Goal: Task Accomplishment & Management: Use online tool/utility

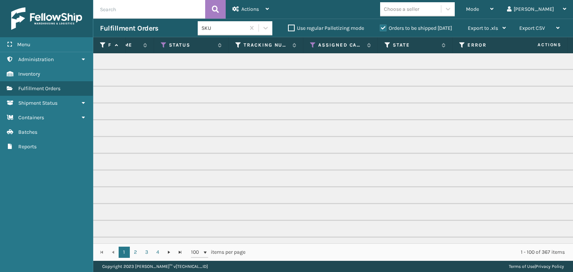
scroll to position [0, 346]
click at [494, 10] on div "Mode" at bounding box center [480, 9] width 28 height 19
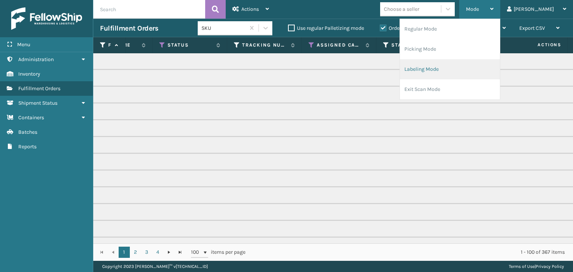
click at [469, 76] on li "Labeling Mode" at bounding box center [450, 69] width 100 height 20
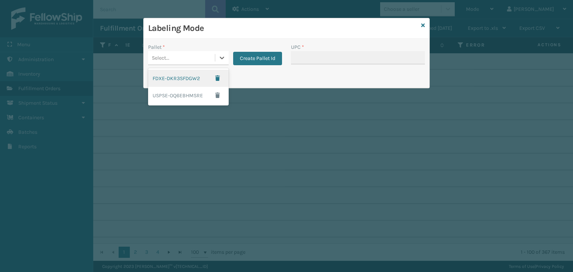
click at [178, 59] on div "Select..." at bounding box center [181, 58] width 67 height 12
click at [262, 55] on button "Create Pallet Id" at bounding box center [257, 58] width 49 height 13
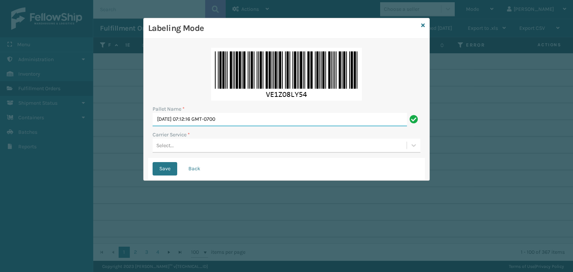
drag, startPoint x: 267, startPoint y: 122, endPoint x: 0, endPoint y: 106, distance: 267.3
click at [0, 107] on div "Labeling Mode Pallet Name * Tue Sep 23 2025 07:12:16 GMT-0700 Carrier Service *…" at bounding box center [286, 136] width 573 height 272
paste input "MTRZ568394"
type input "MTRZ568394"
click at [237, 145] on div "Select..." at bounding box center [280, 146] width 254 height 12
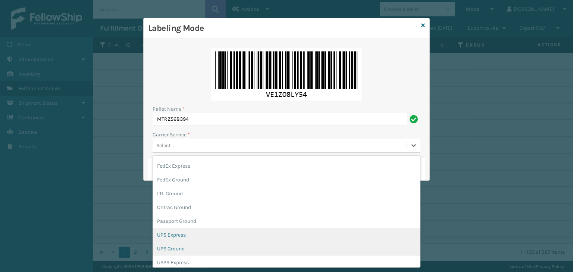
scroll to position [37, 0]
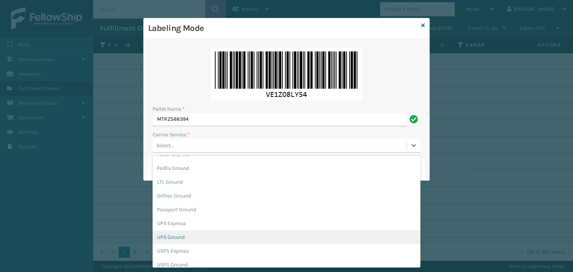
click at [203, 235] on div "UPS Ground" at bounding box center [287, 238] width 268 height 14
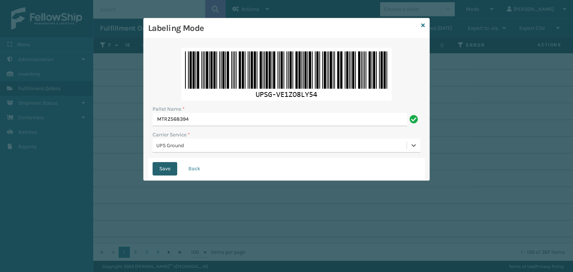
click at [175, 170] on button "Save" at bounding box center [165, 168] width 25 height 13
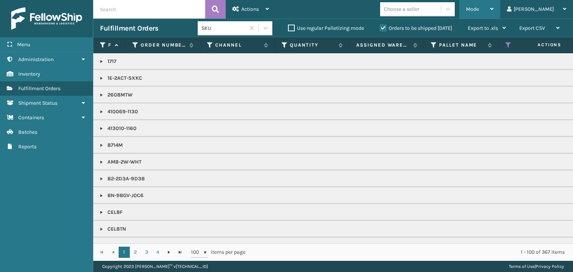
click at [494, 11] on div "Mode" at bounding box center [480, 9] width 28 height 19
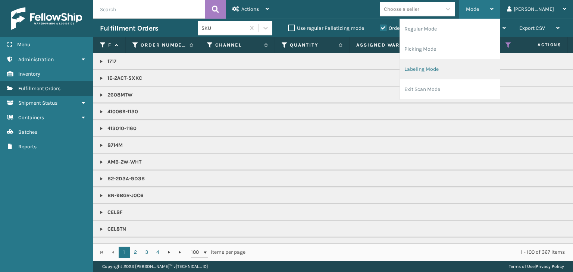
click at [485, 72] on li "Labeling Mode" at bounding box center [450, 69] width 100 height 20
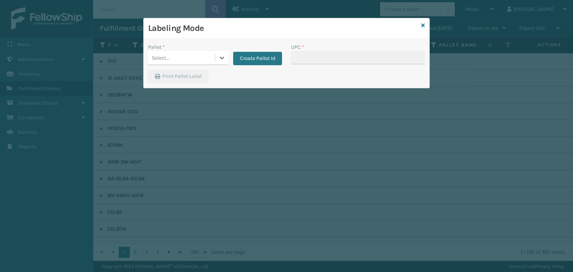
click at [193, 61] on div "Select..." at bounding box center [181, 58] width 67 height 12
click at [257, 58] on button "Create Pallet Id" at bounding box center [257, 58] width 49 height 13
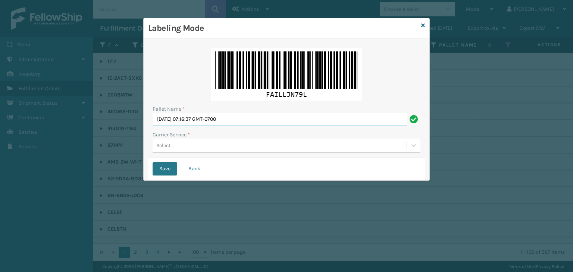
drag, startPoint x: 258, startPoint y: 121, endPoint x: 52, endPoint y: 125, distance: 206.0
click at [54, 127] on div "Labeling Mode Pallet Name * Tue Sep 23 2025 07:16:37 GMT-0700 Carrier Service *…" at bounding box center [286, 136] width 573 height 272
paste input "90309"
type input "903090"
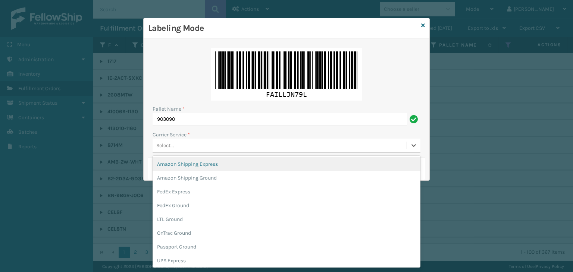
click at [237, 143] on div "Select..." at bounding box center [280, 146] width 254 height 12
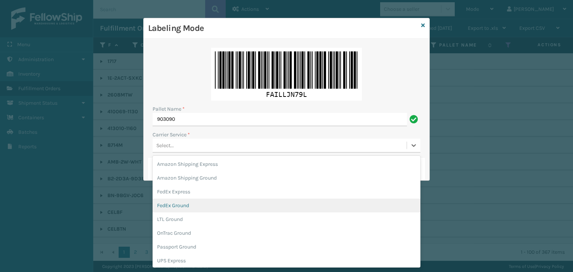
click at [213, 200] on div "FedEx Ground" at bounding box center [287, 206] width 268 height 14
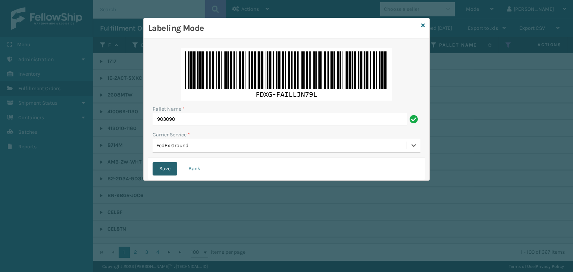
click at [167, 167] on button "Save" at bounding box center [165, 168] width 25 height 13
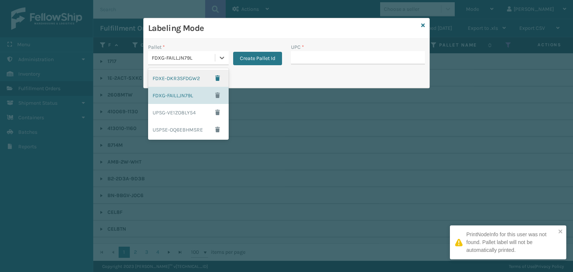
click at [196, 62] on div "FDXG-FAILLJN79L" at bounding box center [181, 58] width 67 height 12
click at [179, 114] on div "UPSG-VE1ZO8LY54" at bounding box center [188, 112] width 81 height 17
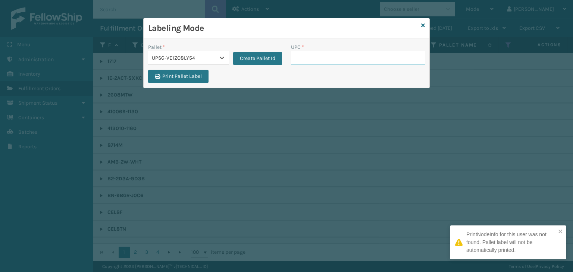
click at [316, 55] on input "UPC *" at bounding box center [358, 57] width 134 height 13
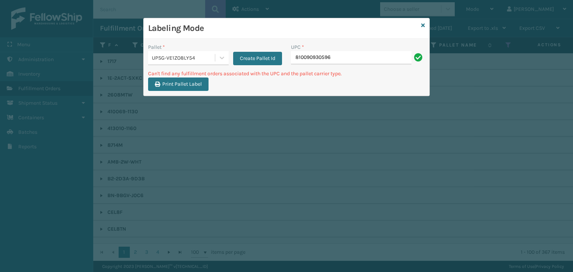
click at [172, 64] on div "UPSG-VE1ZO8LY54" at bounding box center [188, 58] width 81 height 14
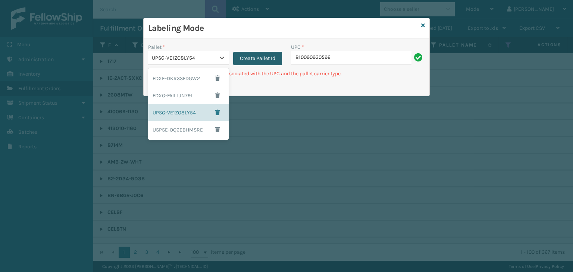
click at [259, 57] on button "Create Pallet Id" at bounding box center [257, 58] width 49 height 13
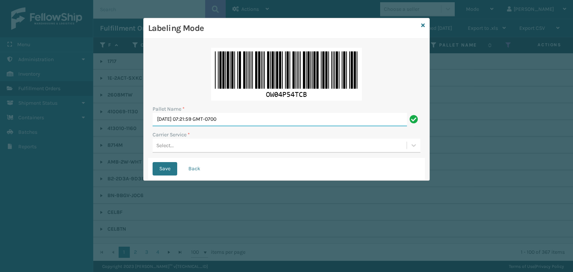
drag, startPoint x: 247, startPoint y: 122, endPoint x: 1, endPoint y: 174, distance: 251.3
click at [0, 174] on div "Labeling Mode Pallet Name * Tue Sep 23 2025 07:21:59 GMT-0700 Carrier Service *…" at bounding box center [286, 136] width 573 height 272
type input "BOXTRUCK"
click at [178, 145] on div "Select..." at bounding box center [280, 146] width 254 height 12
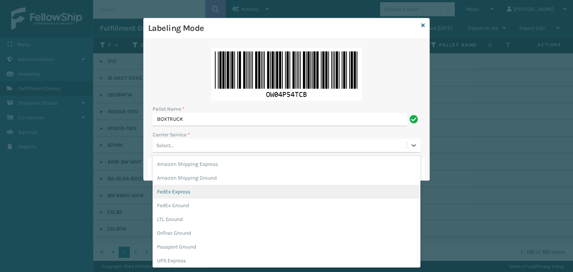
click at [185, 197] on div "FedEx Express" at bounding box center [287, 192] width 268 height 14
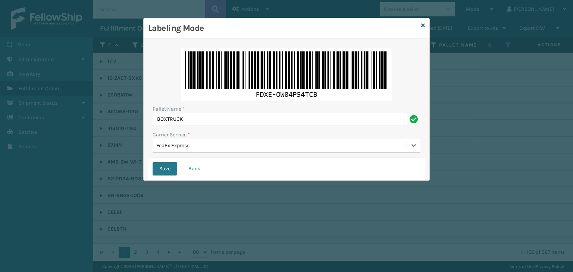
click at [186, 146] on div "FedEx Express" at bounding box center [281, 146] width 251 height 8
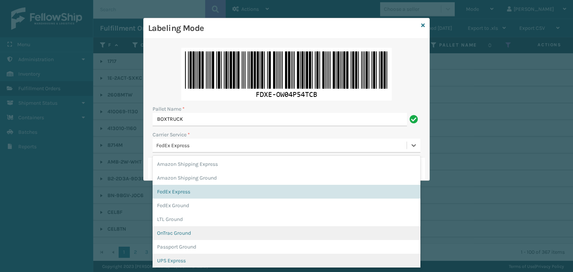
scroll to position [37, 0]
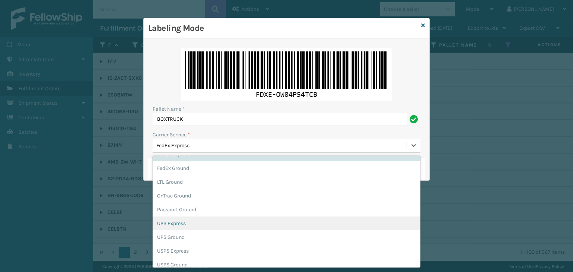
drag, startPoint x: 188, startPoint y: 224, endPoint x: 180, endPoint y: 213, distance: 12.5
click at [188, 224] on div "UPS Express" at bounding box center [287, 224] width 268 height 14
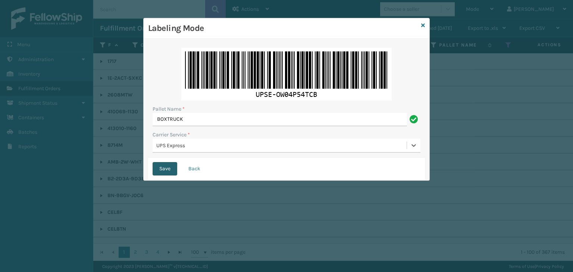
click at [169, 169] on button "Save" at bounding box center [165, 168] width 25 height 13
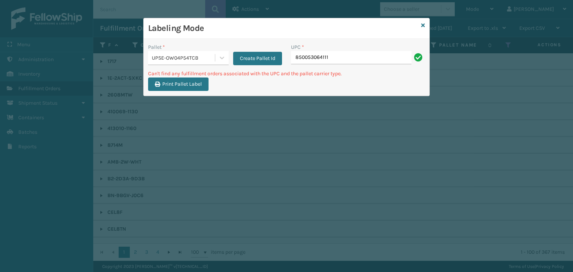
click at [174, 59] on div "UPSE-OW04P54TCB" at bounding box center [184, 58] width 64 height 8
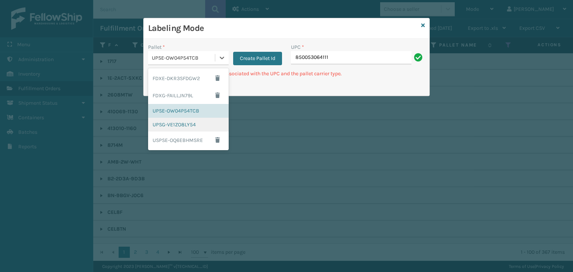
click at [182, 121] on div "UPSG-VE1ZO8LY54" at bounding box center [188, 125] width 81 height 14
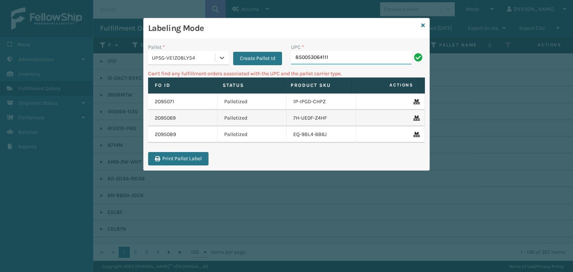
drag, startPoint x: 336, startPoint y: 64, endPoint x: 337, endPoint y: 58, distance: 6.5
click at [336, 63] on input "850053064111" at bounding box center [351, 57] width 121 height 13
drag, startPoint x: 347, startPoint y: 60, endPoint x: 152, endPoint y: 46, distance: 195.6
click at [152, 46] on div "Pallet * UPSG-VE1ZO8LY54 Create Pallet Id UPC * 850053064111" at bounding box center [287, 56] width 286 height 26
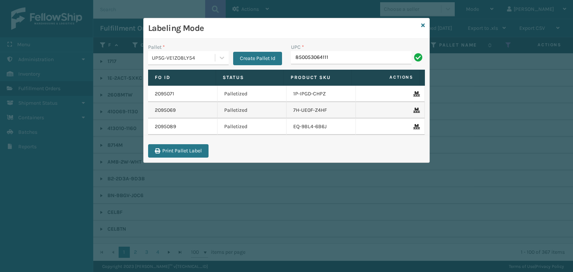
type input "850053064111"
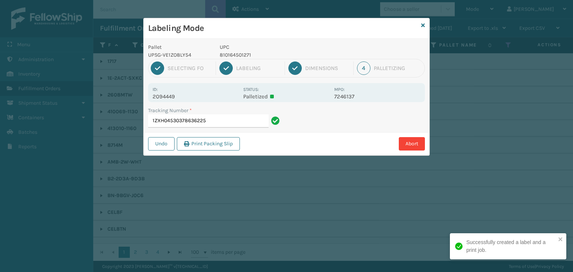
click at [237, 57] on p "810164501271" at bounding box center [275, 55] width 110 height 8
copy p "810164501271"
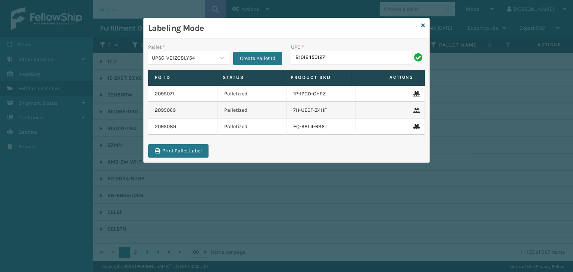
type input "810164501271"
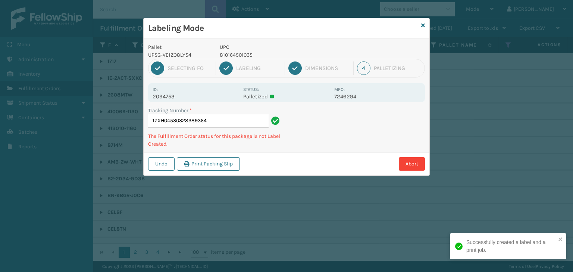
click at [232, 51] on p "810164501035" at bounding box center [275, 55] width 110 height 8
click at [233, 51] on p "810164501035" at bounding box center [275, 55] width 110 height 8
copy p "810164501035"
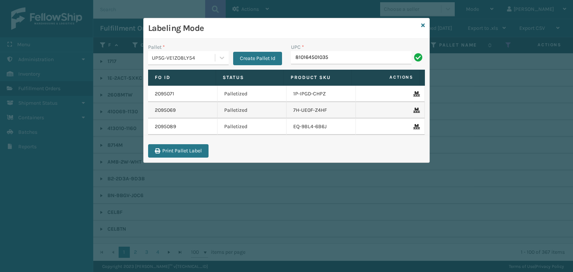
type input "810164501035"
type input "ST3402"
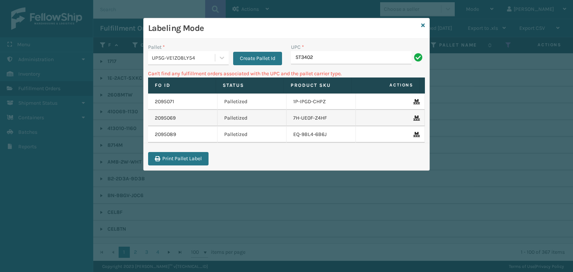
click at [194, 60] on div "UPSG-VE1ZO8LY54" at bounding box center [184, 58] width 64 height 8
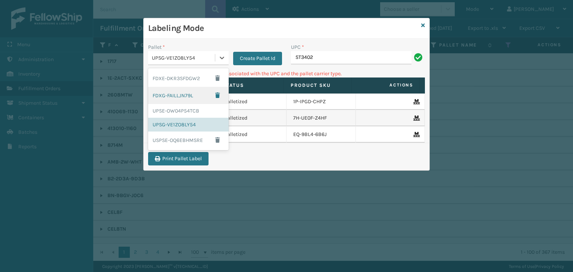
click at [187, 87] on div "FDXG-FAILLJN79L" at bounding box center [188, 95] width 81 height 17
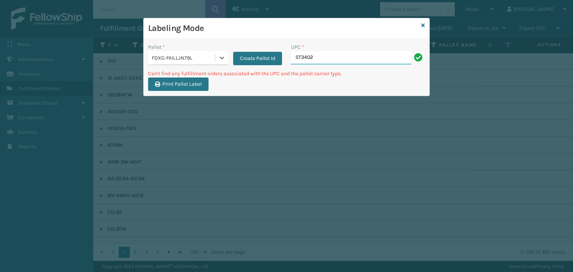
click at [324, 57] on input "ST3402" at bounding box center [351, 57] width 121 height 13
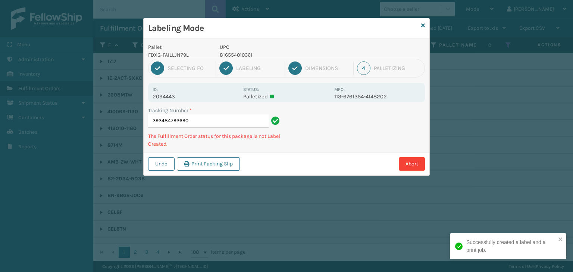
click at [239, 51] on p "816554010361" at bounding box center [275, 55] width 110 height 8
copy p "816554010361"
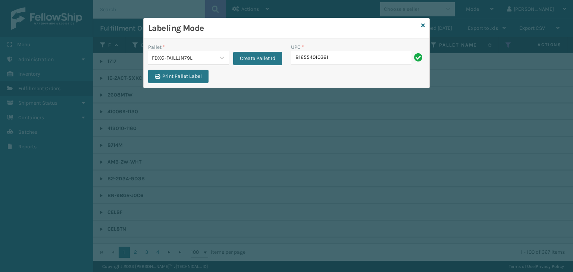
type input "816554010361"
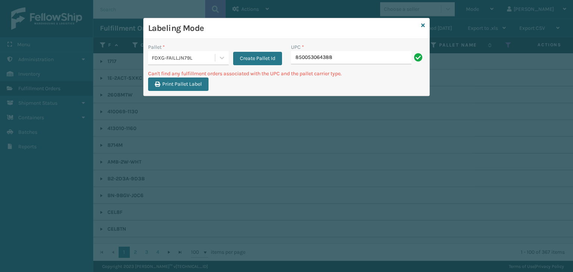
click at [170, 62] on div "FDXG-FAILLJN79L" at bounding box center [181, 58] width 67 height 12
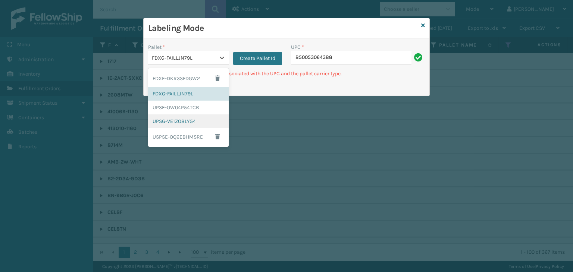
click at [181, 121] on div "UPSG-VE1ZO8LY54" at bounding box center [188, 122] width 81 height 14
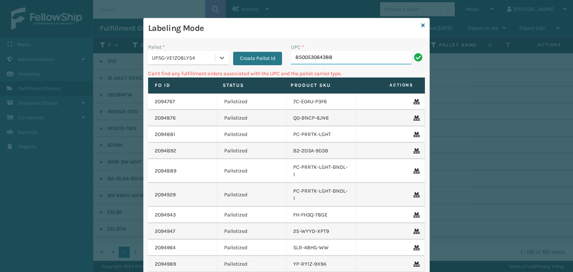
drag, startPoint x: 341, startPoint y: 59, endPoint x: 339, endPoint y: 64, distance: 5.9
click at [341, 59] on input "850053064388" at bounding box center [351, 57] width 121 height 13
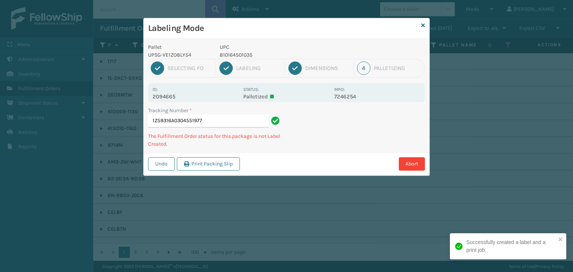
click at [239, 54] on p "810164501035" at bounding box center [275, 55] width 110 height 8
copy p "810164501035"
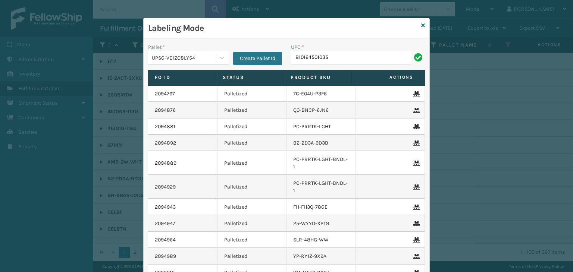
type input "810164501035"
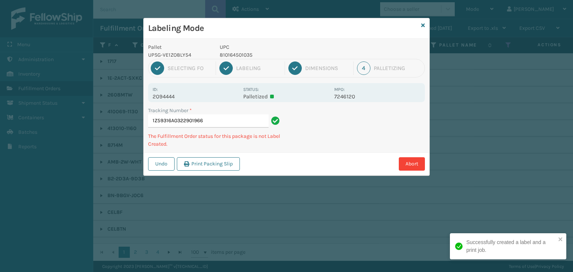
type input "1Z59316A0322901966810164501035"
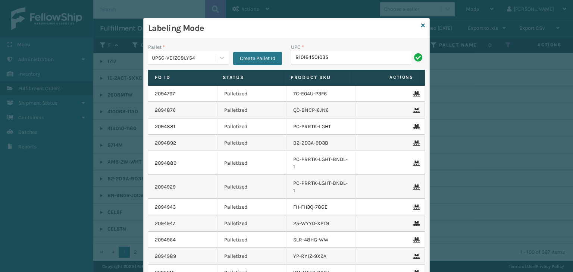
type input "810164501035"
type input "810164501158"
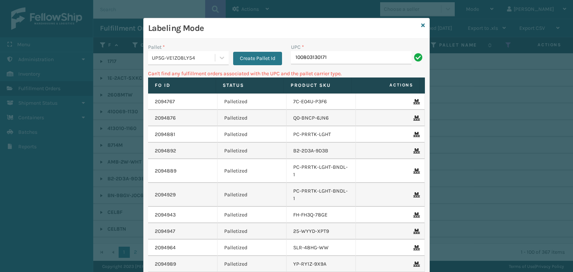
click at [156, 58] on div "UPSG-VE1ZO8LY54" at bounding box center [184, 58] width 64 height 8
drag, startPoint x: 336, startPoint y: 53, endPoint x: 96, endPoint y: 62, distance: 240.5
click at [96, 62] on div "Labeling Mode Pallet * UPSG-VE1ZO8LY54 Create Pallet Id UPC * 100803130171 Can'…" at bounding box center [286, 136] width 573 height 272
type input "1717MTW"
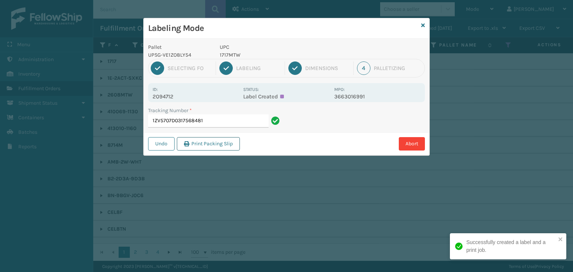
click at [207, 148] on button "Print Packing Slip" at bounding box center [208, 143] width 63 height 13
click at [227, 142] on button "Print Packing Slip" at bounding box center [208, 143] width 63 height 13
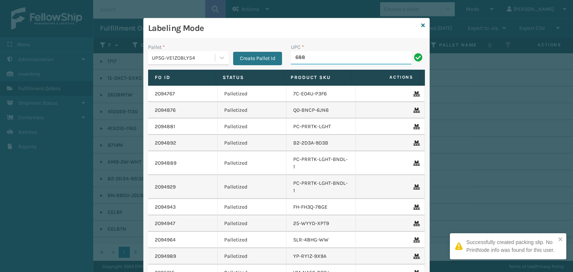
type input "68888027106"
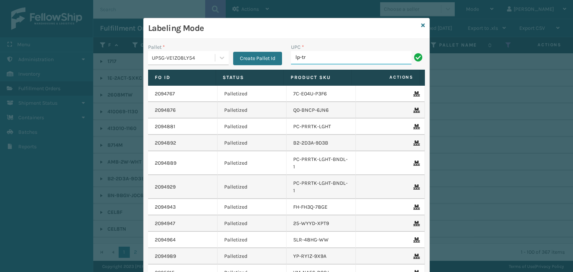
type input "LP-TRB-BLK"
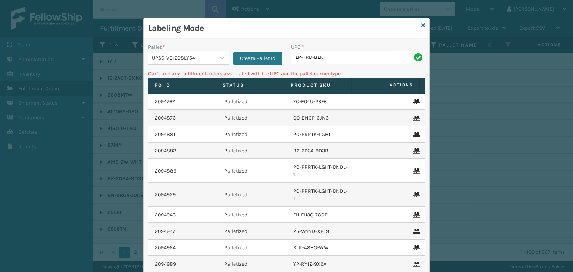
drag, startPoint x: 360, startPoint y: 51, endPoint x: 360, endPoint y: 56, distance: 5.2
click at [360, 53] on div "UPC * LP-TRB-BLK" at bounding box center [358, 53] width 134 height 21
drag, startPoint x: 360, startPoint y: 56, endPoint x: 9, endPoint y: 74, distance: 350.8
click at [0, 86] on div "Labeling Mode Pallet * UPSG-VE1ZO8LY54 Create Pallet Id UPC * LP-TRB-BLK Can't …" at bounding box center [286, 136] width 573 height 272
drag, startPoint x: 374, startPoint y: 54, endPoint x: 0, endPoint y: 67, distance: 374.1
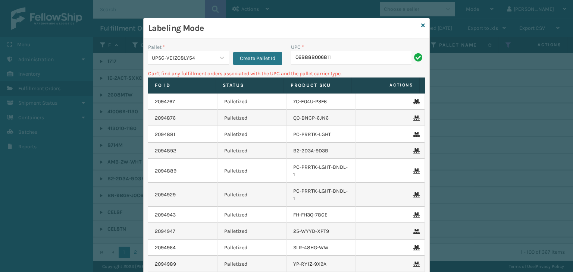
click at [0, 62] on div "Labeling Mode Pallet * UPSG-VE1ZO8LY54 Create Pallet Id UPC * 068888006811 Can'…" at bounding box center [286, 136] width 573 height 272
type input "LP-HVT-BLK"
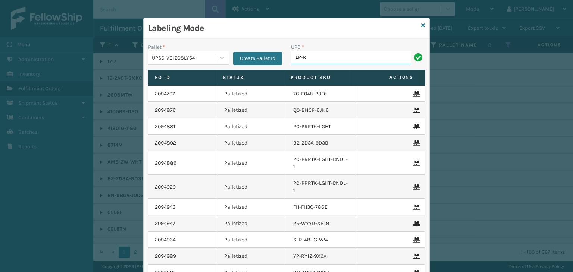
type input "LP-RMXPLS-BLU"
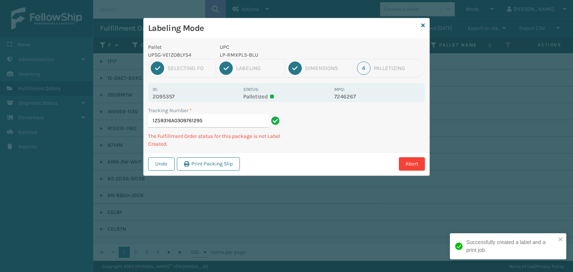
click at [241, 57] on p "LP-RMXPLS-BLU" at bounding box center [275, 55] width 110 height 8
copy p "LP-RMXPLS-BLU"
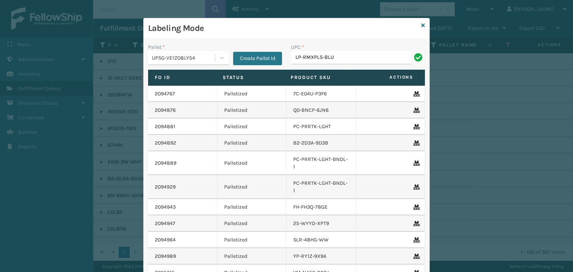
type input "LP-RMXPLS-BLU"
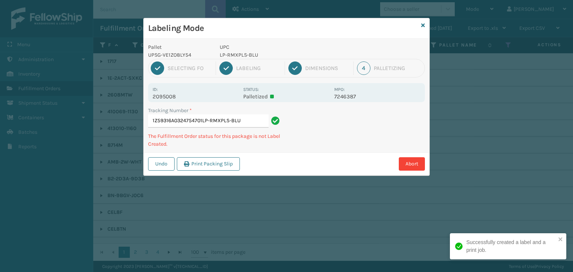
type input "1Z59316A0324754701LP-RMXPLS-BLULP-RMXPLS-BLU"
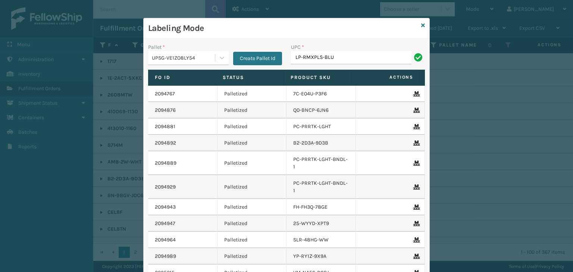
type input "LP-RMXPLS-BLU"
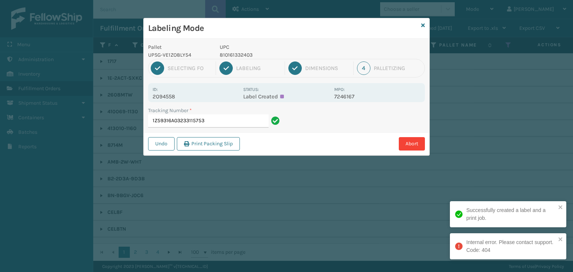
type input "1Z59316A0323311575"
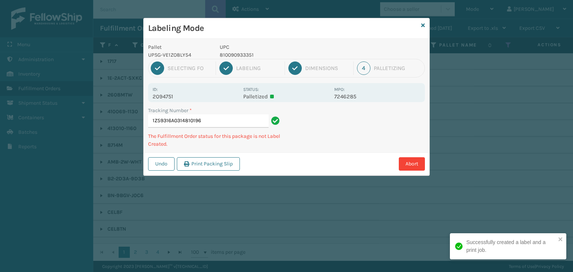
click at [241, 51] on p "810090933351" at bounding box center [275, 55] width 110 height 8
copy p "810090933351"
click at [237, 54] on p "810090933351" at bounding box center [275, 55] width 110 height 8
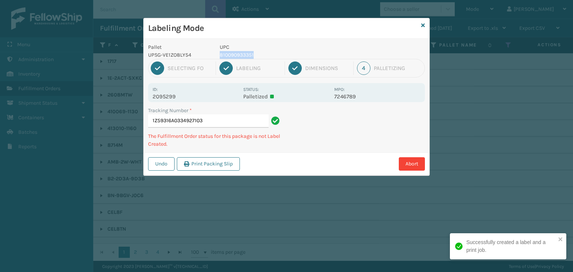
copy p "810090933351"
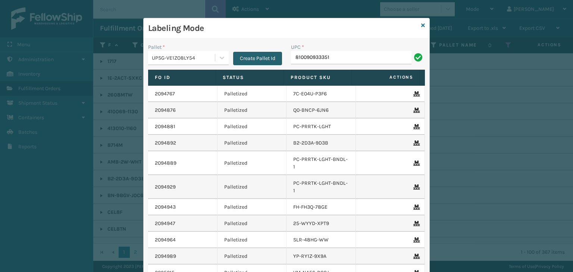
type input "810090933351"
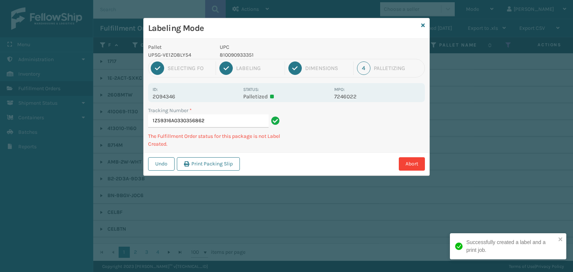
type input "1Z59316A0330356862810090933351"
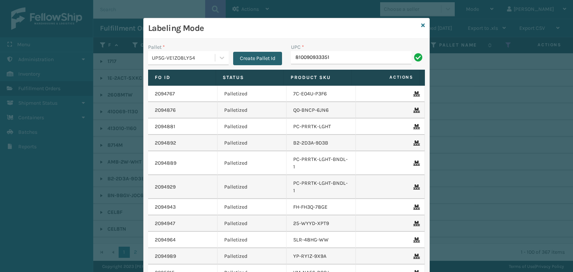
type input "810090933351"
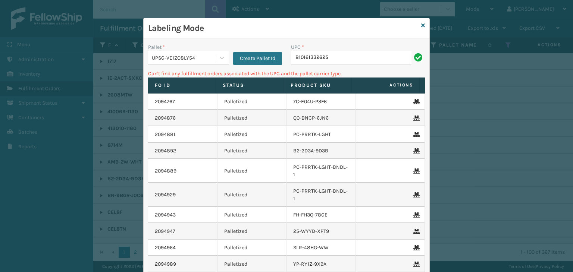
drag, startPoint x: 328, startPoint y: 61, endPoint x: 131, endPoint y: 63, distance: 196.3
click at [131, 63] on div "Labeling Mode Pallet * UPSG-VE1ZO8LY54 Create Pallet Id UPC * 810161332625 Can'…" at bounding box center [286, 136] width 573 height 272
type input "LP-AGLDRD-BLK"
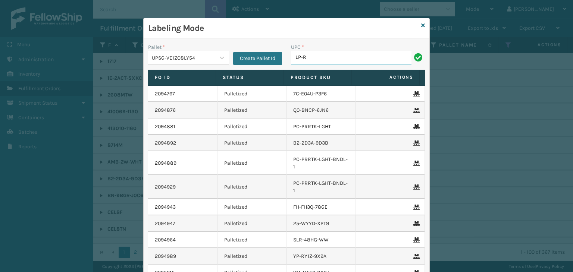
type input "LP-RMXPLS-BLU"
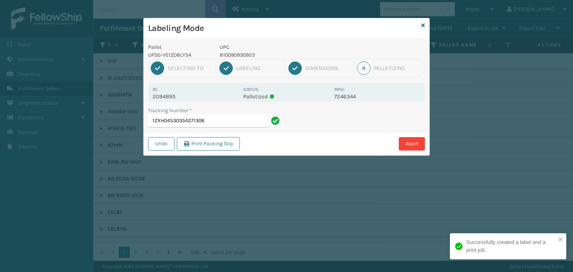
click at [245, 59] on div "1 Selecting FO 2 Labeling 3 Dimensions 4 Palletizing" at bounding box center [286, 68] width 277 height 19
click at [244, 57] on p "810090930923" at bounding box center [275, 55] width 110 height 8
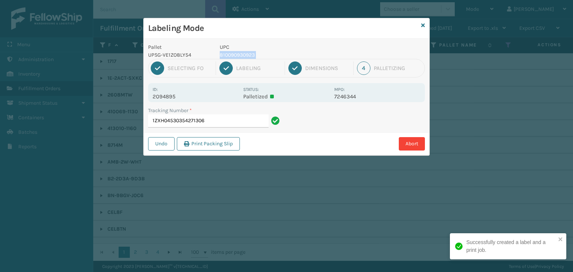
copy p "810090930923"
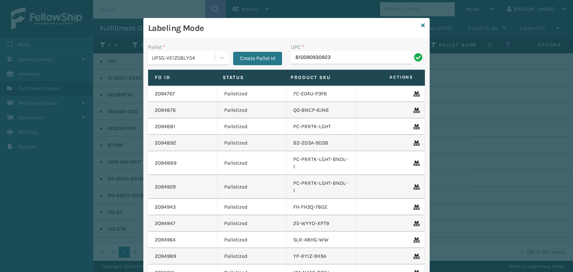
type input "810090930923"
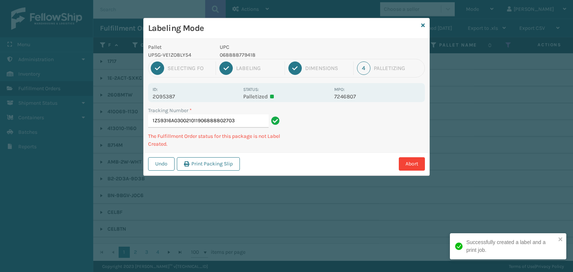
type input "1Z59316A0300210119068888027038"
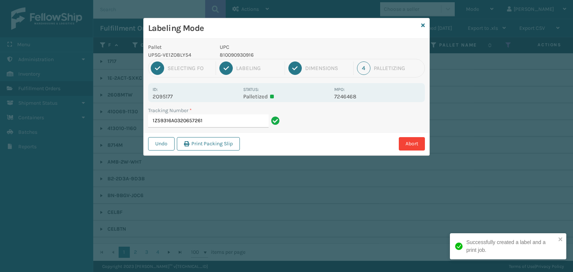
click at [242, 56] on p "810090930916" at bounding box center [275, 55] width 110 height 8
copy p "810090930916"
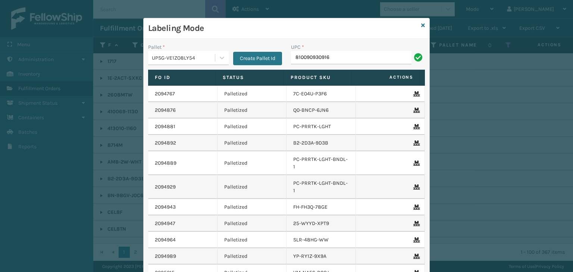
type input "810090930916"
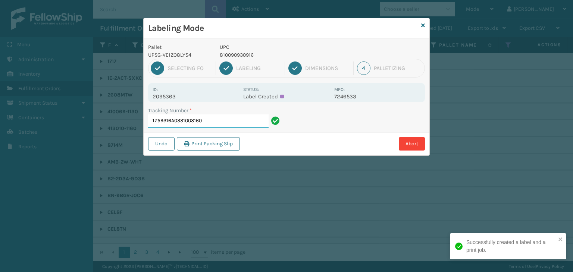
click at [442, 88] on div "Labeling Mode Pallet UPSG-VE1ZO8LY54 UPC 810090930916 1 Selecting FO 2 Labeling…" at bounding box center [286, 136] width 573 height 272
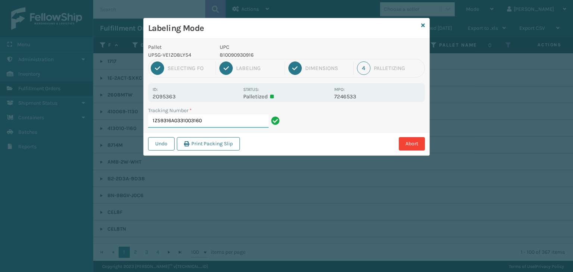
paste input "810090930916"
type input "1Z59316A0331003160810090930916810090930916"
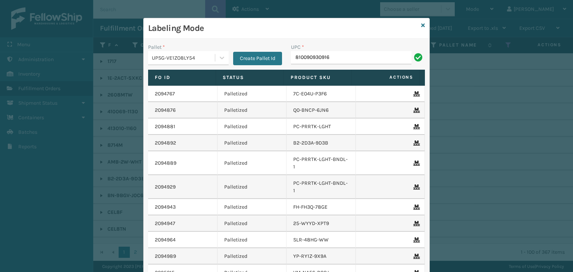
type input "810090930916"
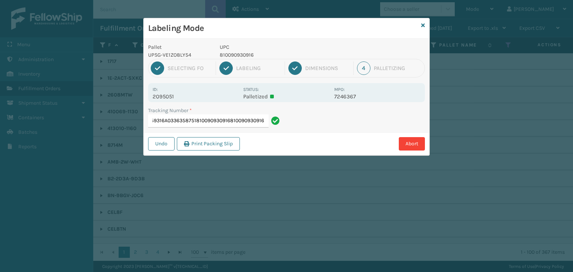
type input "1Z59316A0336358751810090930916810090930916810090930916"
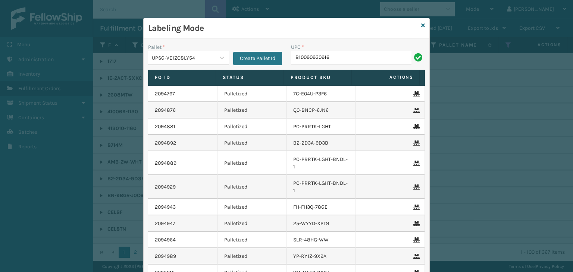
type input "810090930916"
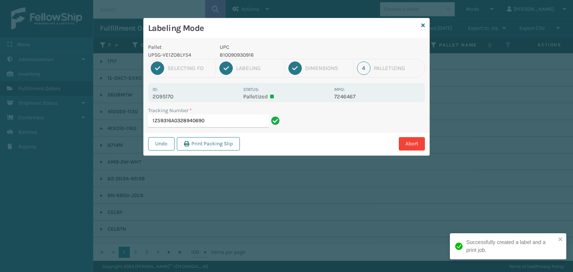
type input "1Z59316A0328940690810090930916"
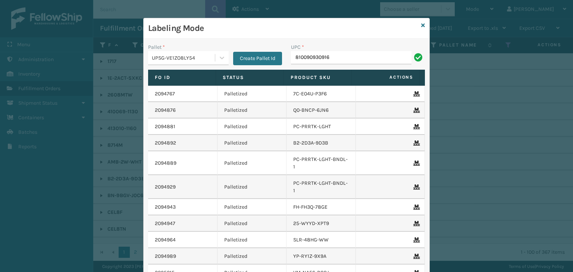
type input "810090930916"
type input ";"
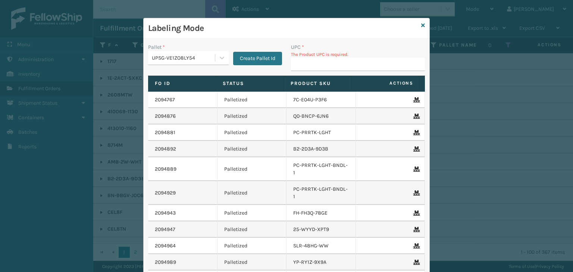
type input "K"
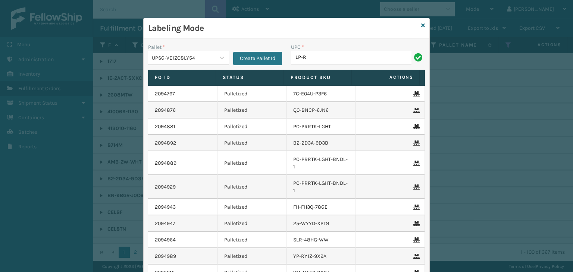
type input "LP-RMXPLS-BLK"
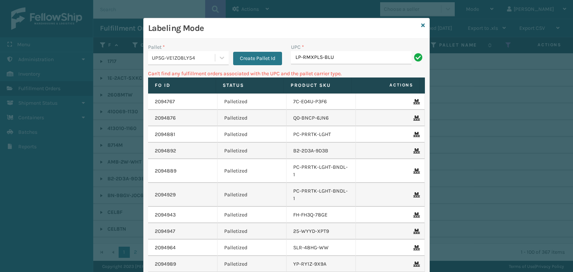
type input "LP-RMXPLS-BLU"
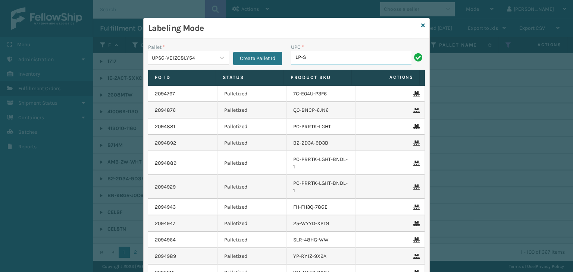
type input "LP-STMRC-SLV"
drag, startPoint x: 353, startPoint y: 59, endPoint x: 0, endPoint y: 67, distance: 352.7
click at [0, 67] on div "Labeling Mode Pallet * UPSG-VE1ZO8LY54 Create Pallet Id UPC * LP-STMRC-SLV Fo I…" at bounding box center [286, 136] width 573 height 272
type input "LP-STMRC-SLV"
type input "LP-WVR-GRY"
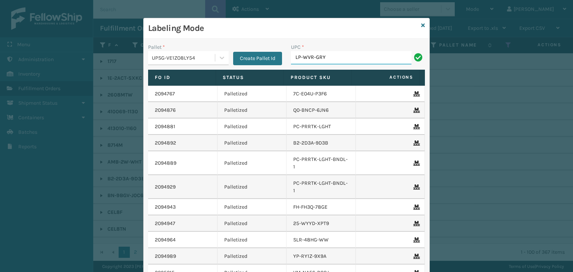
drag, startPoint x: 338, startPoint y: 57, endPoint x: 118, endPoint y: 52, distance: 219.8
click at [118, 52] on div "Labeling Mode Pallet * UPSG-VE1ZO8LY54 Create Pallet Id UPC * LP-WVR-GRY Fo Id …" at bounding box center [286, 136] width 573 height 272
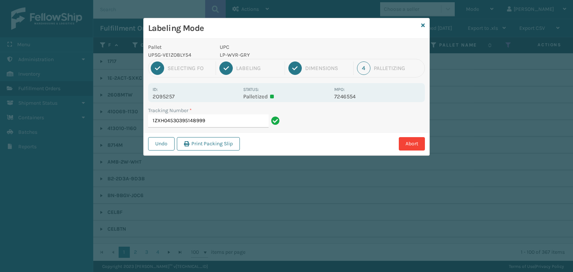
click at [234, 53] on p "LP-WVR-GRY" at bounding box center [275, 55] width 110 height 8
copy p "LP-WVR-GRY"
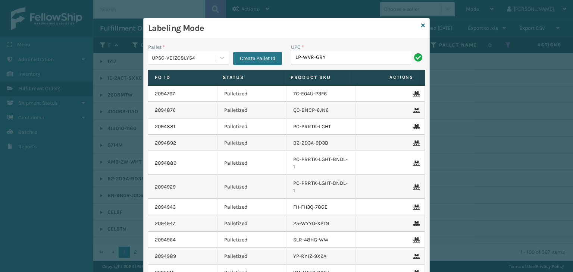
type input "LP-WVR-GRY"
paste input "LP-WVR-GRY"
type input "LP-WVR-GRY"
type input "68888027106"
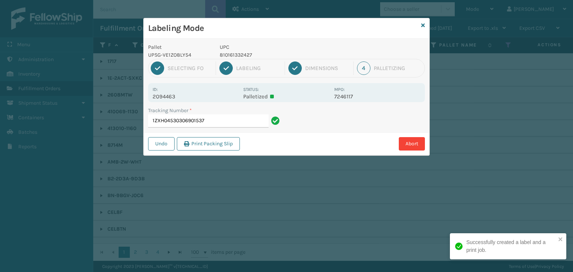
click at [242, 55] on p "810161332427" at bounding box center [275, 55] width 110 height 8
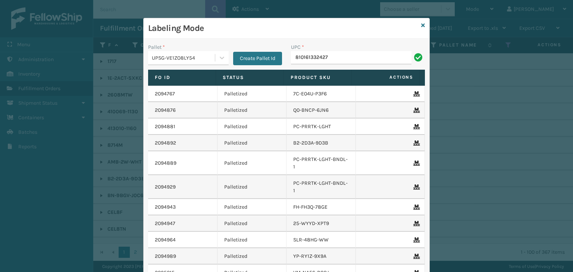
type input "810161332427"
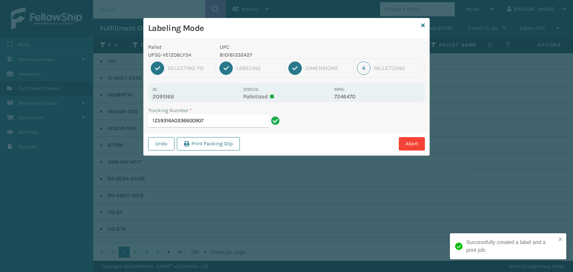
type input "1Z59316A0336600907810161332427"
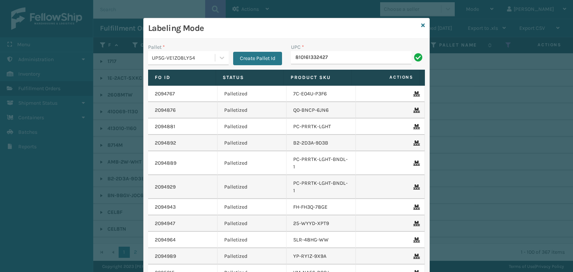
type input "810161332427"
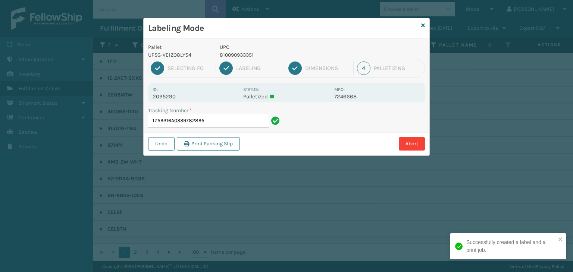
click at [249, 57] on p "810090933351" at bounding box center [275, 55] width 110 height 8
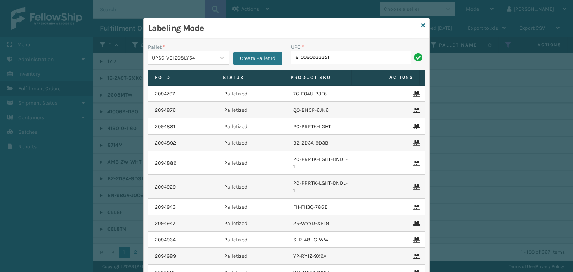
type input "810090933351"
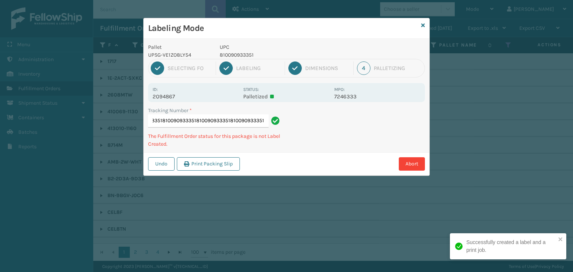
type input "1Z59316A0331555654810090933351810090933351810090933351810090933351810090933351"
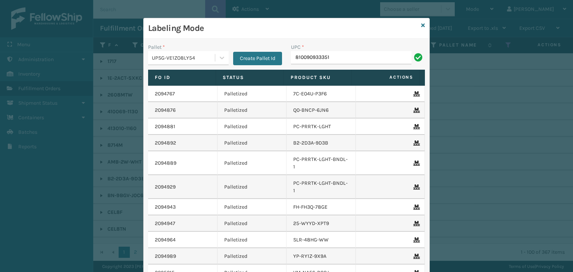
type input "810090933351"
click at [421, 27] on icon at bounding box center [423, 25] width 4 height 5
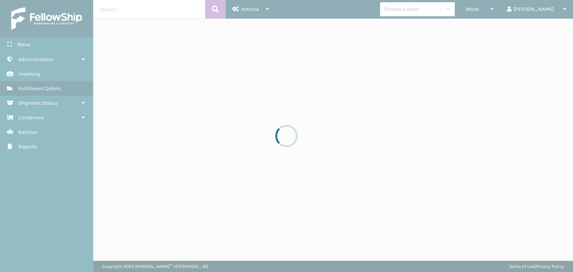
click at [428, 11] on div at bounding box center [286, 136] width 573 height 272
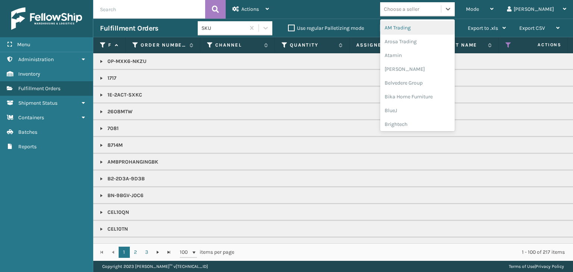
click at [419, 11] on div "Choose a seller" at bounding box center [401, 9] width 35 height 8
type input "LI"
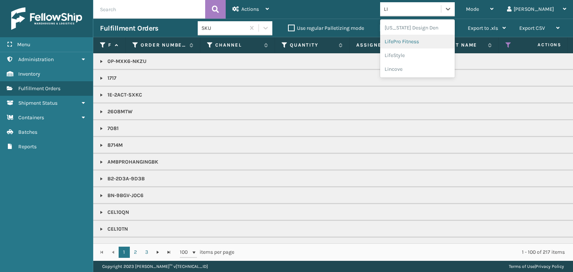
click at [445, 40] on div "LifePro Fitness" at bounding box center [417, 42] width 75 height 14
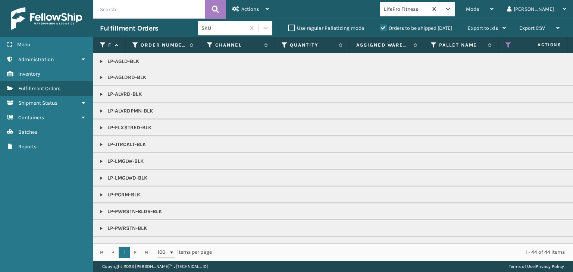
scroll to position [0, 0]
drag, startPoint x: 503, startPoint y: 11, endPoint x: 499, endPoint y: 18, distance: 8.1
click at [479, 11] on span "Mode" at bounding box center [472, 9] width 13 height 6
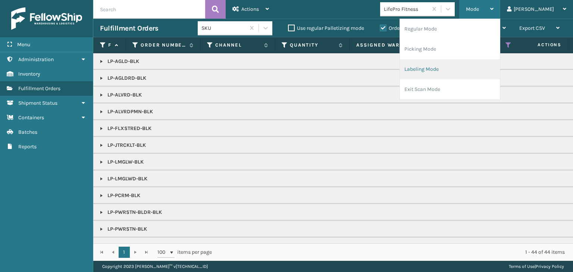
click at [472, 65] on li "Labeling Mode" at bounding box center [450, 69] width 100 height 20
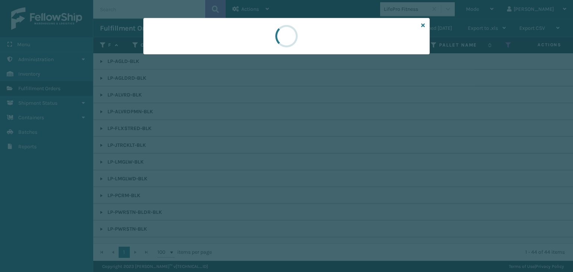
click at [185, 61] on div at bounding box center [286, 136] width 573 height 272
click at [184, 59] on div at bounding box center [286, 136] width 573 height 272
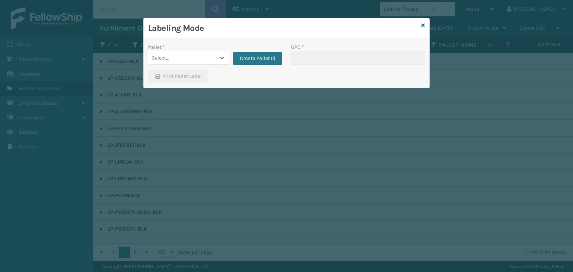
click at [188, 51] on div "Select..." at bounding box center [188, 58] width 81 height 14
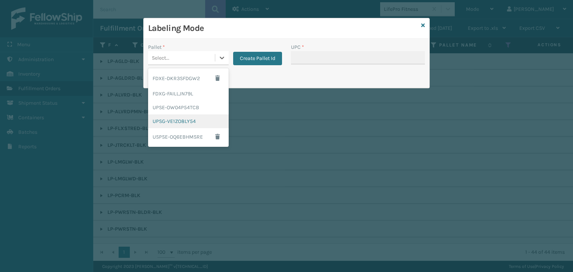
click at [188, 120] on div "UPSG-VE1ZO8LY54" at bounding box center [188, 122] width 81 height 14
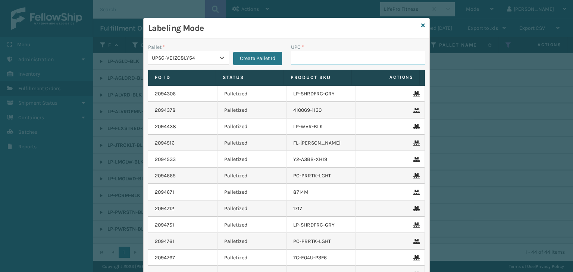
click at [304, 56] on input "UPC *" at bounding box center [358, 57] width 134 height 13
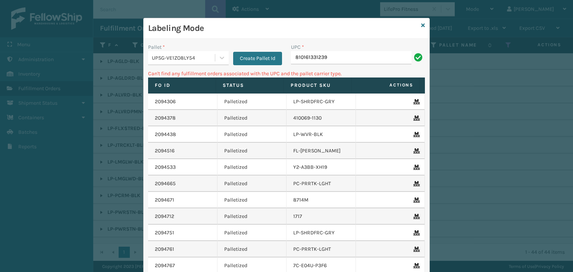
drag, startPoint x: 350, startPoint y: 56, endPoint x: 36, endPoint y: 49, distance: 314.6
click at [36, 49] on div "Labeling Mode Pallet * UPSG-VE1ZO8LY54 Create Pallet Id UPC * 810161331239 Can'…" at bounding box center [286, 136] width 573 height 272
type input "LP-ALVRDPMN-BLK"
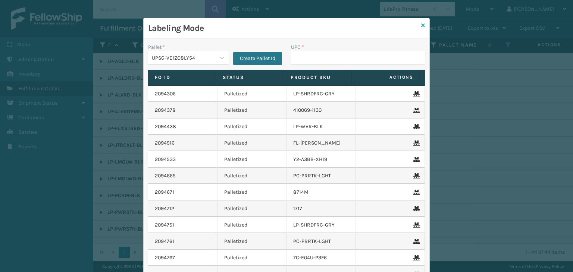
click at [421, 26] on icon at bounding box center [423, 25] width 4 height 5
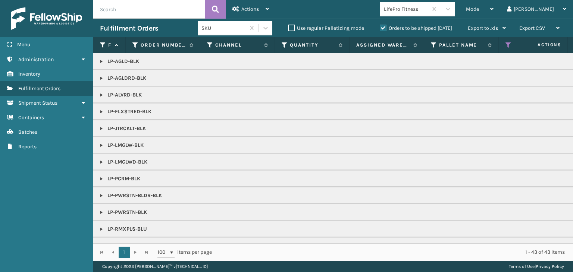
click at [101, 96] on link at bounding box center [102, 95] width 6 height 6
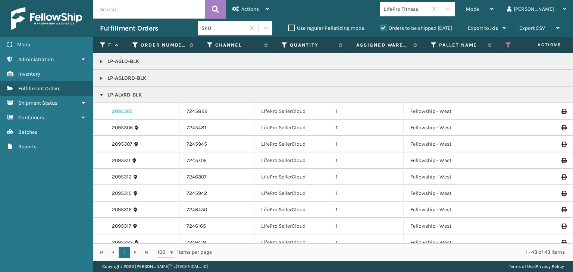
click at [125, 111] on link "2095305" at bounding box center [122, 111] width 21 height 7
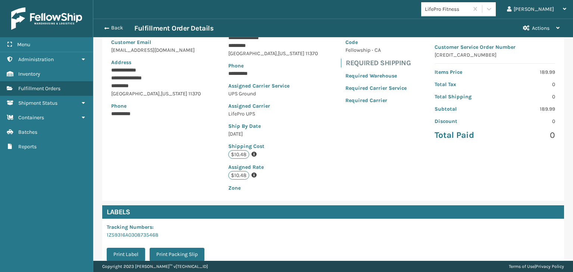
scroll to position [176, 0]
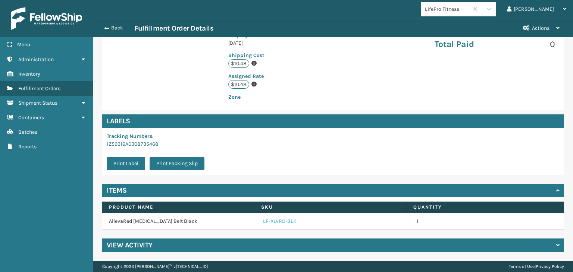
click at [269, 223] on link "LP-ALVRD-BLK" at bounding box center [280, 221] width 34 height 7
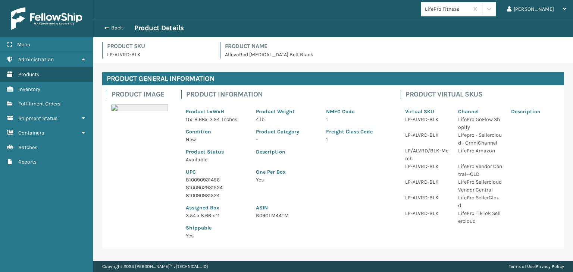
click at [202, 181] on p "810090931456" at bounding box center [216, 180] width 61 height 8
click at [123, 29] on button "Back" at bounding box center [117, 28] width 34 height 7
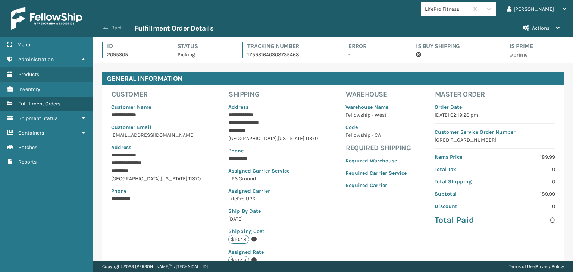
scroll to position [18, 480]
click at [112, 30] on button "Back" at bounding box center [117, 28] width 34 height 7
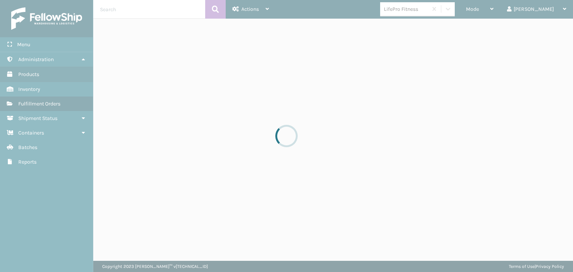
click at [506, 10] on div at bounding box center [286, 136] width 573 height 272
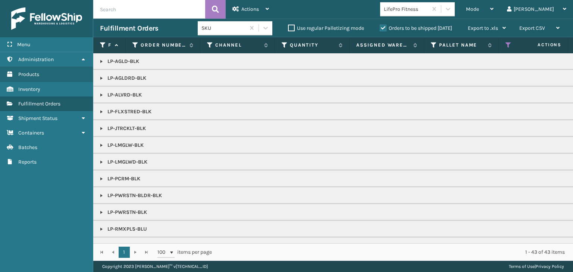
click at [479, 10] on span "Mode" at bounding box center [472, 9] width 13 height 6
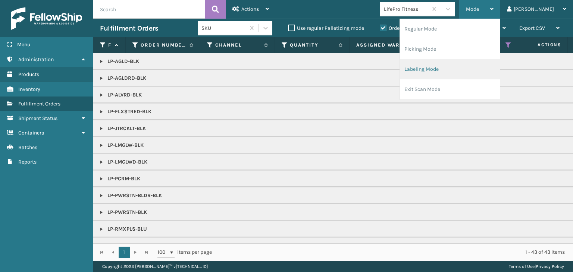
click at [489, 63] on li "Labeling Mode" at bounding box center [450, 69] width 100 height 20
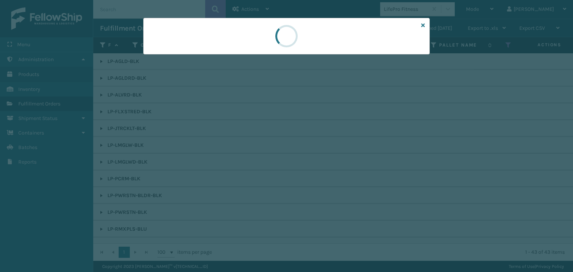
click at [172, 55] on div at bounding box center [286, 136] width 573 height 272
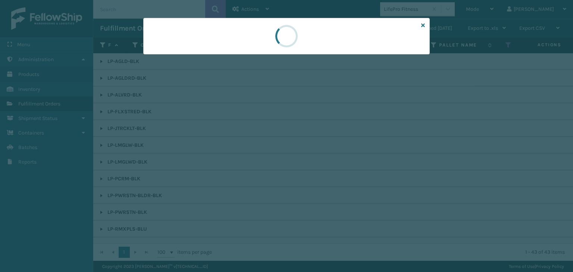
click at [172, 55] on div at bounding box center [286, 136] width 573 height 272
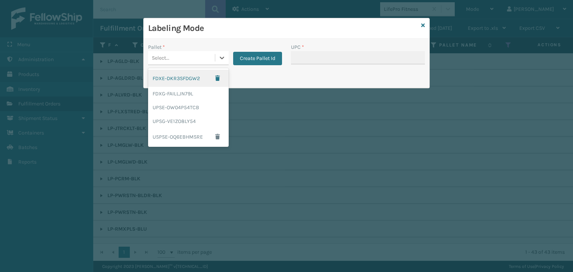
click at [172, 55] on div "Select..." at bounding box center [181, 58] width 67 height 12
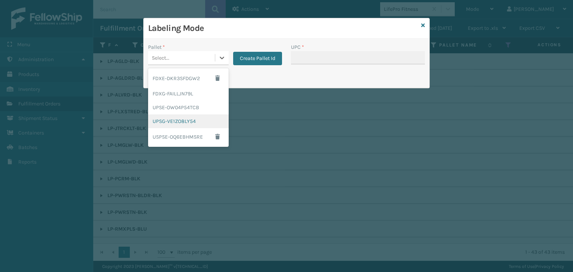
click at [190, 120] on div "UPSG-VE1ZO8LY54" at bounding box center [188, 122] width 81 height 14
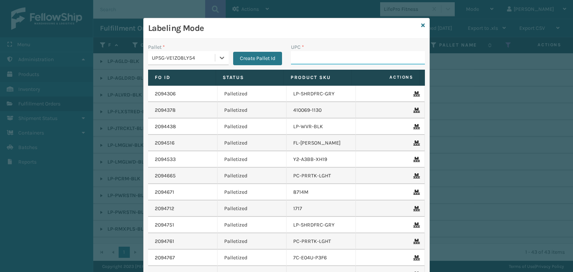
click at [304, 56] on input "UPC *" at bounding box center [358, 57] width 134 height 13
paste input "810090931456"
type input "810090931456"
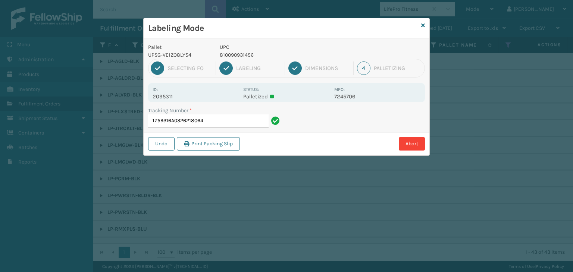
click at [246, 54] on p "810090931456" at bounding box center [275, 55] width 110 height 8
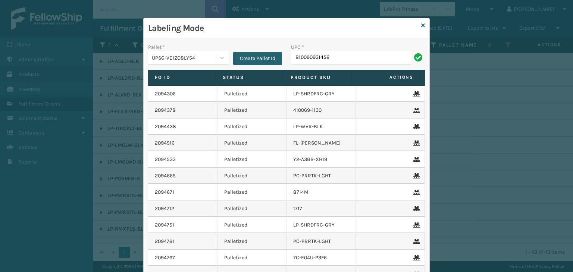
type input "810090931456"
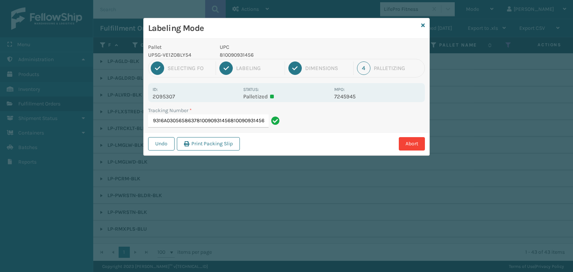
type input "1Z59316A0305658637810090931456810090931456810090931456"
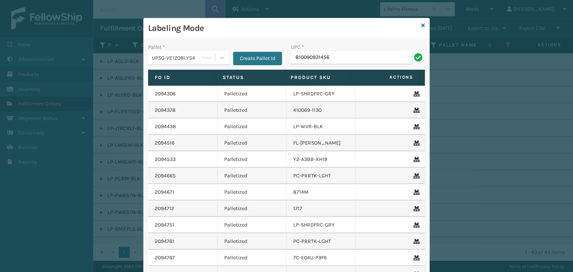
type input "810090931456"
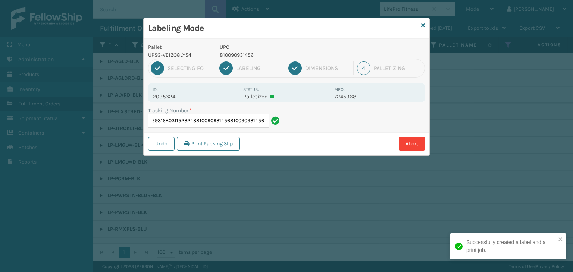
type input "1Z59316A0311523243810090931456810090931456810090931456"
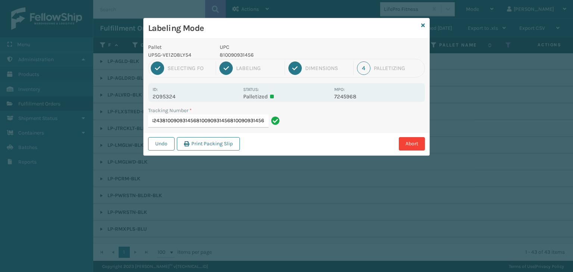
scroll to position [0, 0]
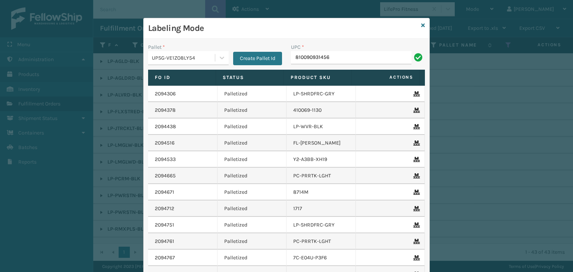
type input "810090931456"
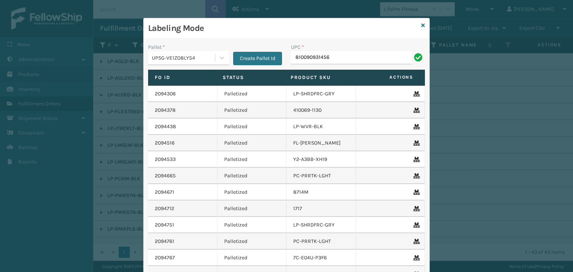
type input "810090931456"
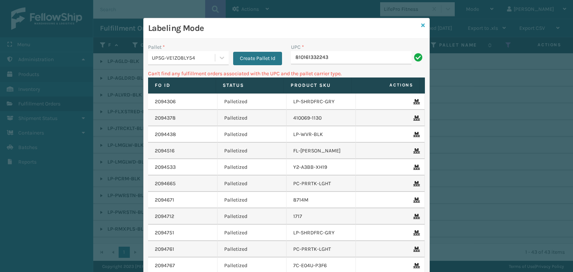
click at [421, 26] on icon at bounding box center [423, 25] width 4 height 5
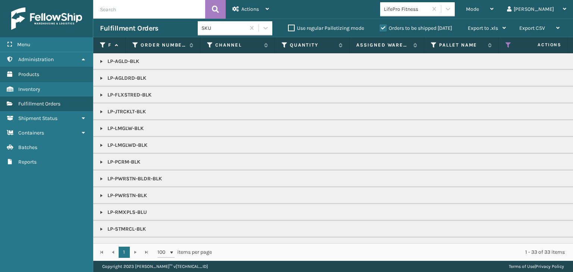
click at [100, 162] on link at bounding box center [102, 162] width 6 height 6
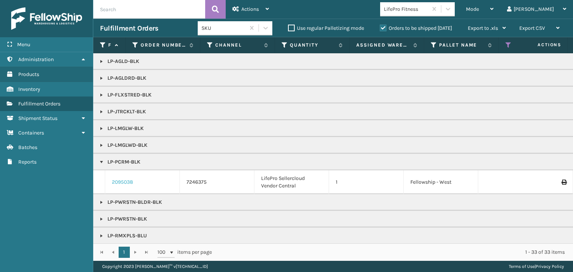
click at [124, 185] on link "2095038" at bounding box center [122, 182] width 21 height 7
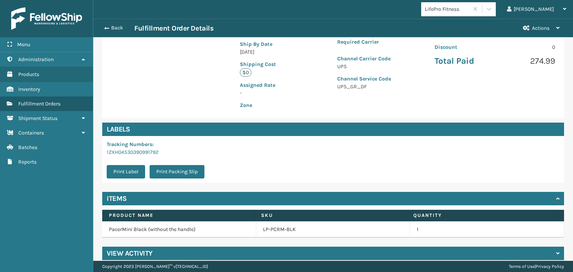
scroll to position [167, 0]
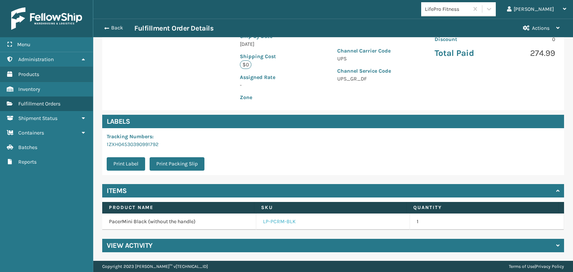
click at [274, 223] on link "LP-PCRM-BLK" at bounding box center [279, 221] width 33 height 7
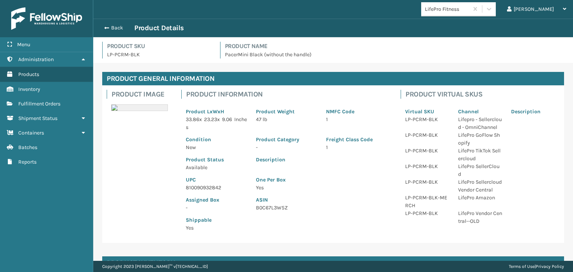
click at [203, 187] on p "810090932842" at bounding box center [216, 188] width 61 height 8
click at [110, 27] on button "Back" at bounding box center [117, 28] width 34 height 7
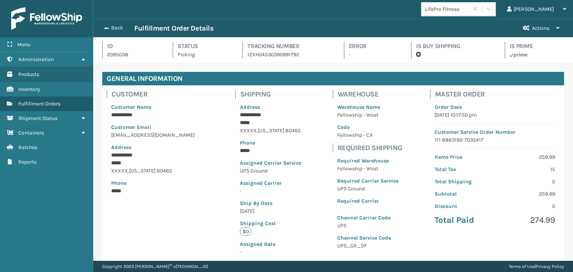
scroll to position [18, 480]
click at [110, 27] on button "Back" at bounding box center [117, 28] width 34 height 7
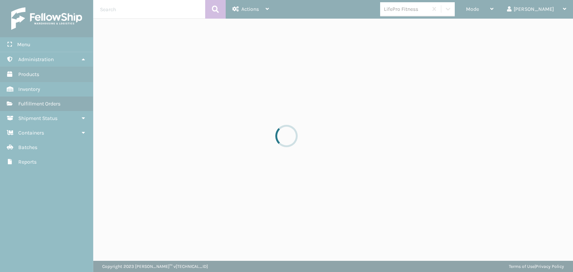
click at [506, 11] on div at bounding box center [286, 136] width 573 height 272
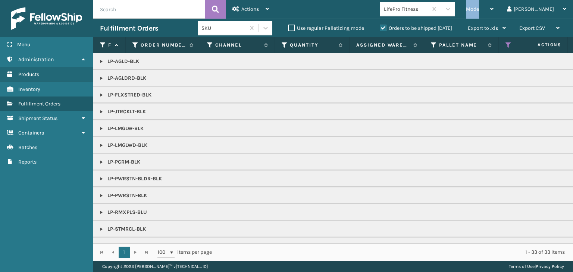
click at [479, 11] on span "Mode" at bounding box center [472, 9] width 13 height 6
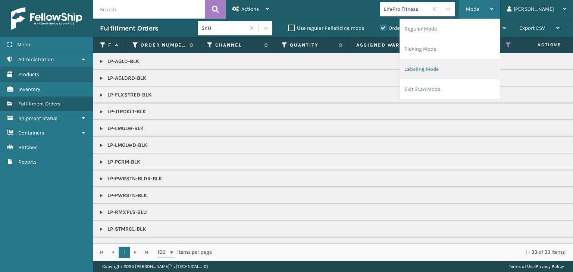
click at [490, 69] on li "Labeling Mode" at bounding box center [450, 69] width 100 height 20
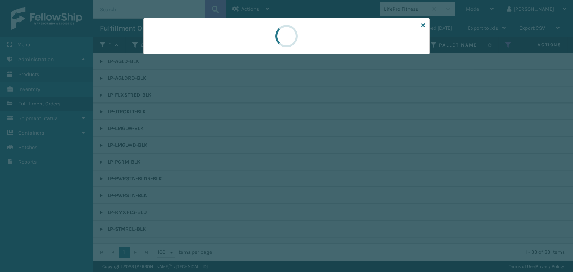
click at [173, 59] on div at bounding box center [286, 136] width 573 height 272
click at [172, 59] on div at bounding box center [286, 136] width 573 height 272
click at [169, 59] on div at bounding box center [286, 136] width 573 height 272
click at [171, 59] on div at bounding box center [286, 136] width 573 height 272
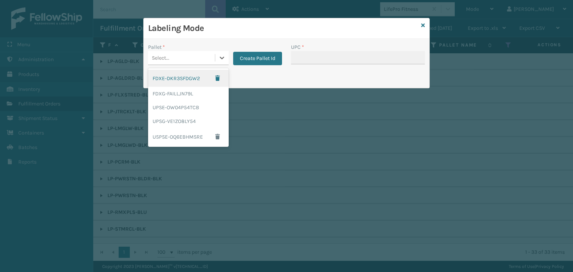
click at [171, 59] on div "Select..." at bounding box center [181, 58] width 67 height 12
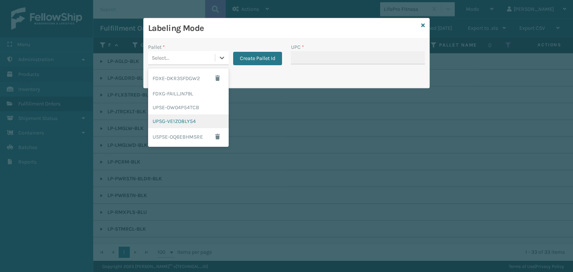
click at [181, 119] on div "UPSG-VE1ZO8LY54" at bounding box center [188, 122] width 81 height 14
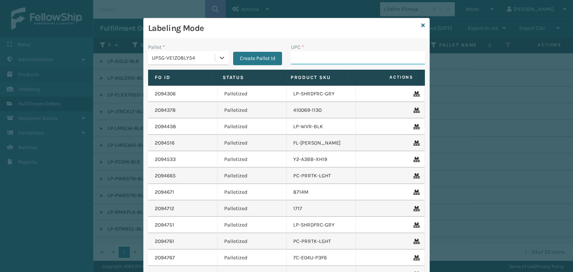
click at [307, 61] on input "UPC *" at bounding box center [358, 57] width 134 height 13
paste input "810090932842"
type input "810090932842"
type input "LP-WVR-PRPL"
click at [421, 28] on icon at bounding box center [423, 25] width 4 height 5
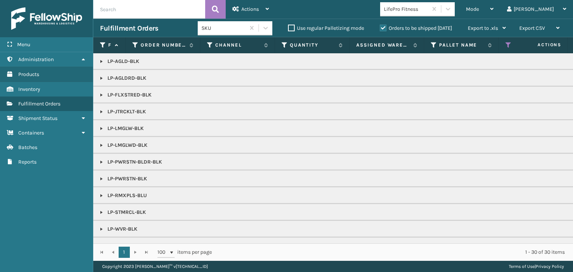
click at [101, 111] on link at bounding box center [102, 112] width 6 height 6
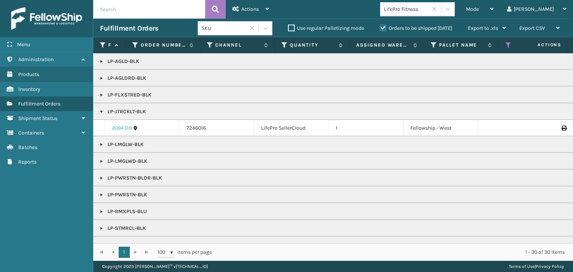
click at [121, 131] on link "2094319" at bounding box center [122, 128] width 20 height 7
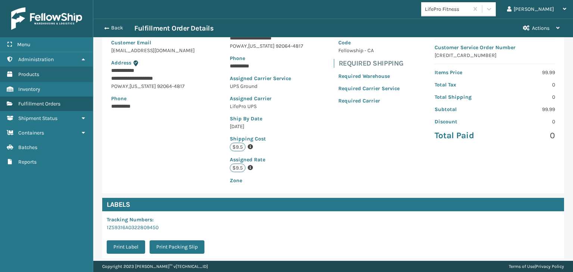
scroll to position [168, 0]
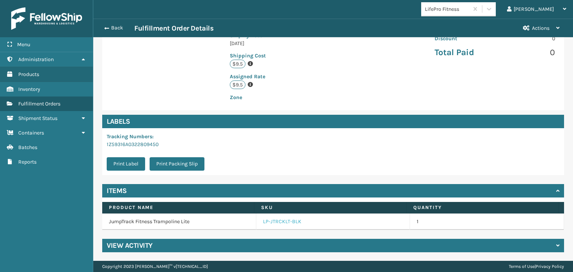
click at [285, 219] on link "LP-JTRCKLT-BLK" at bounding box center [282, 221] width 38 height 7
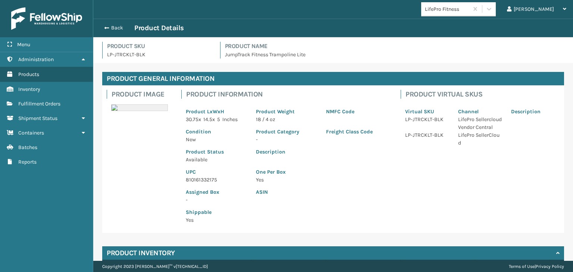
click at [197, 179] on p "810161332175" at bounding box center [216, 180] width 61 height 8
click at [112, 29] on button "Back" at bounding box center [117, 28] width 34 height 7
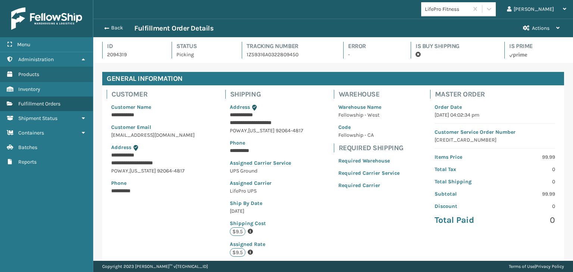
scroll to position [18, 480]
click at [112, 28] on button "Back" at bounding box center [117, 28] width 34 height 7
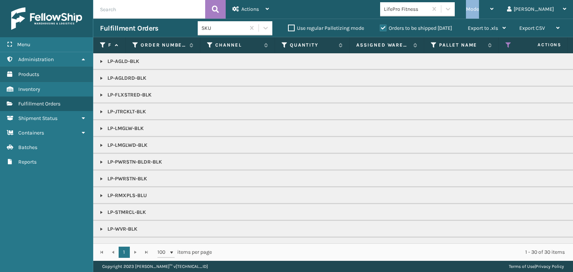
click at [494, 13] on div "Mode" at bounding box center [480, 9] width 28 height 19
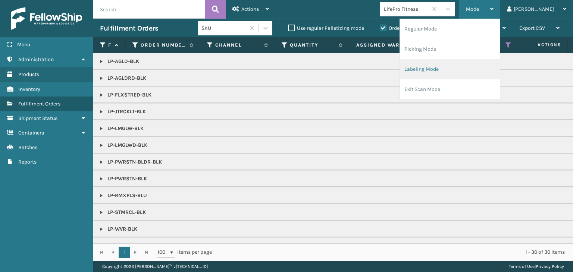
click at [464, 63] on li "Labeling Mode" at bounding box center [450, 69] width 100 height 20
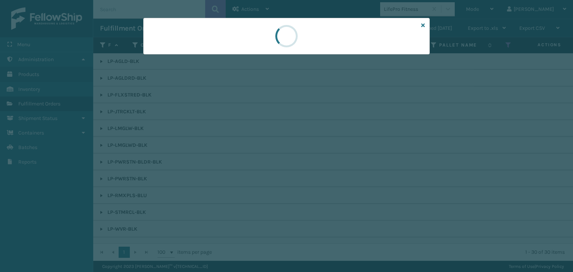
click at [163, 60] on div at bounding box center [286, 136] width 573 height 272
click at [162, 59] on div at bounding box center [286, 136] width 573 height 272
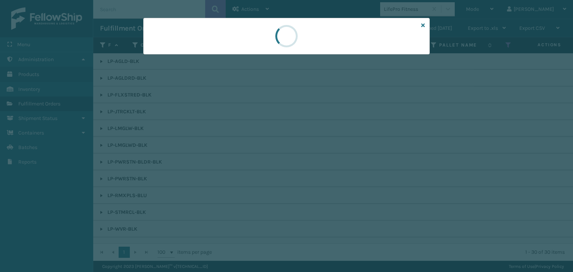
click at [162, 59] on div at bounding box center [286, 136] width 573 height 272
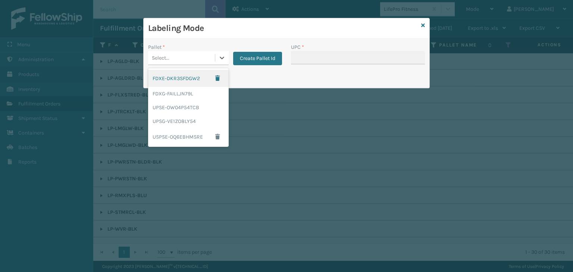
click at [181, 57] on div "Select..." at bounding box center [181, 58] width 67 height 12
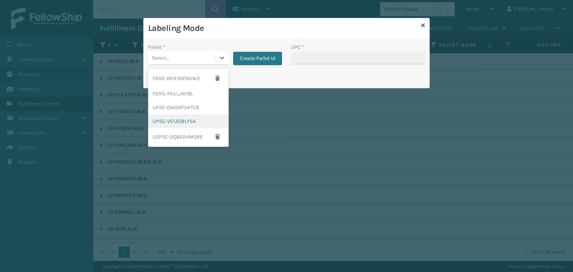
click at [168, 122] on div "UPSG-VE1ZO8LY54" at bounding box center [188, 122] width 81 height 14
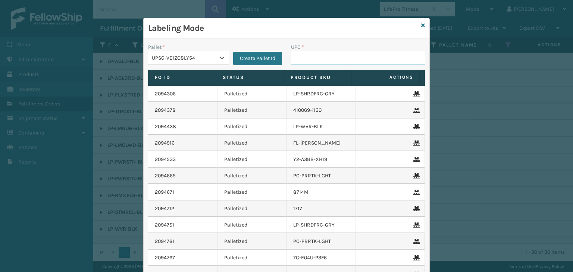
click at [321, 57] on input "UPC *" at bounding box center [358, 57] width 134 height 13
paste input "810161332175"
type input "810161332175"
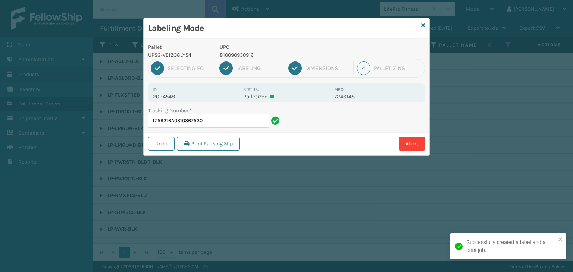
click at [231, 56] on p "810090930916" at bounding box center [275, 55] width 110 height 8
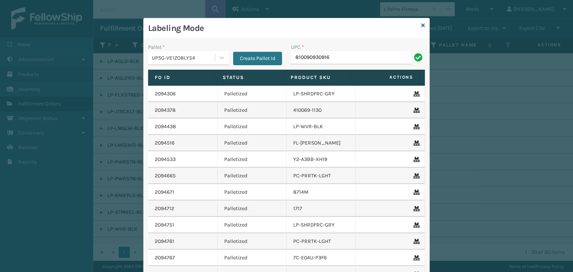
type input "810090930916"
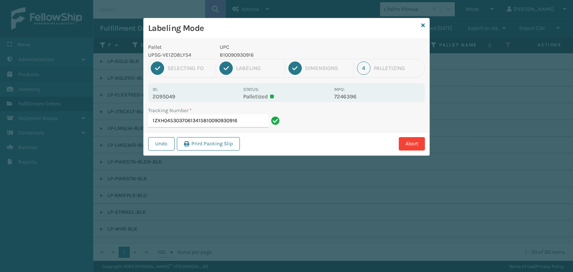
type input "1ZXH04530370613415810090930916810090930916"
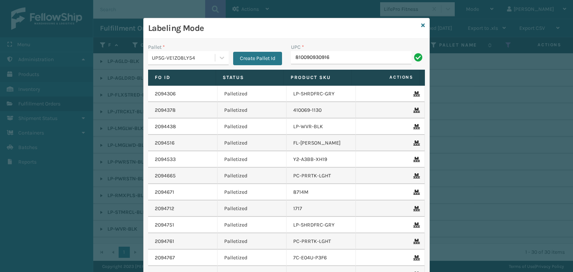
type input "810090930916"
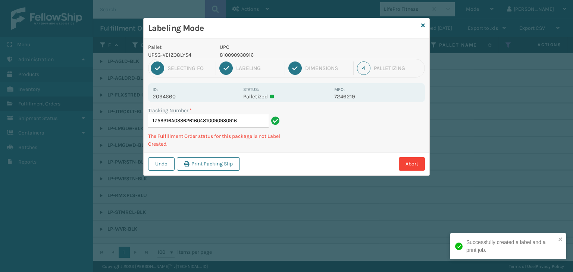
type input "1Z59316A0336261604810090930916810090930916"
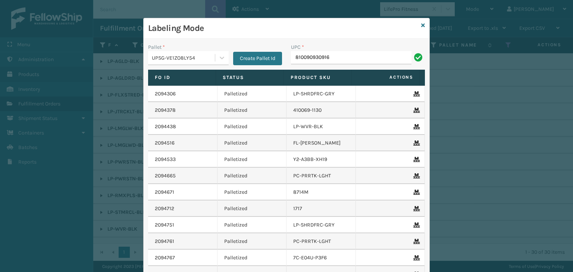
type input "810090930916"
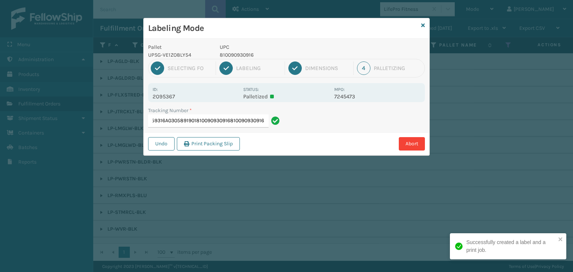
type input "1Z59316A0305891901810090930916810090930916810090930916"
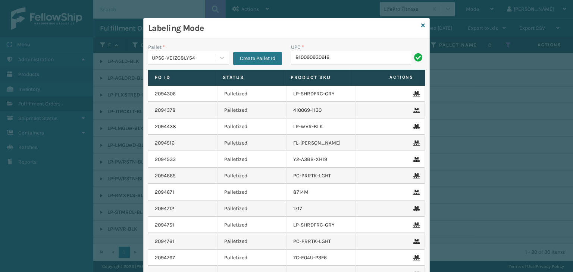
type input "810090930916"
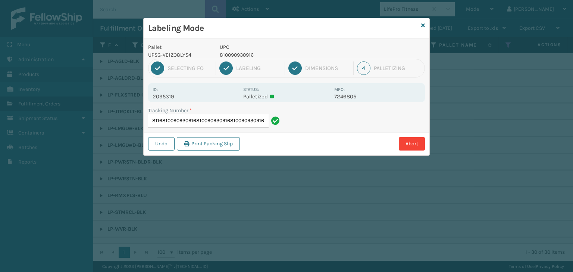
type input "1Z59316A0327358116810090930916810090930916810090930916810090930916"
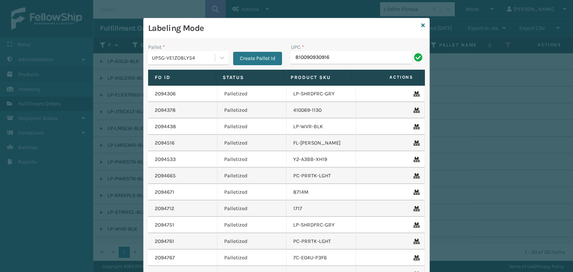
type input "810090930916"
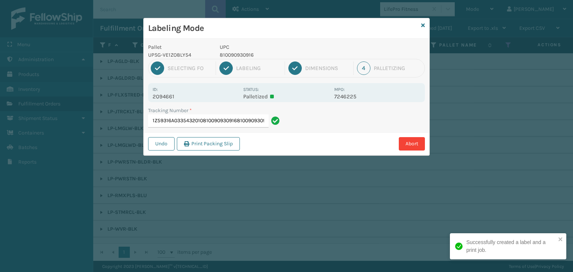
scroll to position [0, 7]
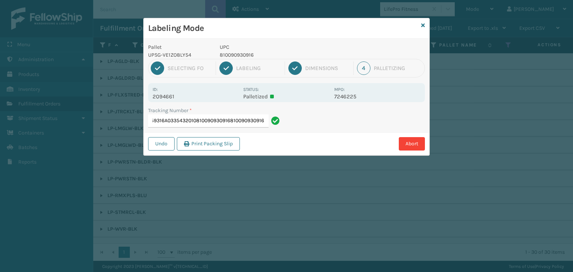
type input "1Z59316A0335432010810090930916810090930916810090930916"
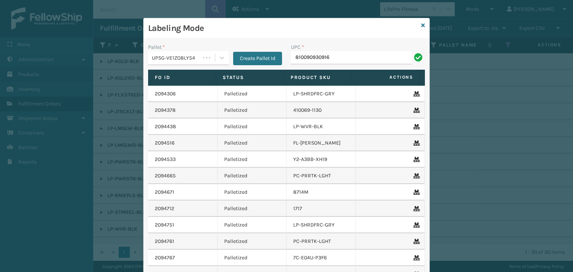
type input "810090930916"
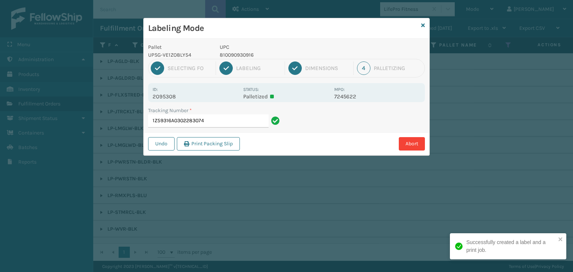
type input "1Z59316A0302283074810090930916"
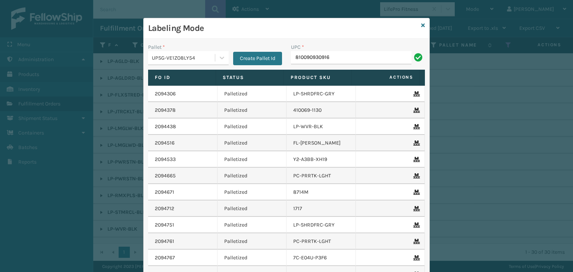
type input "810090930916"
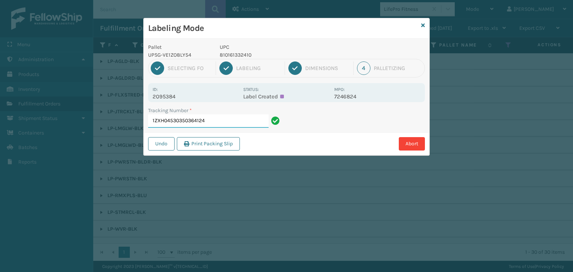
click at [471, 149] on div "Labeling Mode Pallet UPSG-VE1ZO8LY54 UPC 810161332410 1 Selecting FO 2 Labeling…" at bounding box center [286, 136] width 573 height 272
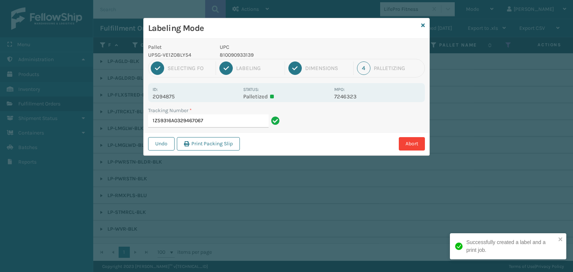
click at [239, 58] on p "810090933139" at bounding box center [275, 55] width 110 height 8
click at [238, 57] on p "810090933139" at bounding box center [275, 55] width 110 height 8
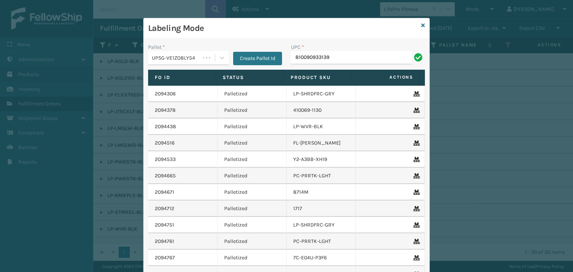
type input "810090933139"
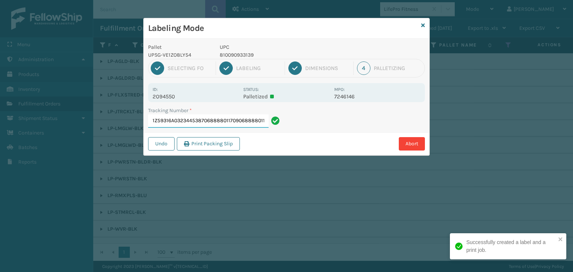
scroll to position [0, 8]
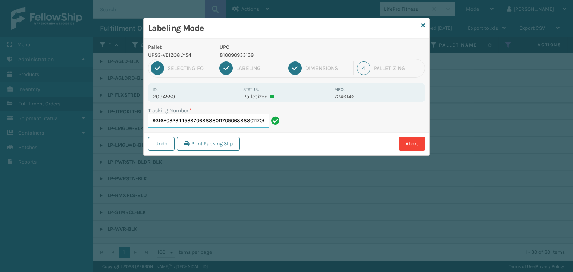
type input "1Z59316A0323445387068888011709068888011709068888011709"
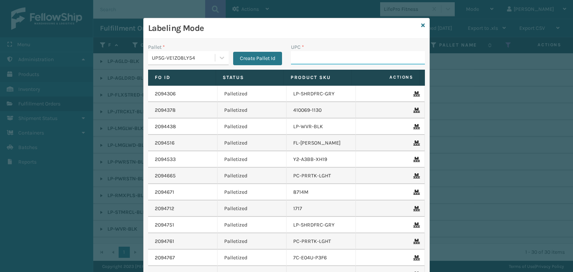
paste input "810090933702"
type input "810090933702"
click at [422, 26] on icon at bounding box center [423, 25] width 4 height 5
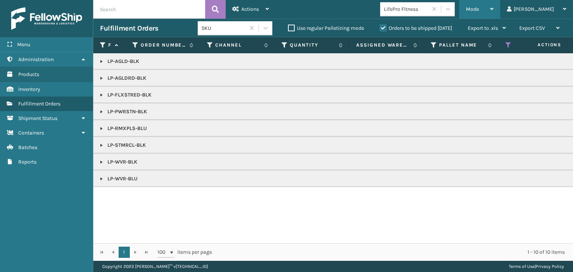
click at [494, 14] on div "Mode" at bounding box center [480, 9] width 28 height 19
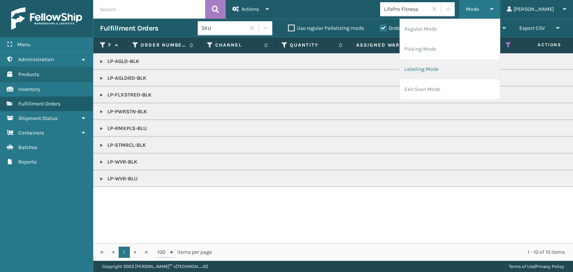
click at [494, 71] on li "Labeling Mode" at bounding box center [450, 69] width 100 height 20
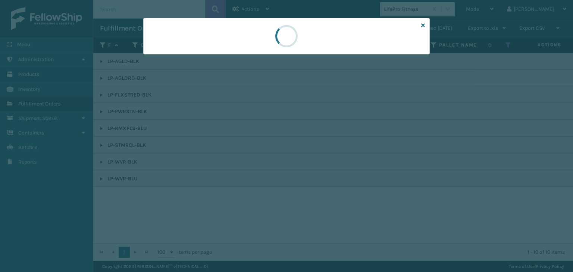
click at [181, 56] on div at bounding box center [286, 136] width 573 height 272
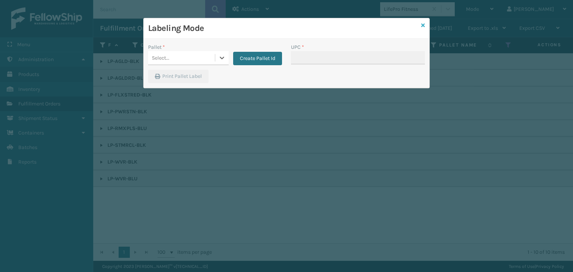
click at [424, 24] on icon at bounding box center [423, 25] width 4 height 5
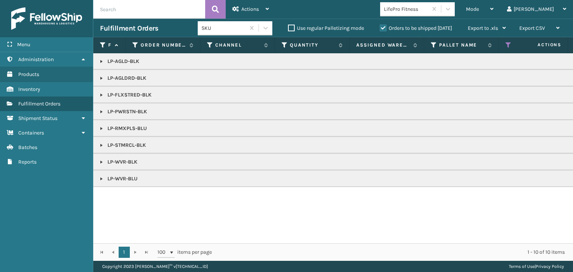
click at [428, 12] on div "LifePro Fitness" at bounding box center [406, 9] width 44 height 8
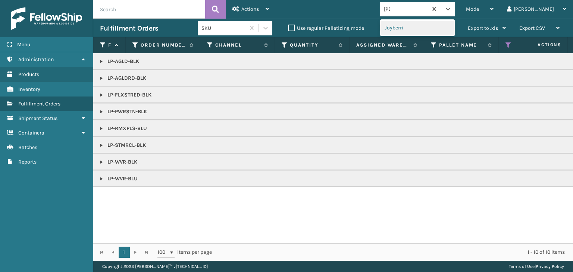
type input "JOY"
click at [422, 27] on div "Joyberri" at bounding box center [417, 28] width 75 height 14
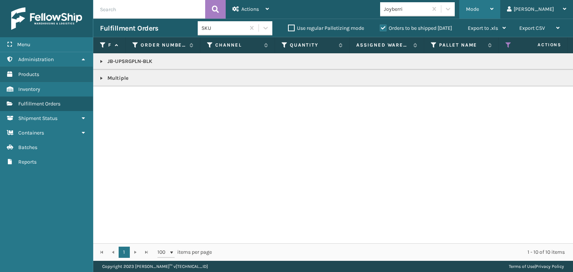
click at [479, 11] on span "Mode" at bounding box center [472, 9] width 13 height 6
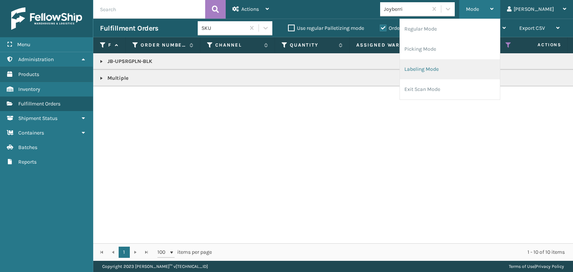
click at [470, 64] on li "Labeling Mode" at bounding box center [450, 69] width 100 height 20
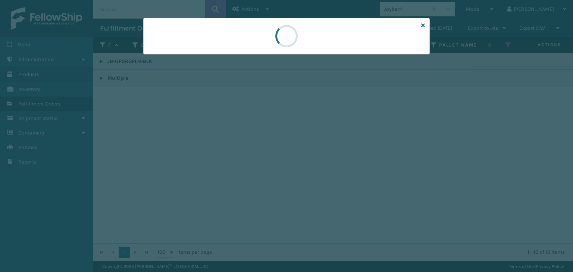
click at [166, 56] on div at bounding box center [286, 136] width 573 height 272
click at [171, 59] on div at bounding box center [286, 136] width 573 height 272
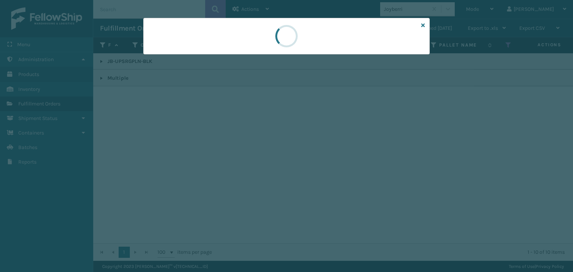
click at [171, 59] on div at bounding box center [286, 136] width 573 height 272
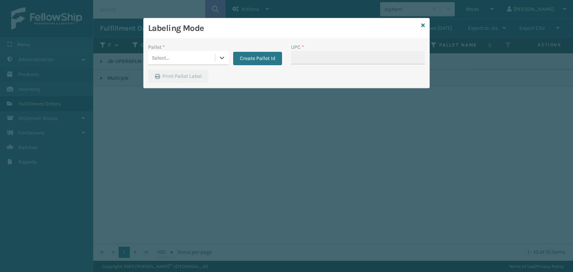
click at [171, 59] on div "Select..." at bounding box center [181, 58] width 67 height 12
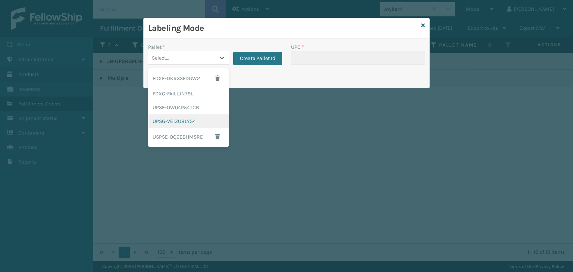
click at [188, 122] on div "UPSG-VE1ZO8LY54" at bounding box center [188, 122] width 81 height 14
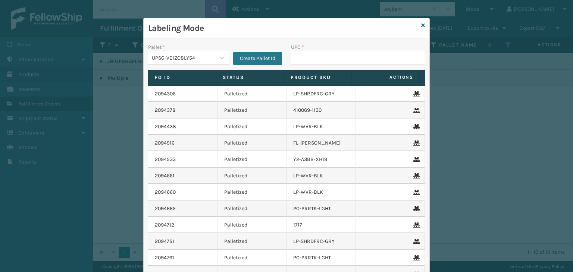
click at [287, 61] on div "UPC *" at bounding box center [358, 56] width 143 height 26
click at [291, 60] on input "UPC *" at bounding box center [358, 57] width 134 height 13
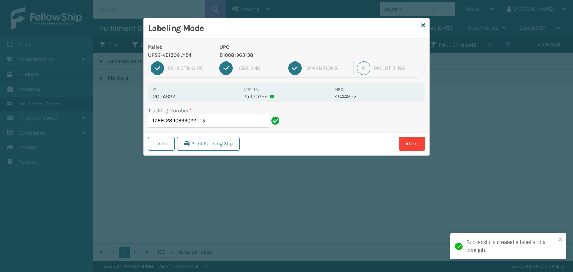
click at [228, 55] on p "810081963138" at bounding box center [275, 55] width 110 height 8
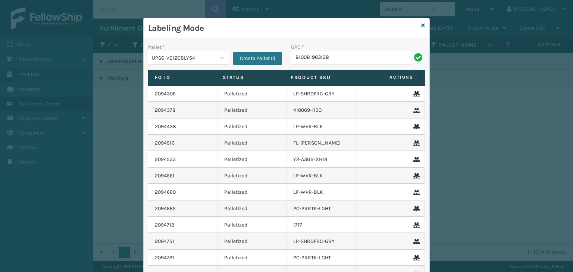
type input "810081963138"
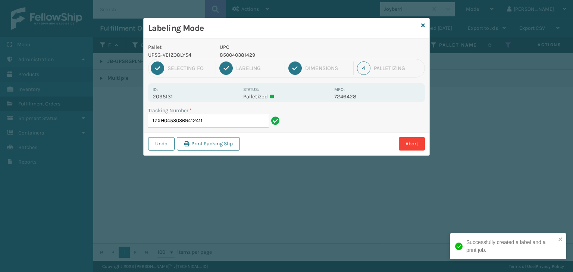
click at [243, 52] on p "850040381429" at bounding box center [275, 55] width 110 height 8
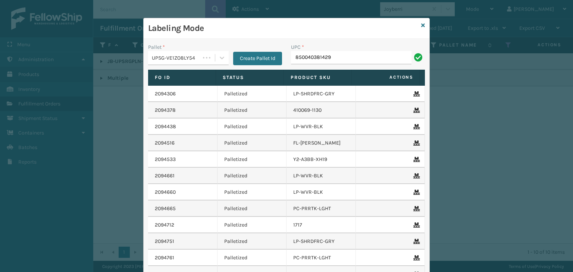
type input "850040381429"
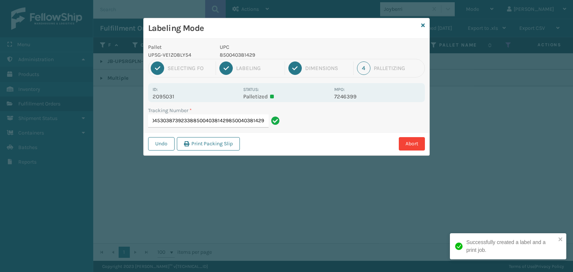
type input "1ZXH04530387392338850040381429850040381429850040381429"
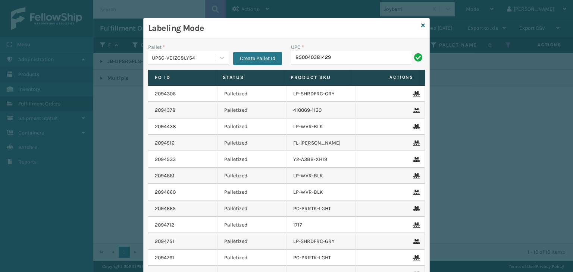
type input "850040381429"
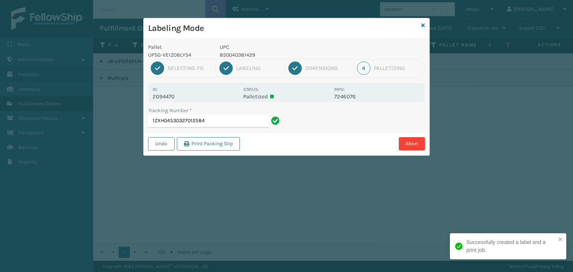
type input "1ZXH04530327012584850040381429"
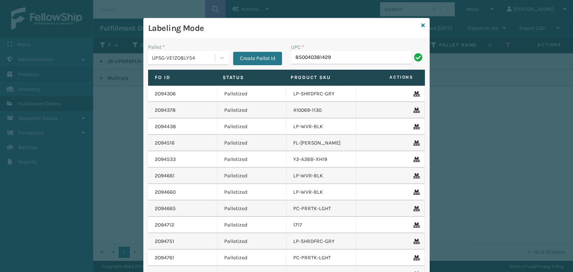
type input "850040381429"
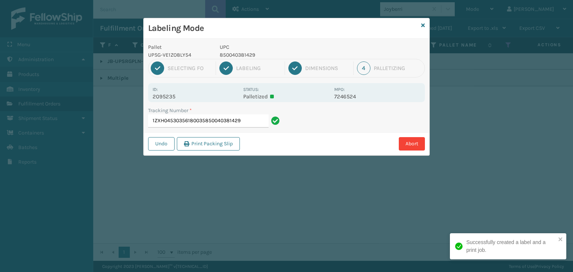
type input "1ZXH04530356180035850040381429850040381429"
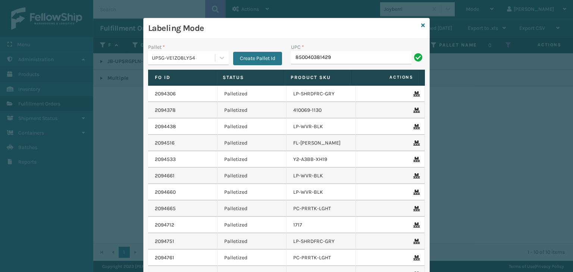
type input "850040381429"
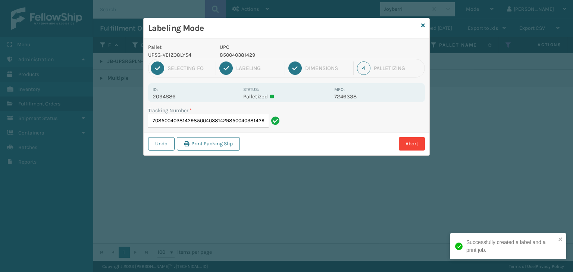
type input "1ZXH04530398450870850040381429850040381429850040381429850040381429"
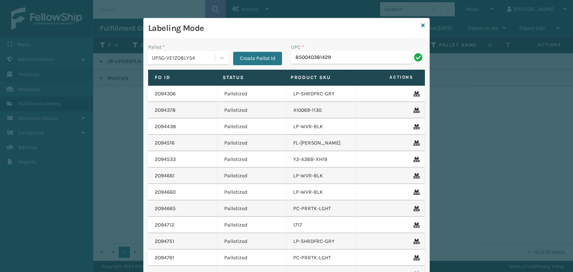
type input "850040381429"
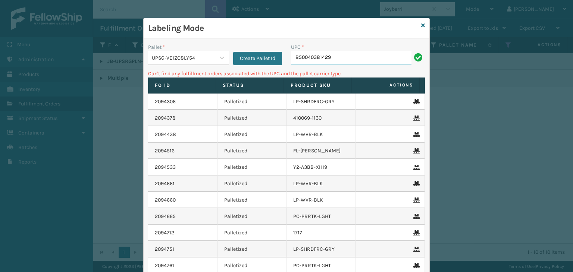
drag, startPoint x: 348, startPoint y: 64, endPoint x: 270, endPoint y: 74, distance: 78.5
click at [270, 74] on div "Pallet * UPSG-VE1ZO8LY54 Create Pallet Id UPC * 850040381429 Can't find any ful…" at bounding box center [287, 184] width 286 height 290
type input "JB-UPSRGMN-14-BLU-ULTRA-B1"
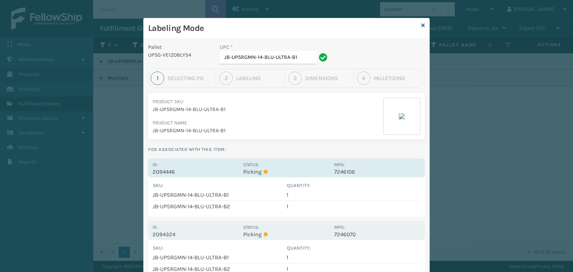
click at [325, 163] on div "Status: Picking" at bounding box center [286, 168] width 86 height 15
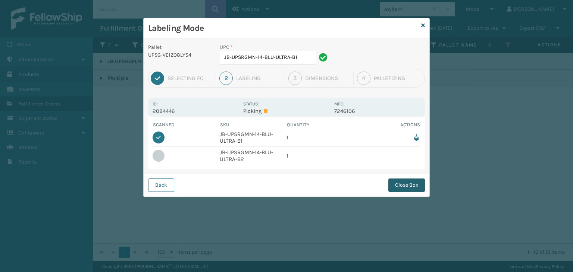
click at [409, 183] on button "Close Box" at bounding box center [406, 185] width 37 height 13
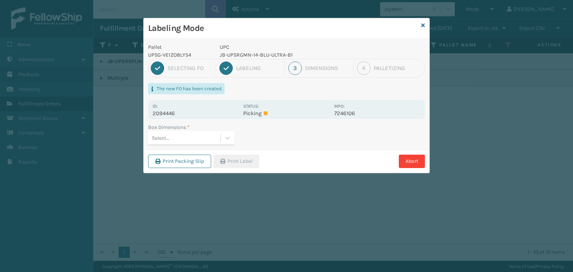
click at [175, 137] on div "Select..." at bounding box center [184, 138] width 72 height 12
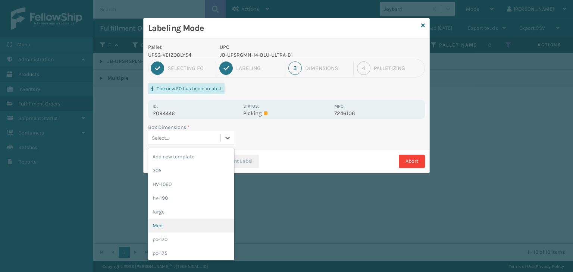
click at [192, 222] on div "Med" at bounding box center [191, 226] width 86 height 14
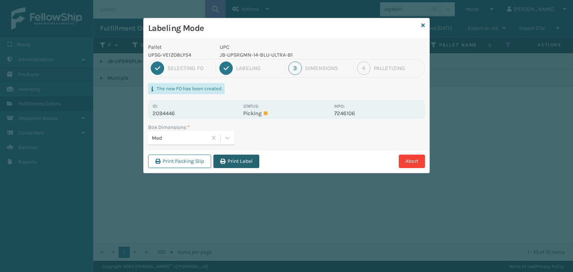
click at [237, 157] on button "Print Label" at bounding box center [236, 161] width 46 height 13
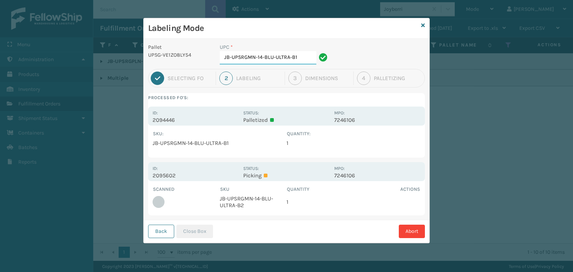
click at [306, 58] on input "JB-UPSRGMN-14-BLU-ULTRA-B1" at bounding box center [268, 57] width 97 height 13
type input "JB-UPSRGMN-14-BLU-ULTRA-B2"
click at [197, 234] on button "Close Box" at bounding box center [195, 231] width 37 height 13
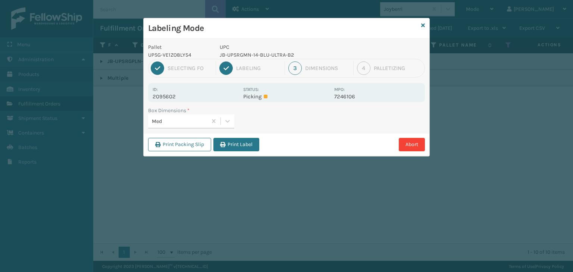
click at [235, 153] on div "Print Packing Slip Print Label Abort" at bounding box center [287, 144] width 286 height 23
click at [237, 147] on button "Print Label" at bounding box center [236, 144] width 46 height 13
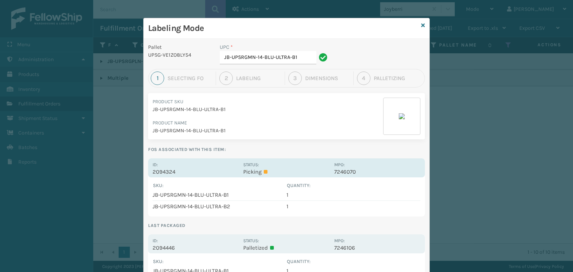
click at [244, 171] on p "Picking" at bounding box center [286, 172] width 86 height 7
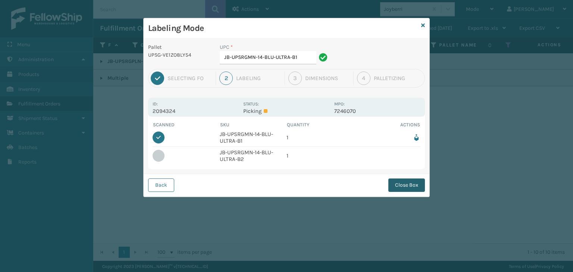
click at [408, 181] on button "Close Box" at bounding box center [406, 185] width 37 height 13
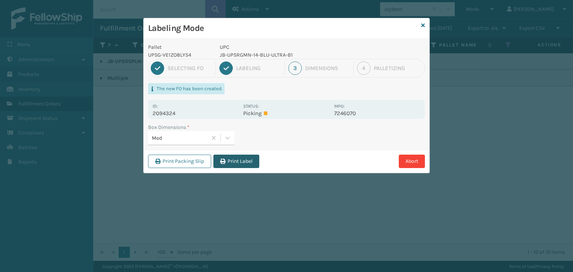
click at [246, 159] on button "Print Label" at bounding box center [236, 161] width 46 height 13
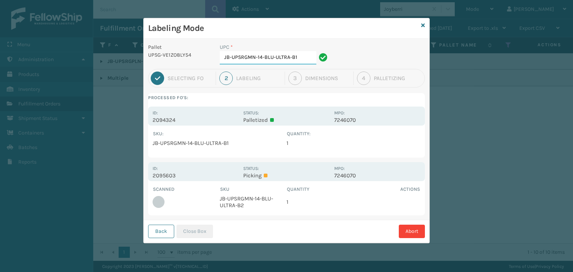
click at [299, 57] on input "JB-UPSRGMN-14-BLU-ULTRA-B1" at bounding box center [268, 57] width 97 height 13
type input "JB-UPSRGMN-14-BLU-ULTRA-B2"
click at [193, 232] on button "Close Box" at bounding box center [195, 231] width 37 height 13
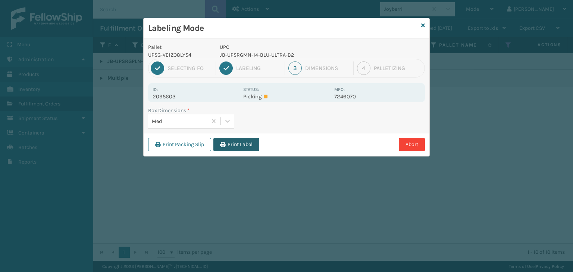
click at [243, 141] on button "Print Label" at bounding box center [236, 144] width 46 height 13
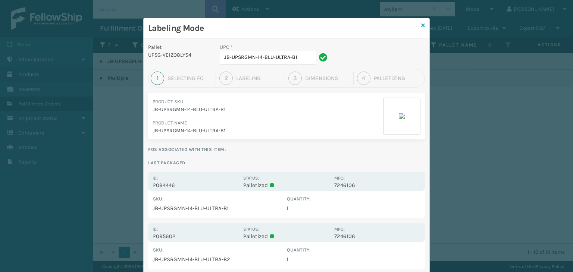
click at [421, 22] on link at bounding box center [423, 26] width 4 height 8
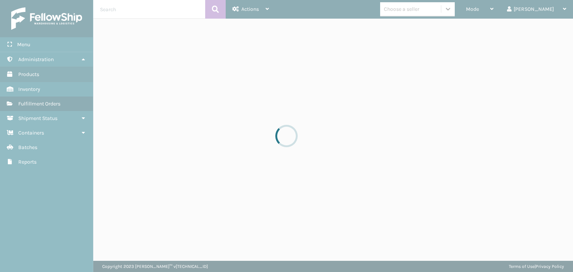
click at [506, 6] on div at bounding box center [286, 136] width 573 height 272
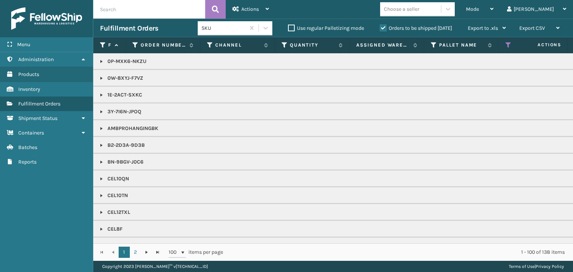
click at [479, 6] on span "Mode" at bounding box center [472, 9] width 13 height 6
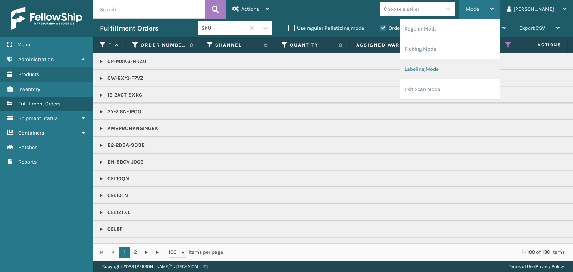
click at [485, 63] on li "Labeling Mode" at bounding box center [450, 69] width 100 height 20
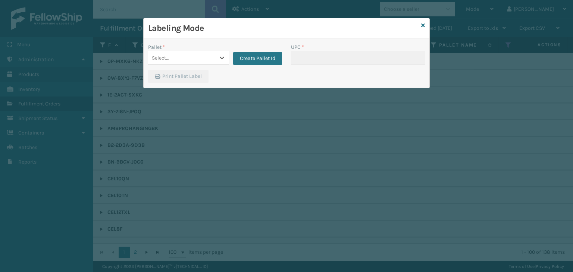
click at [185, 53] on div "Select..." at bounding box center [181, 58] width 67 height 12
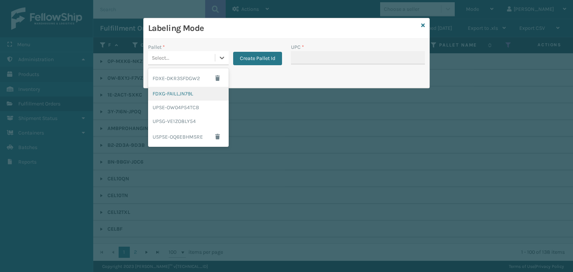
click at [189, 97] on div "FDXG-FAILLJN79L" at bounding box center [188, 94] width 81 height 14
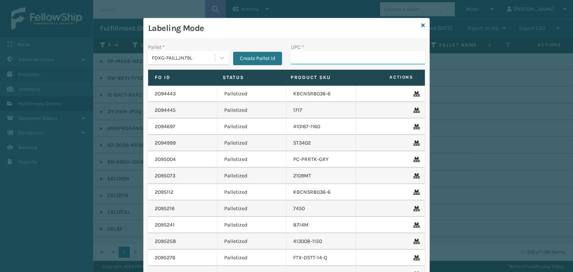
click at [316, 57] on input "UPC *" at bounding box center [358, 57] width 134 height 13
type input "850012486048"
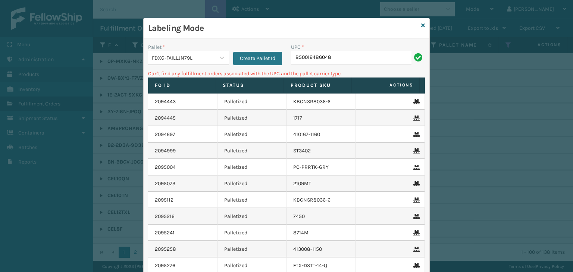
drag, startPoint x: 360, startPoint y: 53, endPoint x: 0, endPoint y: 24, distance: 360.9
click at [0, 26] on div "Labeling Mode Pallet * FDXG-FAILLJN79L Create Pallet Id UPC * 850012486048 Can'…" at bounding box center [286, 136] width 573 height 272
type input "850012486046"
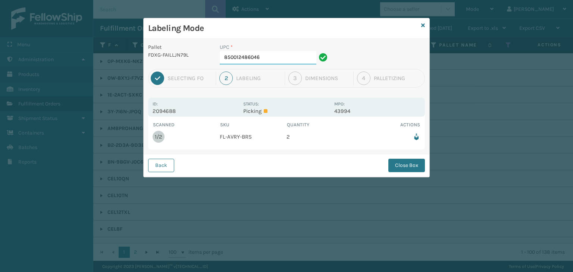
click at [273, 59] on input "850012486046" at bounding box center [268, 57] width 97 height 13
drag, startPoint x: 397, startPoint y: 168, endPoint x: 392, endPoint y: 171, distance: 5.5
click at [393, 171] on button "Close Box" at bounding box center [406, 165] width 37 height 13
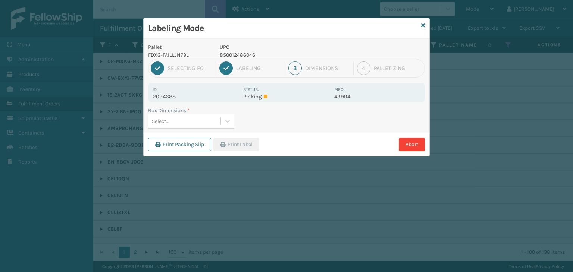
click at [229, 112] on div "Box Dimensions *" at bounding box center [191, 111] width 86 height 8
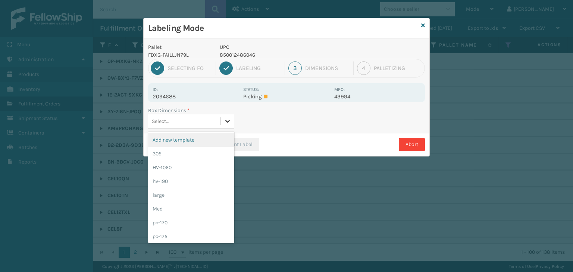
click at [225, 121] on icon at bounding box center [227, 121] width 7 height 7
click at [177, 205] on div "Med" at bounding box center [191, 209] width 86 height 14
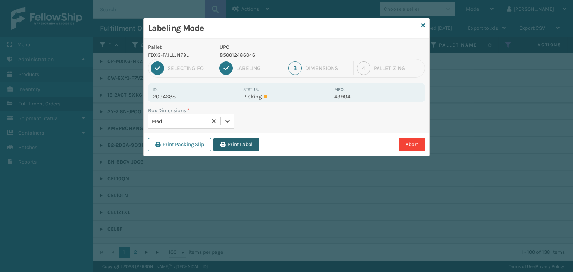
click at [255, 144] on button "Print Label" at bounding box center [236, 144] width 46 height 13
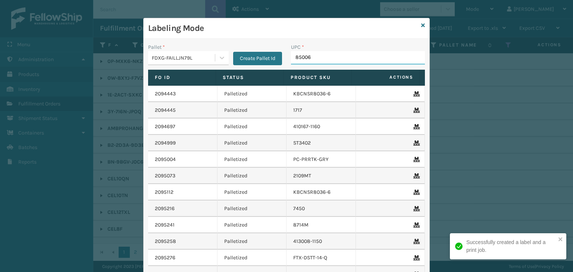
type input "850068"
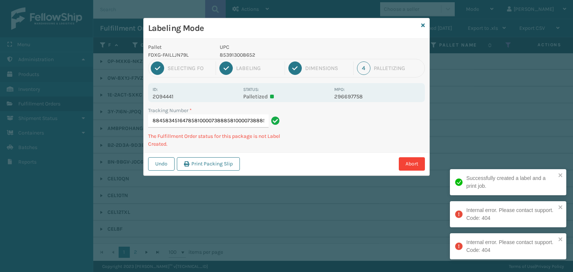
type input "884583451647858100007388858100007388858100007388"
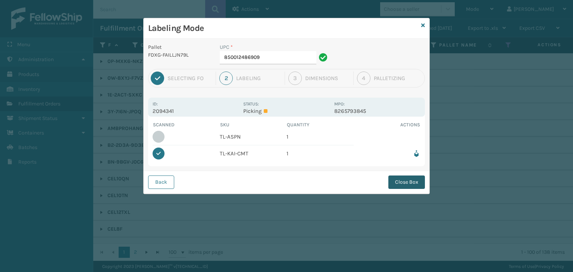
click at [410, 185] on button "Close Box" at bounding box center [406, 182] width 37 height 13
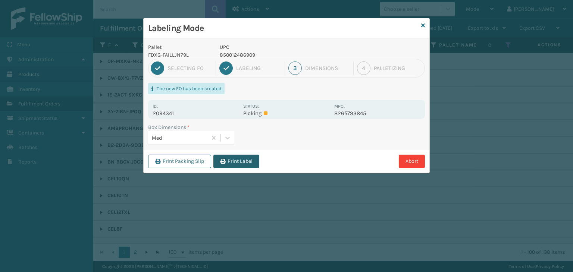
click at [237, 157] on button "Print Label" at bounding box center [236, 161] width 46 height 13
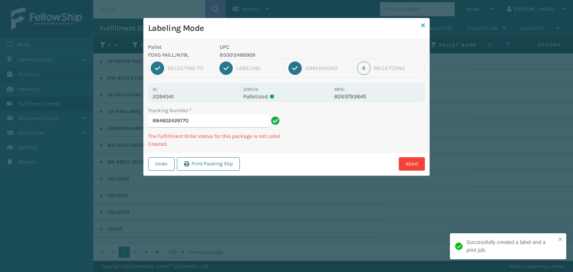
click at [422, 24] on icon at bounding box center [423, 25] width 4 height 5
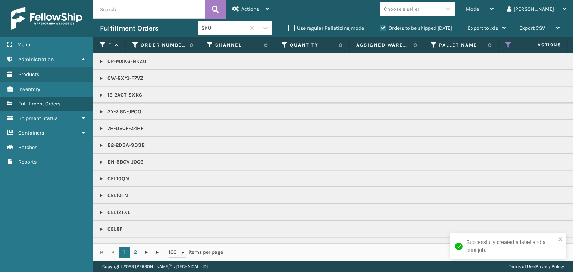
click at [494, 15] on div "Mode" at bounding box center [480, 9] width 28 height 19
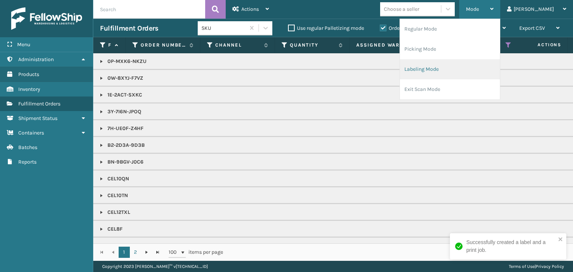
click at [459, 67] on li "Labeling Mode" at bounding box center [450, 69] width 100 height 20
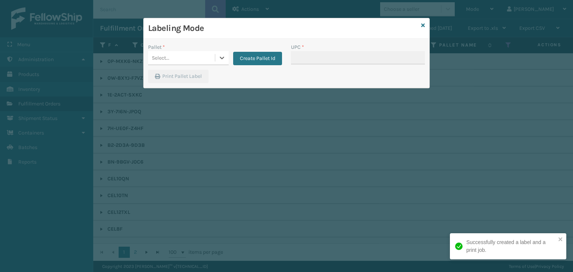
click at [190, 62] on div "Select..." at bounding box center [181, 58] width 67 height 12
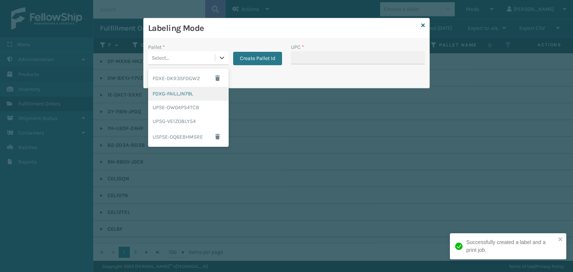
click at [185, 91] on div "FDXG-FAILLJN79L" at bounding box center [188, 94] width 81 height 14
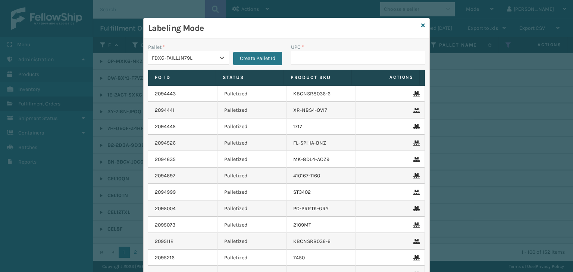
type input "850012486596"
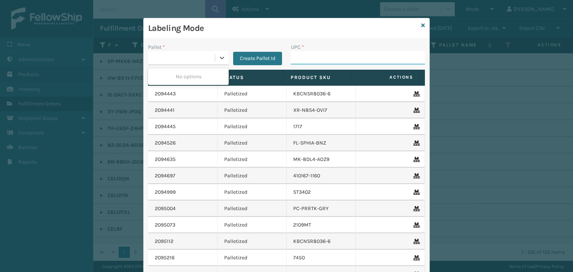
drag, startPoint x: 397, startPoint y: 53, endPoint x: 405, endPoint y: 55, distance: 7.4
click at [397, 53] on input "UPC *" at bounding box center [358, 57] width 134 height 13
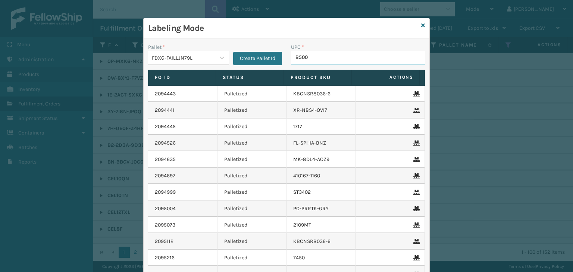
type input "85001"
click at [418, 25] on div "Labeling Mode Pallet * FDXG-FAILLJN79L Create Pallet Id UPC * Fo Id Status Prod…" at bounding box center [286, 170] width 287 height 304
click at [421, 24] on icon at bounding box center [423, 25] width 4 height 5
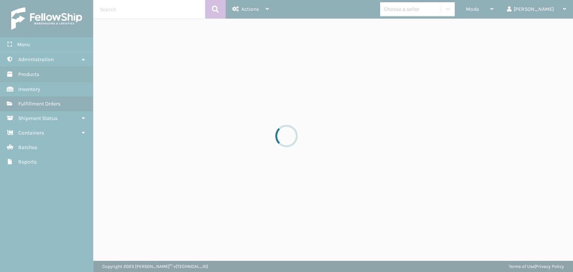
click at [426, 19] on div at bounding box center [286, 136] width 573 height 272
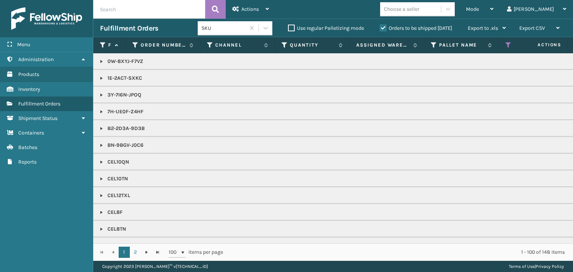
drag, startPoint x: 431, startPoint y: 9, endPoint x: 373, endPoint y: 265, distance: 263.2
click at [367, 259] on div "Copyright 2023 Milliard™ v 1.0.190.1 Terms of Use | Privacy Policy" at bounding box center [333, 266] width 480 height 11
click at [419, 5] on div "Choose a seller" at bounding box center [401, 9] width 35 height 8
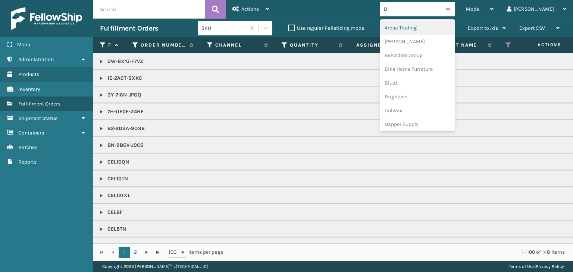
type input "BR"
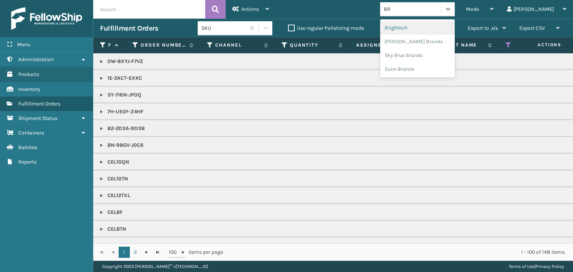
click at [442, 29] on div "Brightech" at bounding box center [417, 28] width 75 height 14
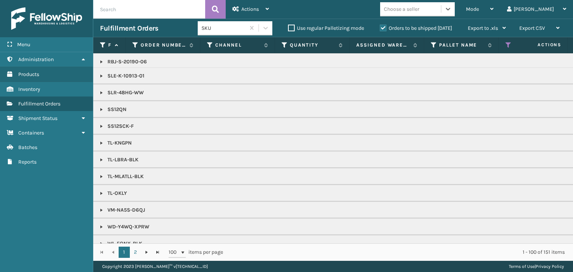
scroll to position [818, 0]
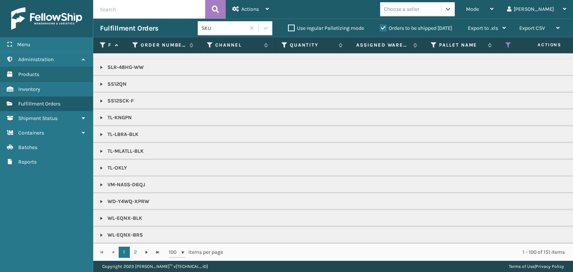
click at [441, 6] on div "Choose a seller" at bounding box center [410, 9] width 61 height 12
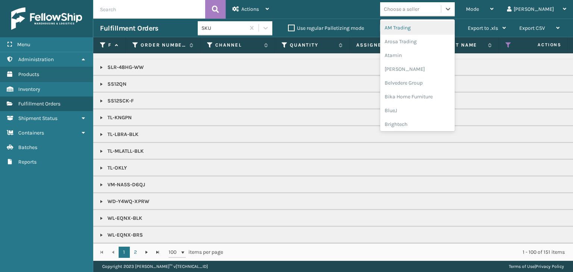
type input "P"
click at [422, 95] on div "Petcove" at bounding box center [417, 97] width 75 height 14
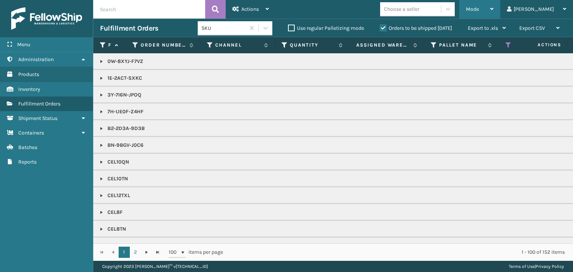
click at [494, 4] on div "Mode" at bounding box center [480, 9] width 28 height 19
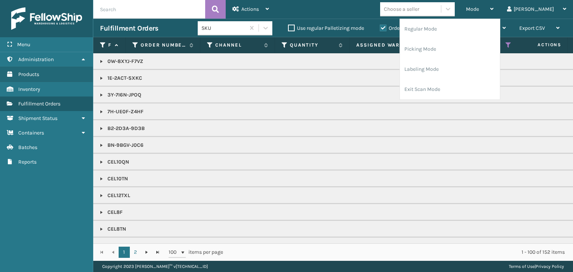
click at [419, 5] on div "Choose a seller" at bounding box center [401, 9] width 35 height 8
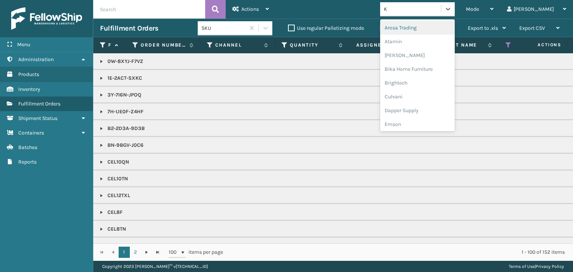
type input "KO"
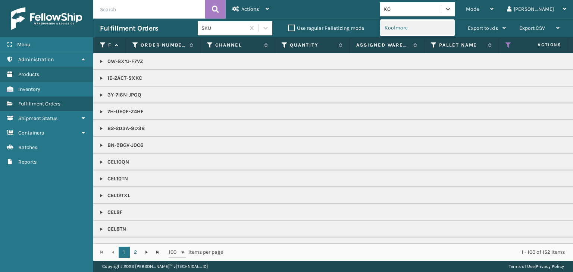
click at [422, 26] on div "Koolmore" at bounding box center [417, 28] width 75 height 14
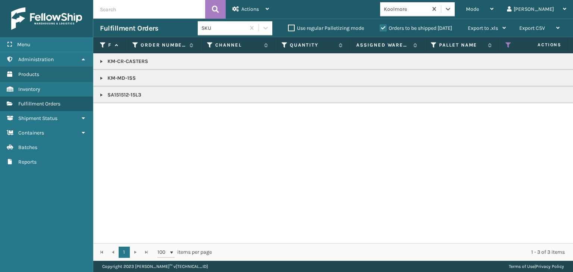
click at [126, 76] on p "KM-MD-1SS" at bounding box center [575, 78] width 950 height 7
click at [494, 9] on div "Mode" at bounding box center [480, 9] width 28 height 19
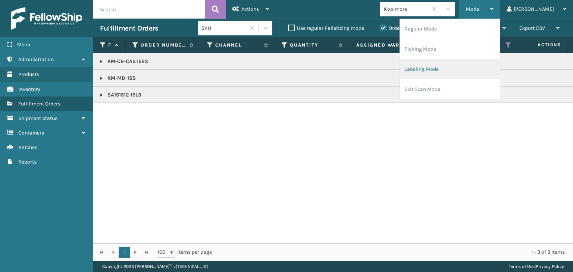
click at [461, 72] on li "Labeling Mode" at bounding box center [450, 69] width 100 height 20
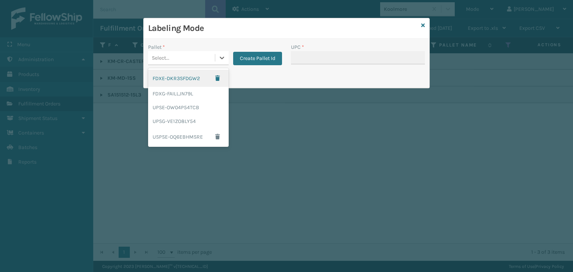
click at [194, 57] on div "Select..." at bounding box center [181, 58] width 67 height 12
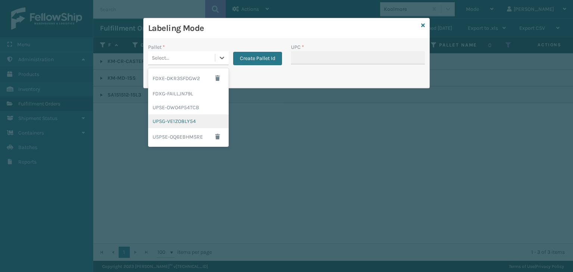
click at [166, 121] on div "UPSG-VE1ZO8LY54" at bounding box center [188, 122] width 81 height 14
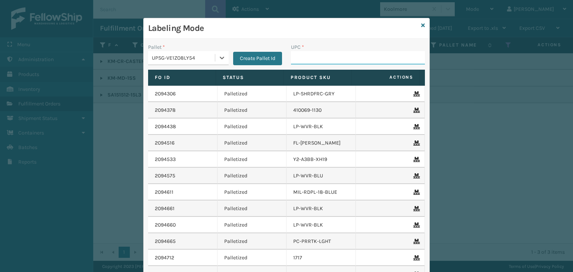
drag, startPoint x: 346, startPoint y: 52, endPoint x: 331, endPoint y: 54, distance: 14.7
click at [346, 52] on input "UPC *" at bounding box center [358, 57] width 134 height 13
paste input "KM-MD-1SS"
type input "KM-MD-1SS"
type input "SA151512"
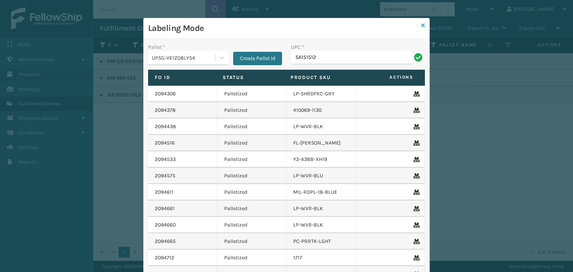
click at [421, 23] on icon at bounding box center [423, 25] width 4 height 5
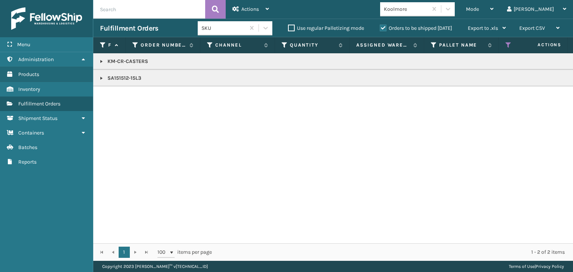
drag, startPoint x: 137, startPoint y: 83, endPoint x: 134, endPoint y: 78, distance: 6.4
click at [137, 83] on td "SA151512-15L3" at bounding box center [575, 78] width 964 height 17
click at [134, 78] on p "SA151512-15L3" at bounding box center [575, 78] width 950 height 7
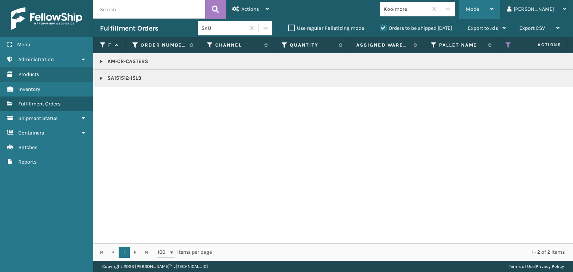
click at [494, 9] on div "Mode" at bounding box center [480, 9] width 28 height 19
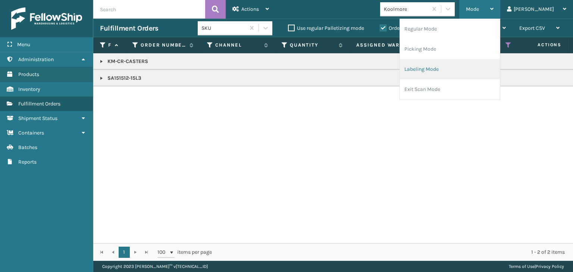
click at [500, 71] on li "Labeling Mode" at bounding box center [450, 69] width 100 height 20
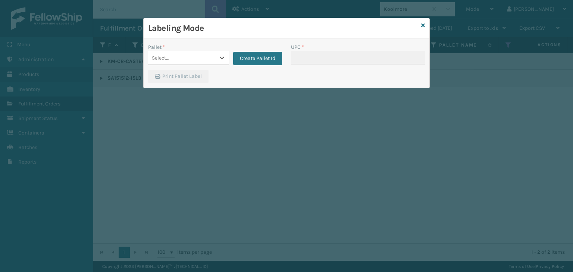
click at [182, 62] on div "Select..." at bounding box center [181, 58] width 67 height 12
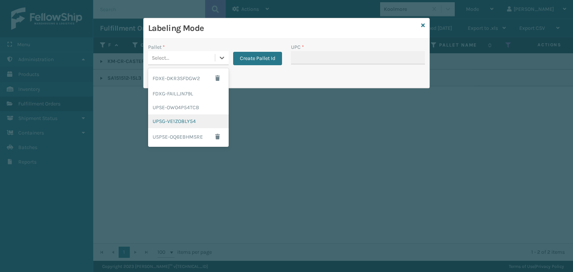
click at [191, 118] on div "UPSG-VE1ZO8LY54" at bounding box center [188, 122] width 81 height 14
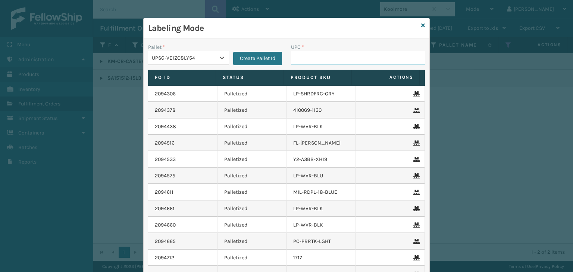
click at [296, 57] on input "UPC *" at bounding box center [358, 57] width 134 height 13
paste input "SA151512-15L3"
type input "SA151512-15L3"
click at [421, 26] on icon at bounding box center [423, 25] width 4 height 5
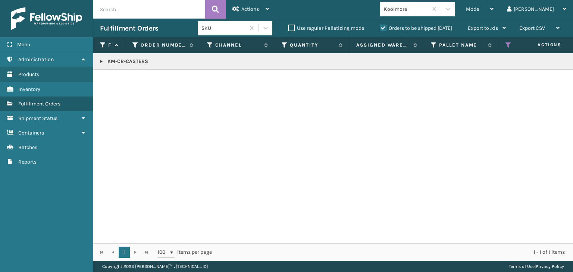
click at [134, 60] on p "KM-CR-CASTERS" at bounding box center [575, 61] width 950 height 7
click at [494, 14] on div "Mode" at bounding box center [480, 9] width 28 height 19
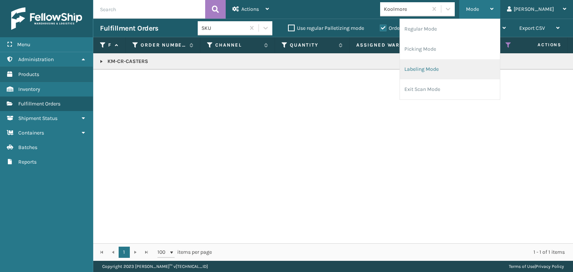
click at [479, 64] on li "Labeling Mode" at bounding box center [450, 69] width 100 height 20
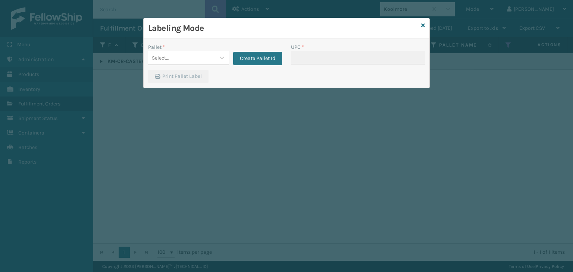
click at [204, 50] on div "Pallet *" at bounding box center [188, 47] width 81 height 8
click at [202, 54] on div "Select..." at bounding box center [181, 58] width 67 height 12
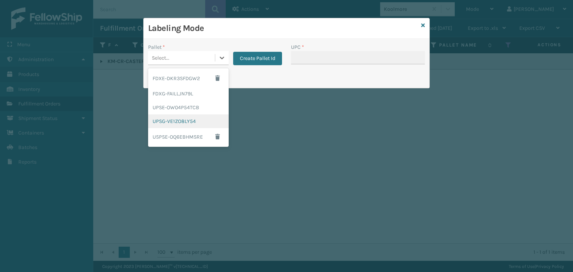
click at [200, 116] on div "UPSG-VE1ZO8LY54" at bounding box center [188, 122] width 81 height 14
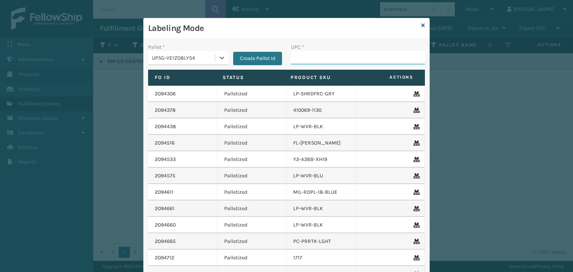
click at [297, 58] on input "UPC *" at bounding box center [358, 57] width 134 height 13
paste input "KM-CR-CASTERS"
type input "KM-CR-CASTERS"
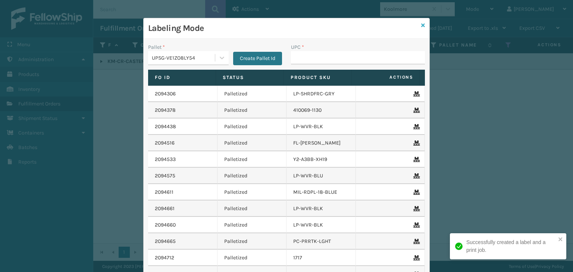
click at [421, 27] on icon at bounding box center [423, 25] width 4 height 5
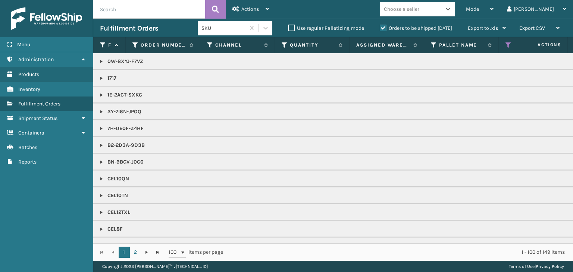
click at [441, 4] on div "Choose a seller" at bounding box center [410, 9] width 61 height 12
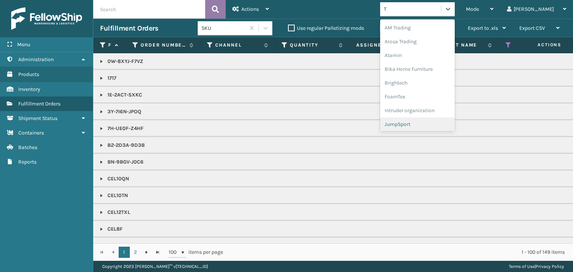
type input "T"
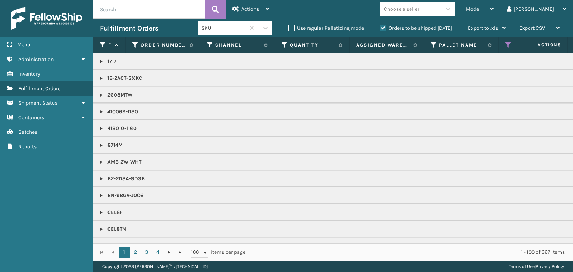
click at [494, 2] on div "Mode" at bounding box center [480, 9] width 28 height 19
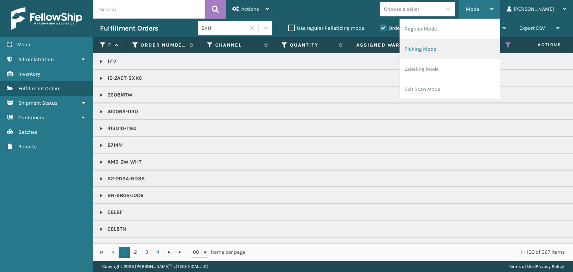
click at [480, 53] on li "Picking Mode" at bounding box center [450, 49] width 100 height 20
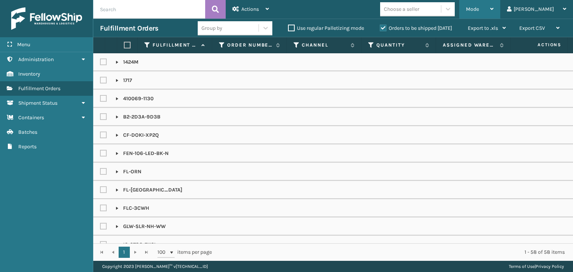
click at [479, 9] on span "Mode" at bounding box center [472, 9] width 13 height 6
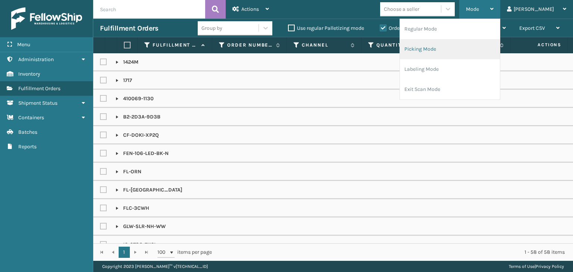
click at [490, 45] on li "Picking Mode" at bounding box center [450, 49] width 100 height 20
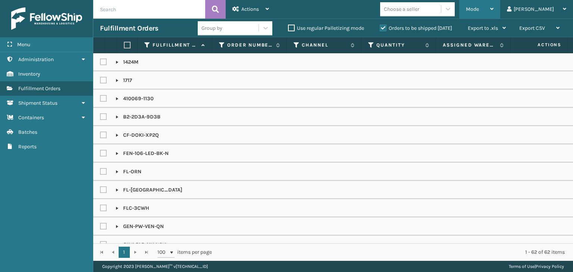
click at [479, 6] on span "Mode" at bounding box center [472, 9] width 13 height 6
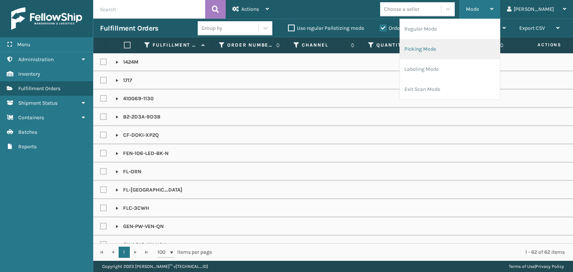
click at [472, 54] on li "Picking Mode" at bounding box center [450, 49] width 100 height 20
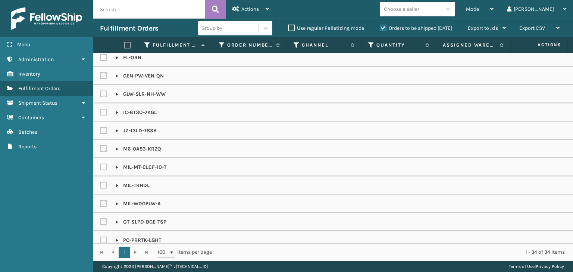
scroll to position [343, 0]
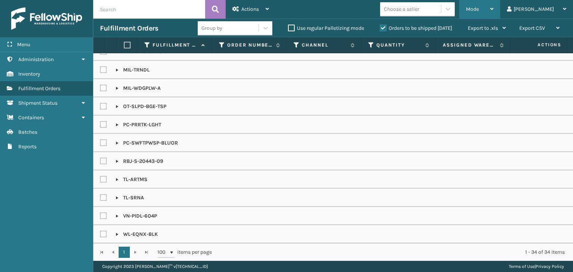
click at [479, 7] on span "Mode" at bounding box center [472, 9] width 13 height 6
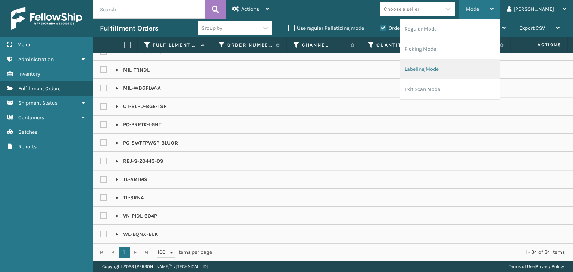
click at [492, 61] on li "Labeling Mode" at bounding box center [450, 69] width 100 height 20
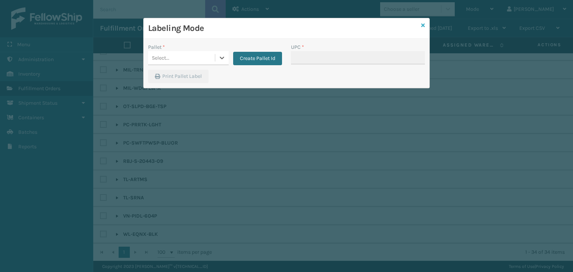
click at [422, 27] on icon at bounding box center [423, 25] width 4 height 5
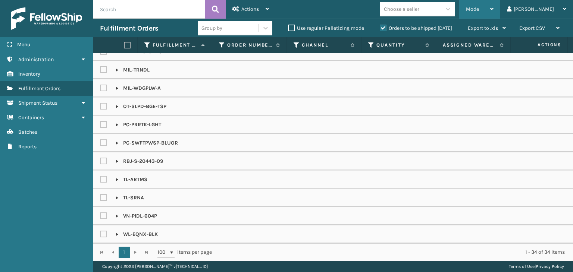
click at [494, 16] on div "Mode" at bounding box center [480, 9] width 28 height 19
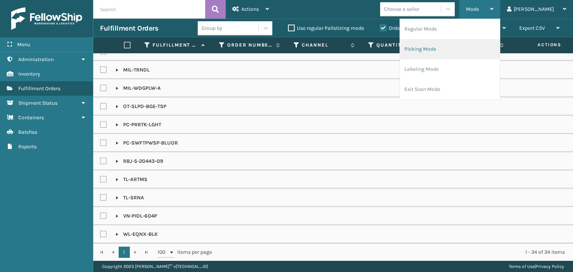
click at [494, 41] on li "Picking Mode" at bounding box center [450, 49] width 100 height 20
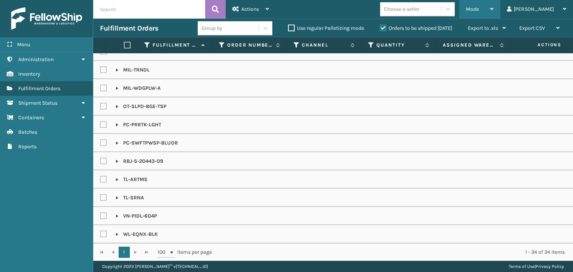
click at [479, 8] on span "Mode" at bounding box center [472, 9] width 13 height 6
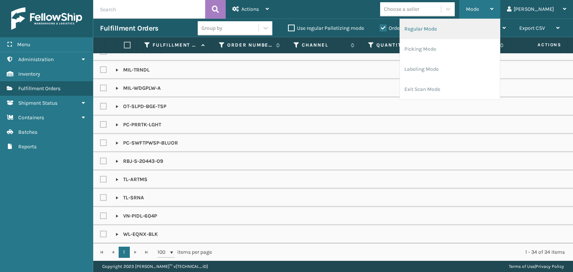
click at [436, 31] on li "Regular Mode" at bounding box center [450, 29] width 100 height 20
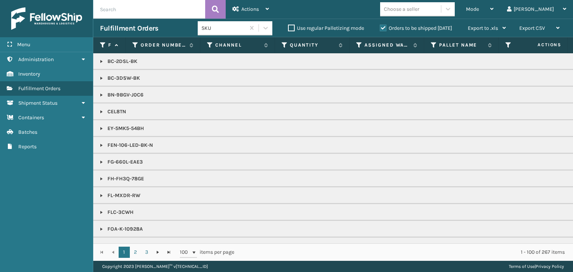
click at [423, 29] on label "Orders to be shipped [DATE]" at bounding box center [416, 28] width 72 height 6
click at [380, 29] on input "Orders to be shipped [DATE]" at bounding box center [380, 26] width 0 height 5
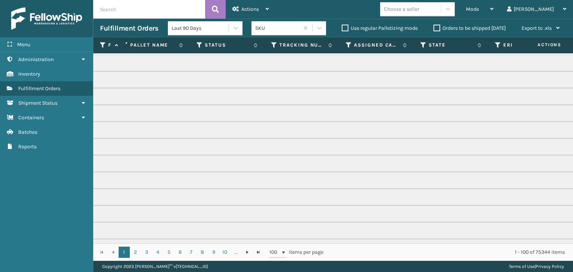
scroll to position [0, 0]
click at [199, 43] on icon at bounding box center [199, 45] width 6 height 7
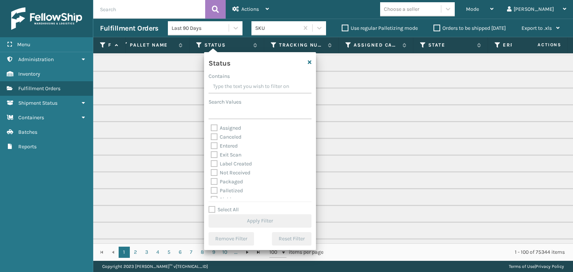
click at [236, 191] on label "Palletized" at bounding box center [227, 191] width 32 height 6
click at [234, 191] on label "Palletized" at bounding box center [227, 191] width 32 height 6
click at [211, 191] on input "Palletized" at bounding box center [211, 189] width 0 height 5
checkbox input "true"
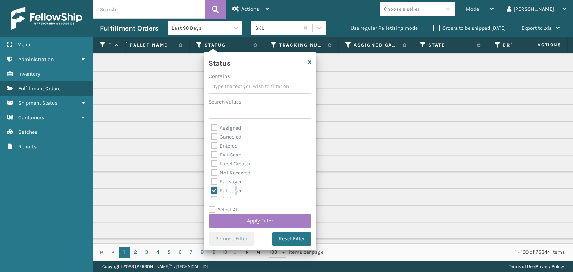
scroll to position [37, 0]
click at [235, 162] on label "Picking" at bounding box center [224, 162] width 26 height 6
click at [211, 162] on input "Picking" at bounding box center [211, 160] width 0 height 5
checkbox input "true"
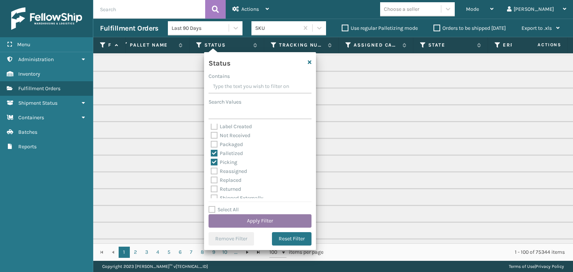
click at [273, 223] on button "Apply Filter" at bounding box center [260, 221] width 103 height 13
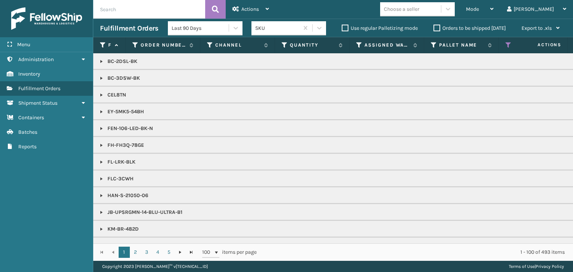
click at [206, 29] on div "Last 90 Days" at bounding box center [201, 28] width 58 height 8
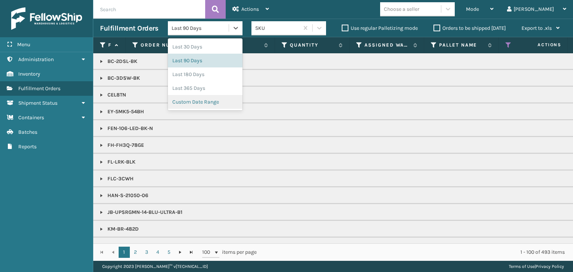
click at [203, 97] on div "Custom Date Range" at bounding box center [205, 102] width 75 height 14
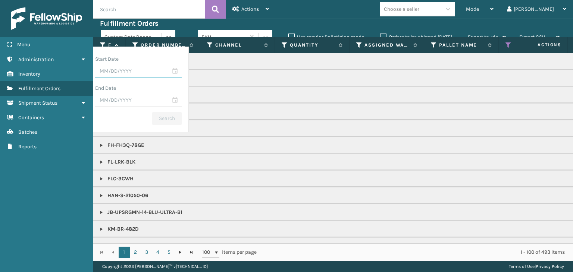
click at [177, 73] on input "text" at bounding box center [138, 71] width 87 height 13
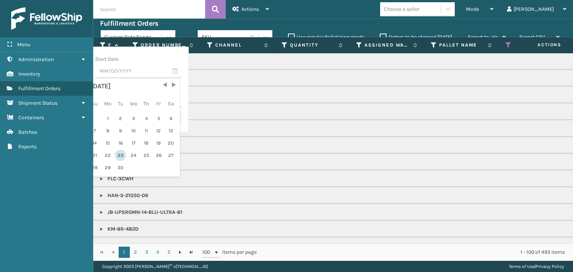
click at [126, 153] on div "23" at bounding box center [120, 155] width 11 height 11
type input "09/23/2025"
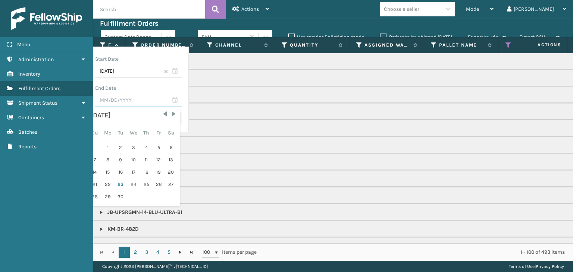
click at [182, 99] on input "text" at bounding box center [138, 100] width 87 height 13
click at [152, 181] on div "25" at bounding box center [146, 184] width 11 height 11
type input "09/25/2025"
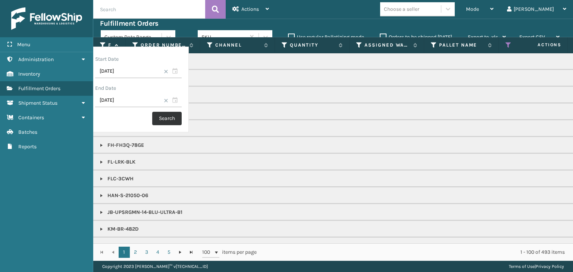
click at [182, 117] on button "Search" at bounding box center [166, 118] width 29 height 13
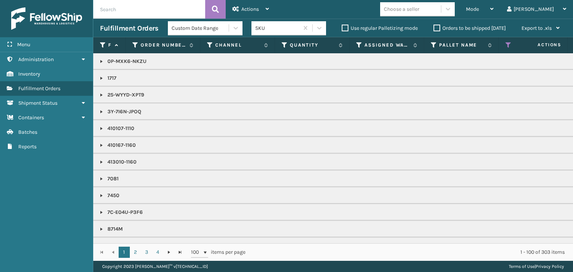
click at [213, 41] on th "Channel" at bounding box center [237, 45] width 75 height 16
click at [212, 29] on div "Custom Date Range" at bounding box center [201, 28] width 58 height 8
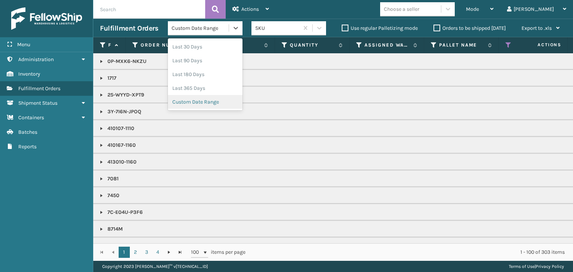
click at [210, 108] on div "Custom Date Range" at bounding box center [205, 102] width 75 height 14
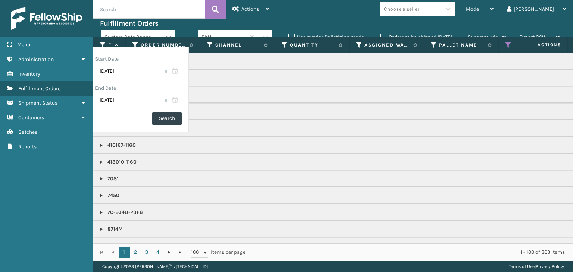
click at [182, 105] on input "09/25/2025" at bounding box center [138, 100] width 87 height 13
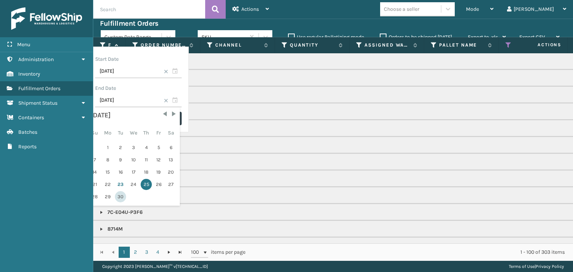
click at [126, 199] on div "30" at bounding box center [120, 196] width 11 height 11
type input "09/30/2025"
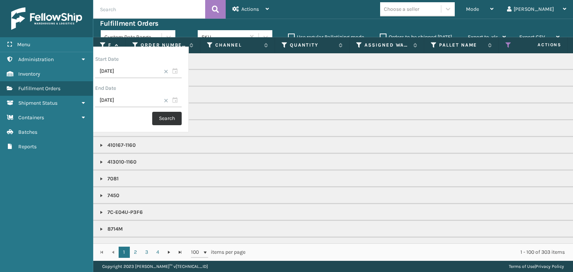
click at [182, 118] on button "Search" at bounding box center [166, 118] width 29 height 13
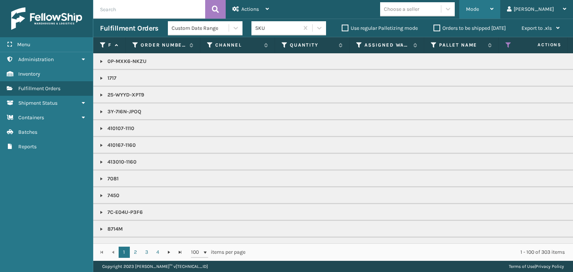
click at [479, 11] on span "Mode" at bounding box center [472, 9] width 13 height 6
click at [257, 125] on p "410107-1110" at bounding box center [575, 128] width 950 height 7
click at [507, 44] on icon at bounding box center [509, 45] width 6 height 7
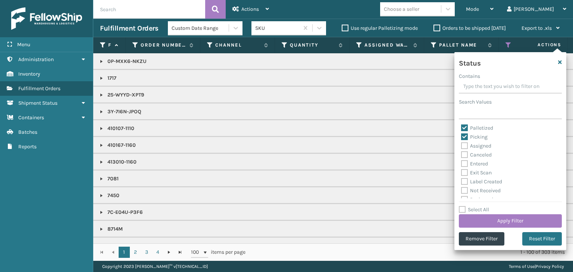
click at [198, 28] on div "Custom Date Range" at bounding box center [201, 28] width 58 height 8
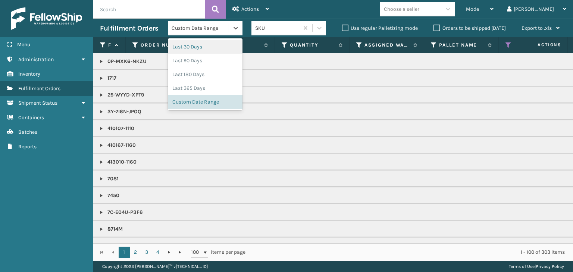
click at [208, 45] on div "Last 30 Days" at bounding box center [205, 47] width 75 height 14
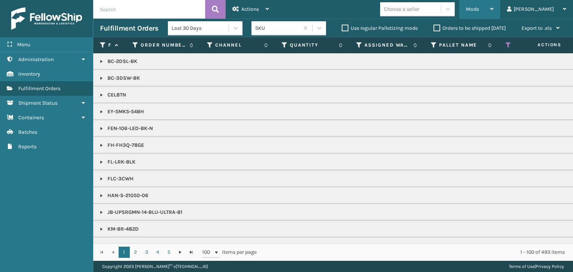
click at [494, 7] on icon at bounding box center [491, 8] width 3 height 5
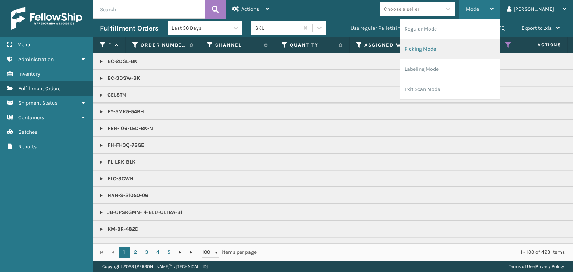
click at [495, 56] on li "Picking Mode" at bounding box center [450, 49] width 100 height 20
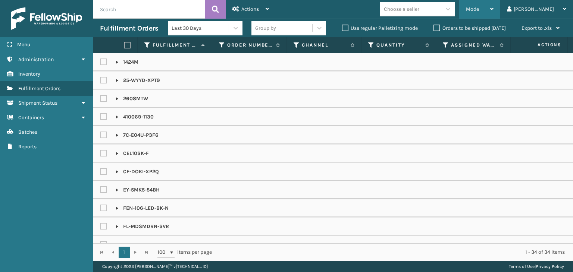
click at [479, 12] on span "Mode" at bounding box center [472, 9] width 13 height 6
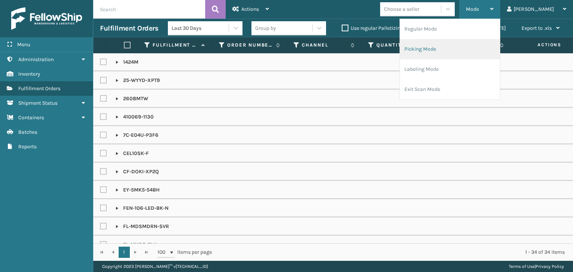
click at [466, 51] on li "Picking Mode" at bounding box center [450, 49] width 100 height 20
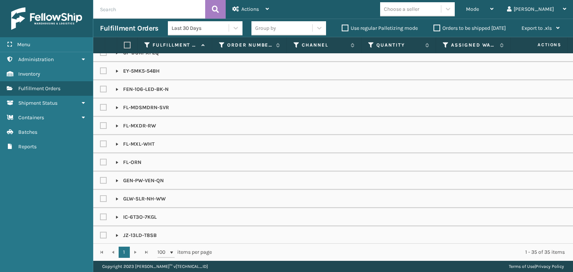
scroll to position [343, 0]
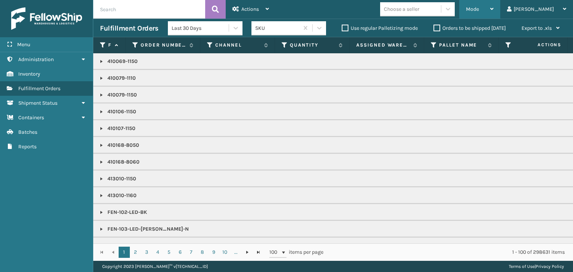
click at [479, 8] on span "Mode" at bounding box center [472, 9] width 13 height 6
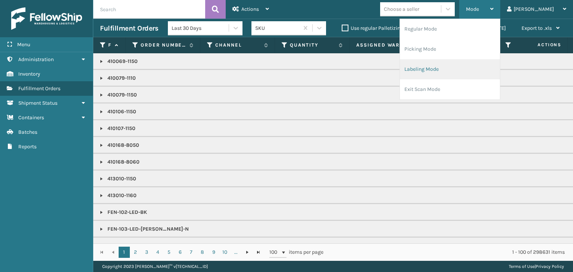
click at [488, 63] on li "Labeling Mode" at bounding box center [450, 69] width 100 height 20
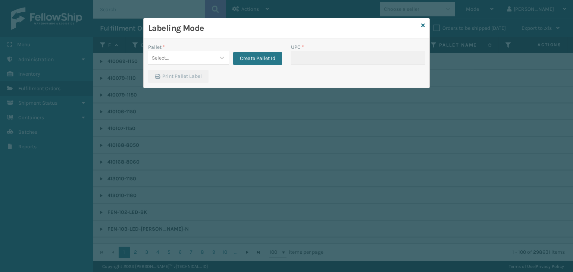
click at [425, 24] on div "Labeling Mode" at bounding box center [287, 28] width 286 height 21
click at [424, 25] on icon at bounding box center [423, 25] width 4 height 5
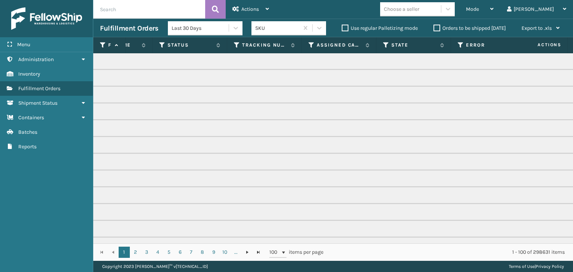
scroll to position [0, 350]
click at [160, 44] on icon at bounding box center [159, 45] width 6 height 7
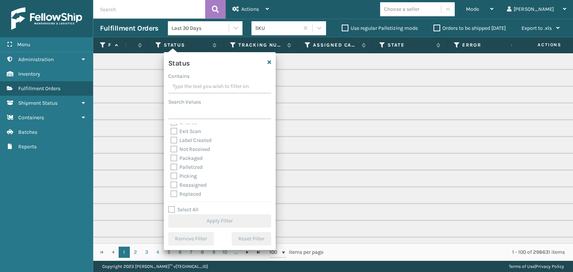
scroll to position [42, 0]
click at [184, 161] on div "Picking" at bounding box center [220, 158] width 99 height 9
click at [195, 161] on div "Picking" at bounding box center [220, 158] width 99 height 9
click at [193, 156] on label "Picking" at bounding box center [184, 158] width 26 height 6
click at [171, 156] on input "Picking" at bounding box center [171, 156] width 0 height 5
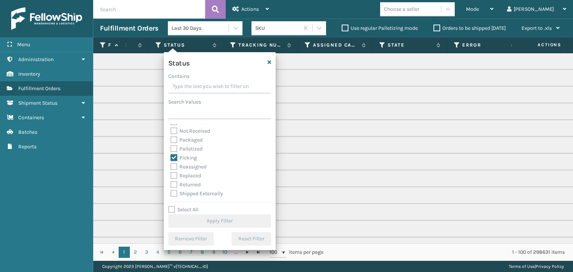
checkbox input "true"
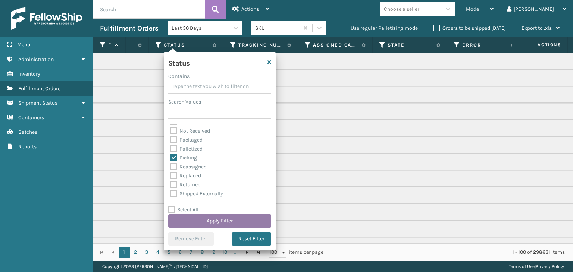
click at [227, 225] on button "Apply Filter" at bounding box center [219, 221] width 103 height 13
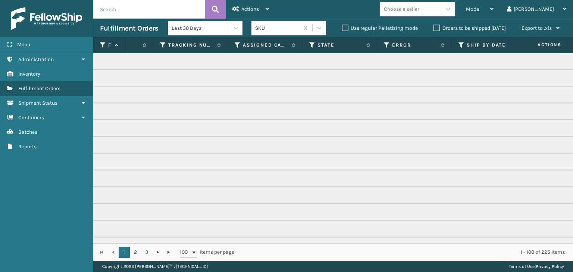
scroll to position [0, 422]
click at [234, 44] on icon at bounding box center [235, 45] width 6 height 7
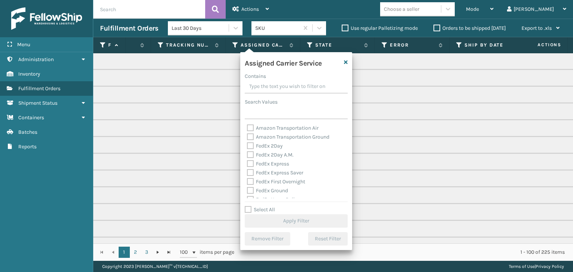
click at [268, 210] on label "Select All" at bounding box center [260, 210] width 30 height 6
click at [268, 206] on input "Select All" at bounding box center [301, 206] width 112 height 1
checkbox input "true"
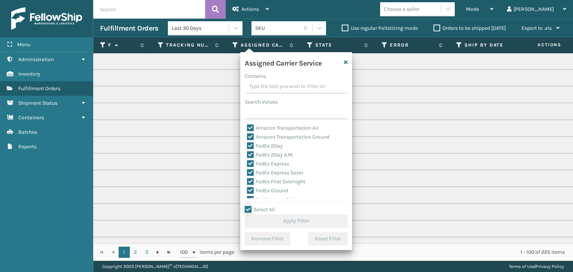
checkbox input "true"
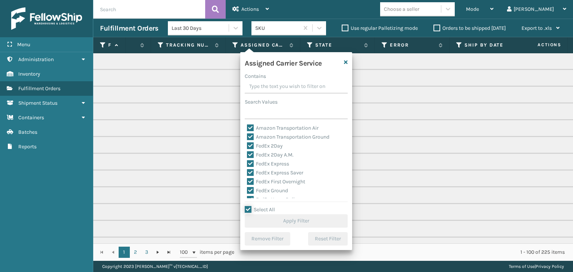
checkbox input "true"
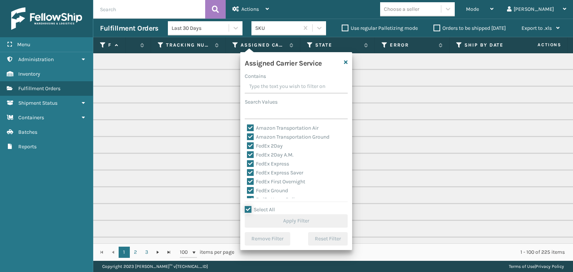
checkbox input "true"
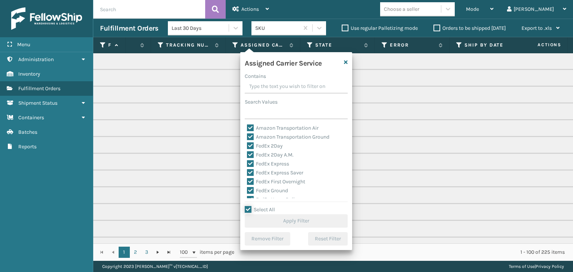
checkbox input "true"
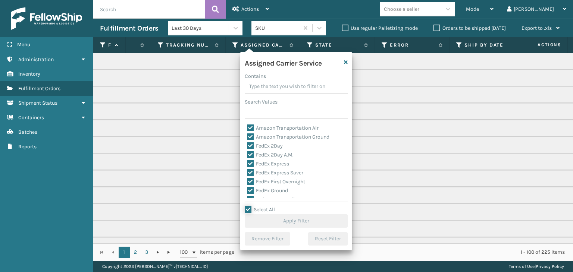
checkbox input "true"
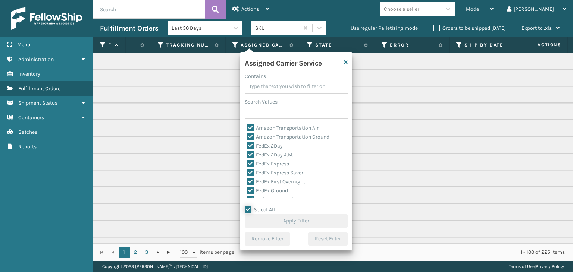
checkbox input "true"
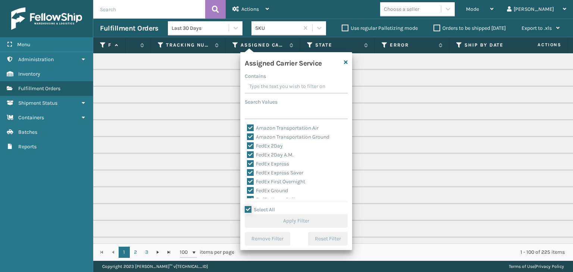
checkbox input "true"
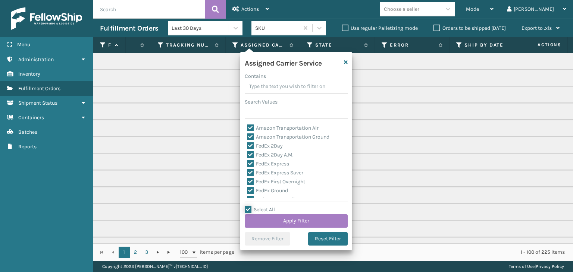
scroll to position [37, 0]
click at [257, 194] on div "LTL" at bounding box center [296, 198] width 99 height 9
click at [260, 196] on label "LTL" at bounding box center [255, 198] width 16 height 6
click at [247, 196] on input "LTL" at bounding box center [247, 196] width 0 height 5
checkbox input "false"
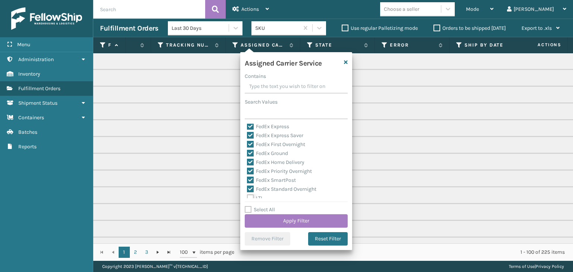
checkbox input "false"
click at [281, 226] on button "Apply Filter" at bounding box center [296, 221] width 103 height 13
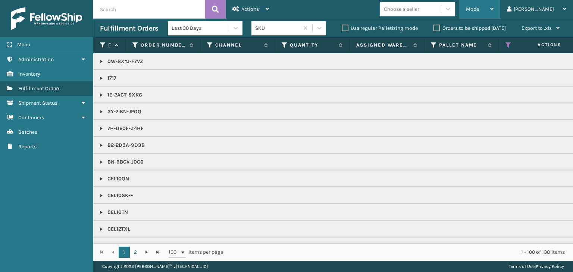
click at [479, 7] on span "Mode" at bounding box center [472, 9] width 13 height 6
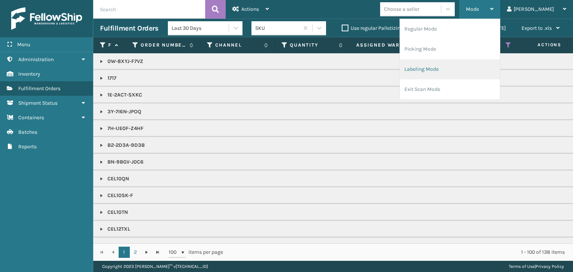
click at [476, 72] on li "Labeling Mode" at bounding box center [450, 69] width 100 height 20
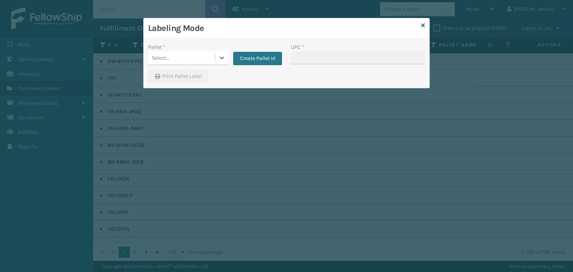
click at [206, 55] on div "Select..." at bounding box center [181, 58] width 67 height 12
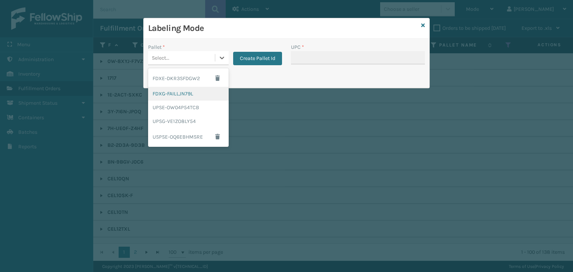
click at [193, 97] on div "FDXG-FAILLJN79L" at bounding box center [188, 94] width 81 height 14
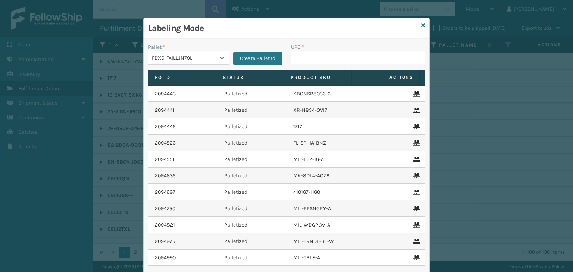
drag, startPoint x: 327, startPoint y: 58, endPoint x: 317, endPoint y: 60, distance: 10.2
click at [327, 58] on input "UPC *" at bounding box center [358, 57] width 134 height 13
type input "850012486701"
type input "854403007438"
type input "854403007421"
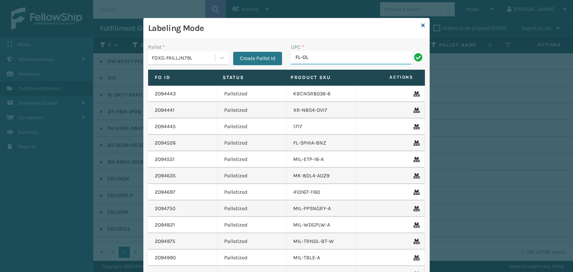
type input "FL-OLVA-CRM"
drag, startPoint x: 344, startPoint y: 60, endPoint x: 0, endPoint y: 62, distance: 344.4
click at [0, 62] on div "Labeling Mode Pallet * FDXG-FAILLJN79L Create Pallet Id UPC * FL-OLVA-CRM Fo Id…" at bounding box center [286, 136] width 573 height 272
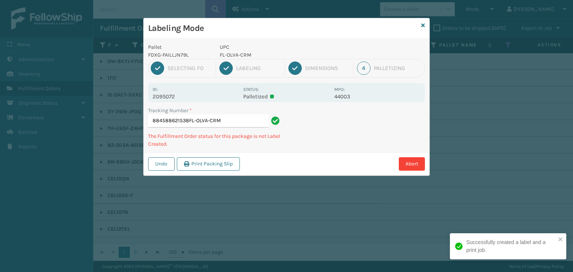
type input "884588621538FL-OLVA-CRMFL-OLVA-CRM"
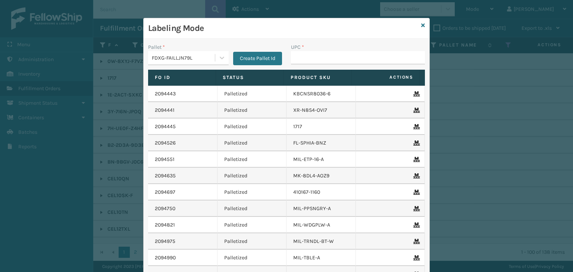
drag, startPoint x: 43, startPoint y: 90, endPoint x: 322, endPoint y: 63, distance: 281.2
click at [322, 63] on input "UPC *" at bounding box center [358, 57] width 134 height 13
type input "FL-OLVA-CRM"
click at [421, 26] on icon at bounding box center [423, 25] width 4 height 5
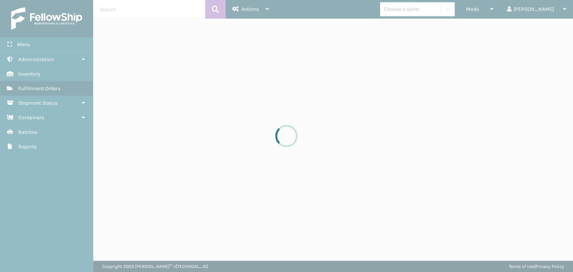
click at [421, 11] on div at bounding box center [286, 136] width 573 height 272
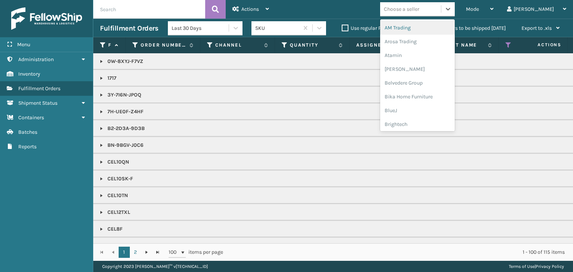
click at [419, 11] on div "Choose a seller" at bounding box center [401, 9] width 35 height 8
type input "BR"
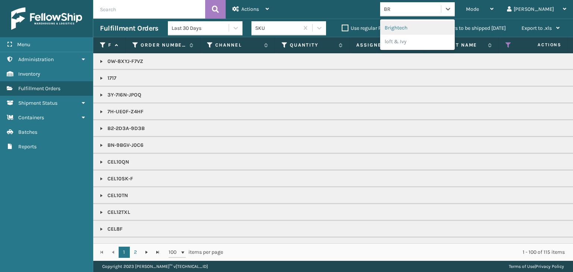
click at [430, 25] on div "Brightech" at bounding box center [417, 28] width 75 height 14
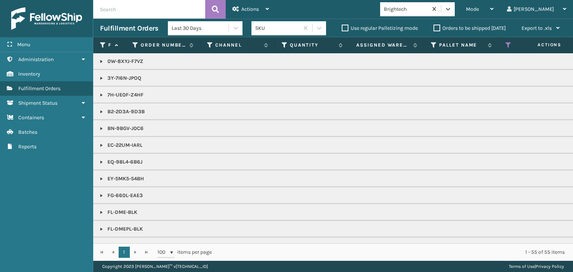
click at [101, 193] on link at bounding box center [102, 196] width 6 height 6
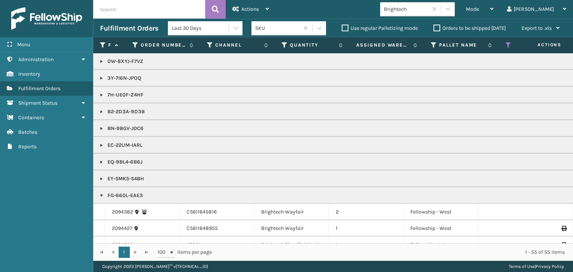
scroll to position [75, 0]
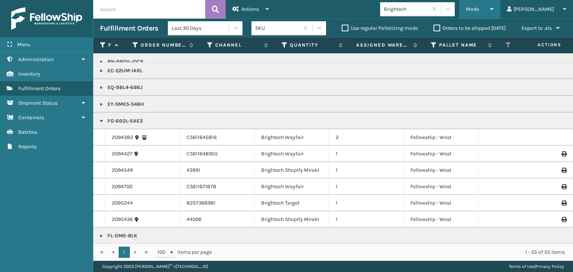
click at [479, 11] on span "Mode" at bounding box center [472, 9] width 13 height 6
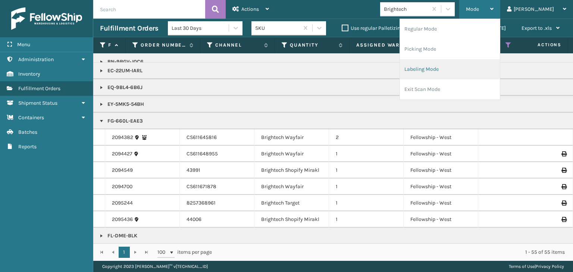
click at [481, 73] on li "Labeling Mode" at bounding box center [450, 69] width 100 height 20
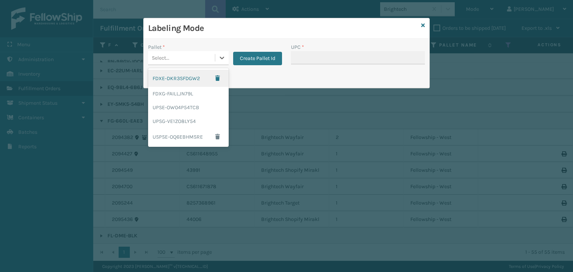
click at [160, 60] on div "Select..." at bounding box center [161, 58] width 18 height 8
click at [172, 96] on div "FDXG-FAILLJN79L" at bounding box center [188, 94] width 81 height 14
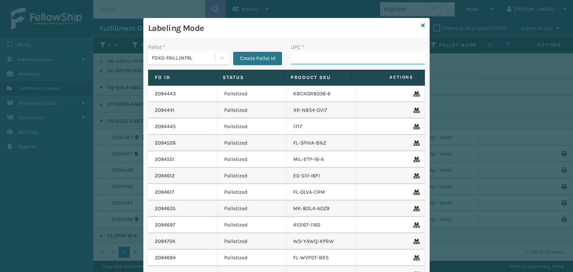
click at [323, 55] on input "UPC *" at bounding box center [358, 57] width 134 height 13
type input "85810007906"
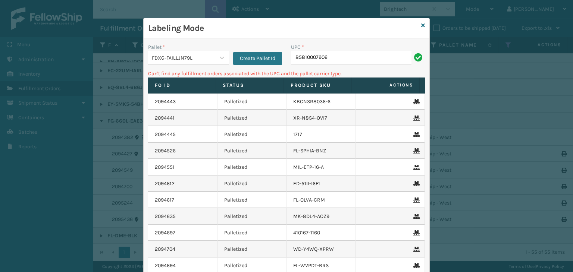
click at [310, 56] on input "85810007906" at bounding box center [351, 57] width 121 height 13
type input "858100007906"
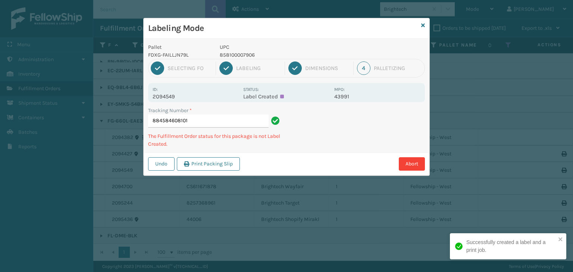
click at [251, 55] on p "858100007906" at bounding box center [275, 55] width 110 height 8
copy p "858100007906"
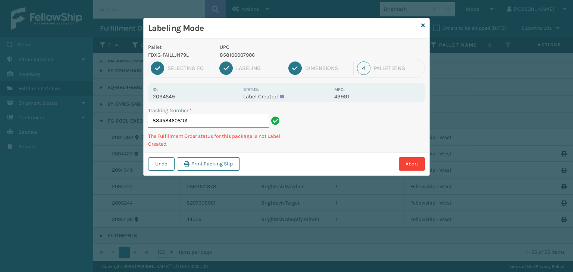
click at [232, 115] on input "884584608101" at bounding box center [208, 121] width 121 height 13
type input "884584608101."
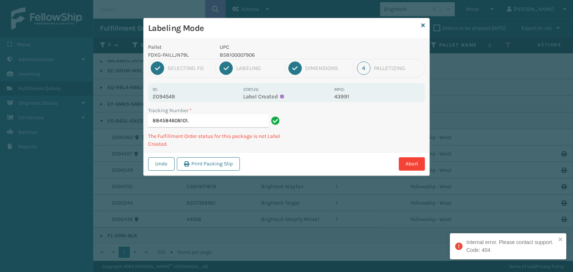
click at [420, 24] on div "Labeling Mode" at bounding box center [287, 28] width 286 height 21
click at [422, 24] on icon at bounding box center [423, 25] width 4 height 5
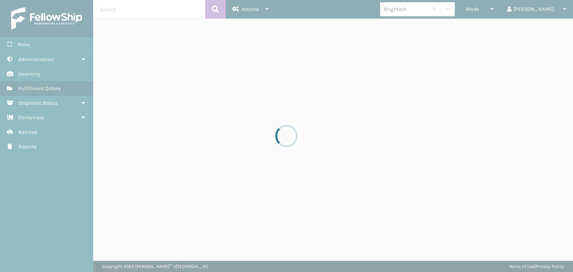
click at [489, 11] on div at bounding box center [286, 136] width 573 height 272
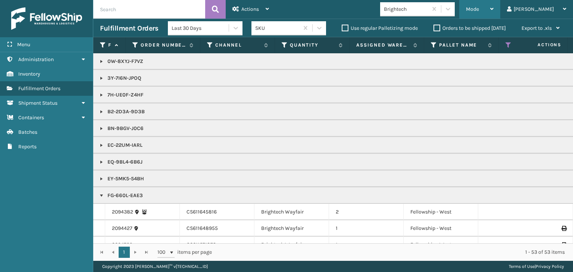
click at [479, 7] on span "Mode" at bounding box center [472, 9] width 13 height 6
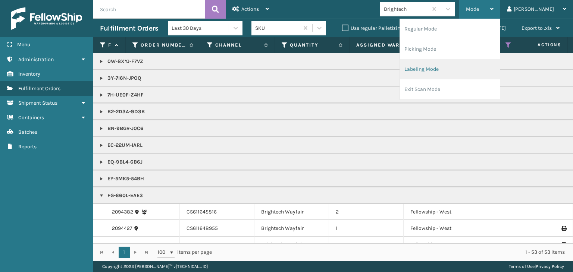
click at [482, 69] on li "Labeling Mode" at bounding box center [450, 69] width 100 height 20
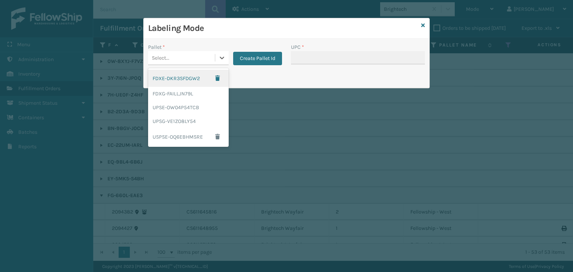
click at [184, 62] on div "Select..." at bounding box center [181, 58] width 67 height 12
click at [183, 96] on div "FDXG-FAILLJN79L" at bounding box center [188, 94] width 81 height 14
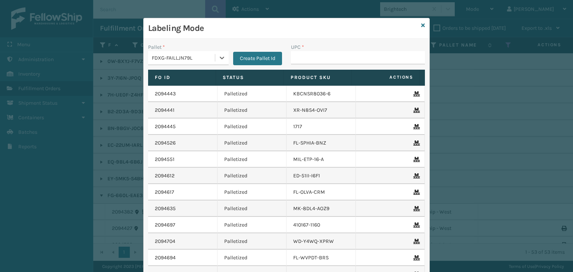
click at [333, 50] on div "UPC *" at bounding box center [358, 47] width 134 height 8
click at [330, 54] on input "UPC *" at bounding box center [358, 57] width 134 height 13
type input "858100007906"
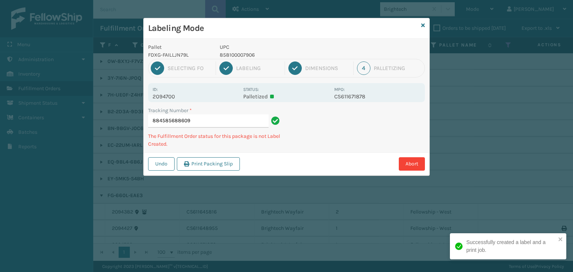
click at [235, 55] on p "858100007906" at bounding box center [275, 55] width 110 height 8
copy p "858100007906"
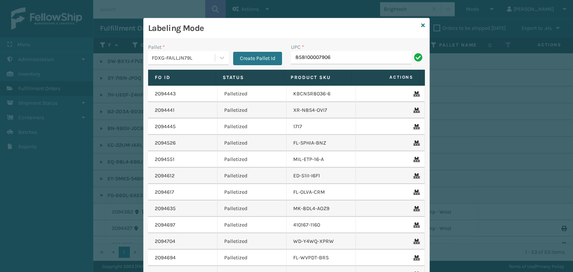
type input "858100007906"
click at [422, 26] on icon at bounding box center [423, 25] width 4 height 5
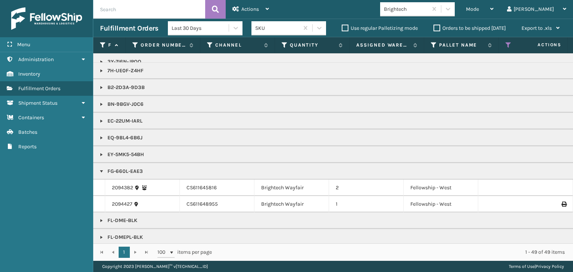
scroll to position [37, 0]
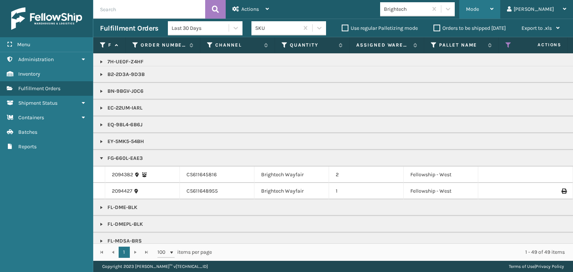
click at [479, 12] on span "Mode" at bounding box center [472, 9] width 13 height 6
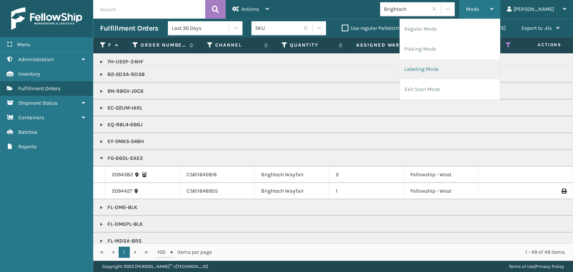
click at [472, 70] on li "Labeling Mode" at bounding box center [450, 69] width 100 height 20
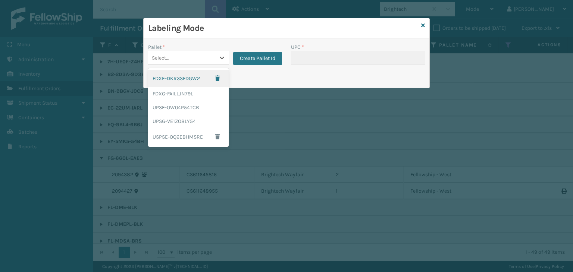
click at [163, 53] on div "Select..." at bounding box center [181, 58] width 67 height 12
click at [177, 95] on div "FDXG-FAILLJN79L" at bounding box center [188, 94] width 81 height 14
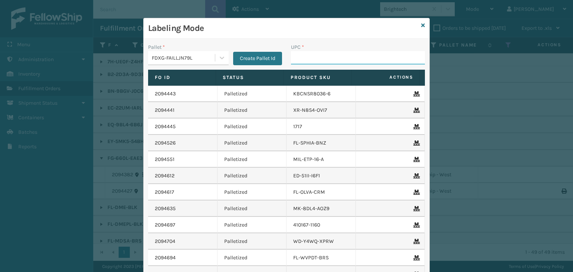
click at [292, 56] on input "UPC *" at bounding box center [358, 57] width 134 height 13
type input "858100007906"
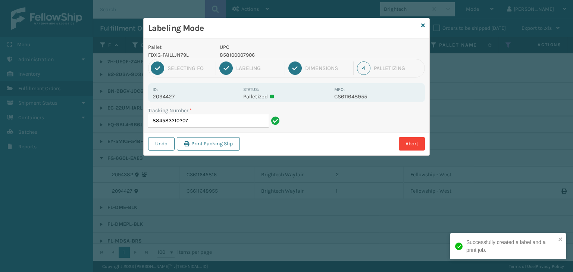
click at [237, 54] on p "858100007906" at bounding box center [275, 55] width 110 height 8
copy p "858100007906"
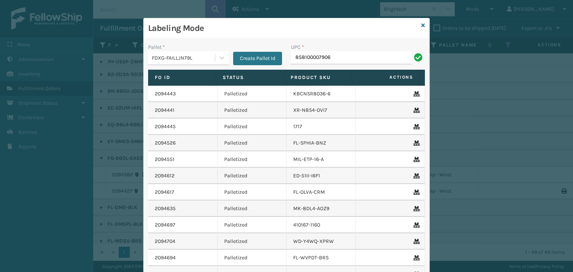
type input "858100007906"
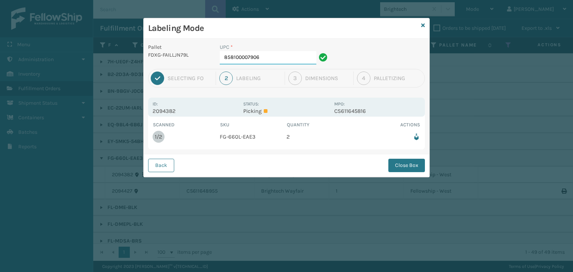
click at [271, 60] on input "858100007906" at bounding box center [268, 57] width 97 height 13
click at [398, 170] on button "Close Box" at bounding box center [406, 165] width 37 height 13
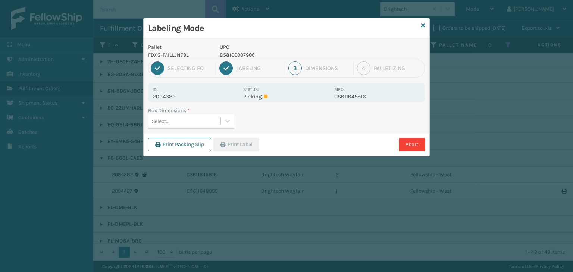
click at [219, 121] on div "Select..." at bounding box center [184, 121] width 72 height 12
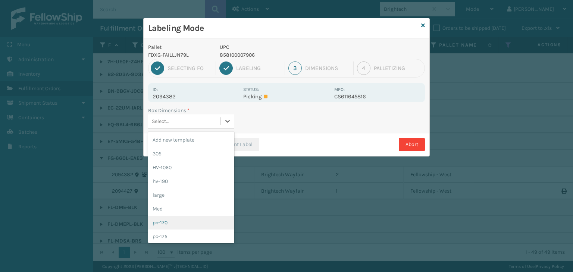
click at [175, 217] on div "pc-170" at bounding box center [191, 223] width 86 height 14
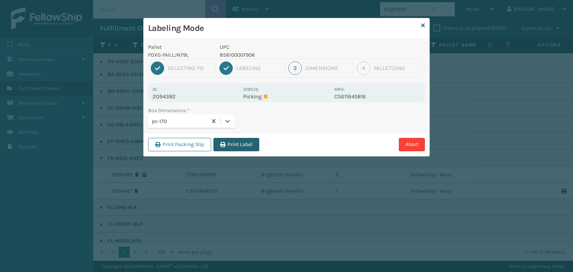
click at [247, 142] on button "Print Label" at bounding box center [236, 144] width 46 height 13
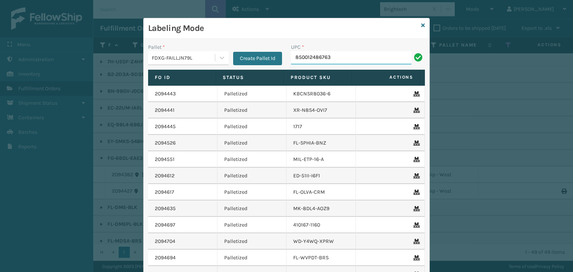
type input "850012486763"
click at [421, 27] on icon at bounding box center [423, 25] width 4 height 5
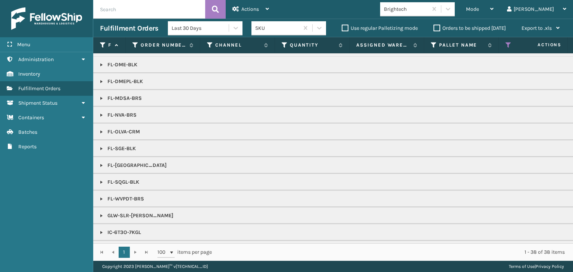
scroll to position [112, 0]
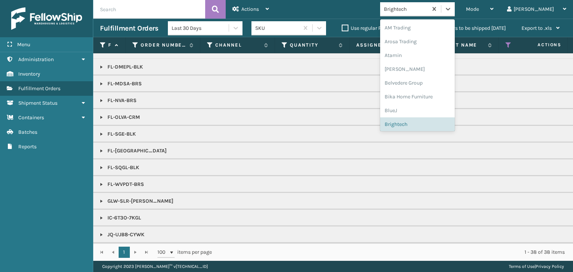
click at [428, 11] on div "Brightech" at bounding box center [406, 9] width 44 height 8
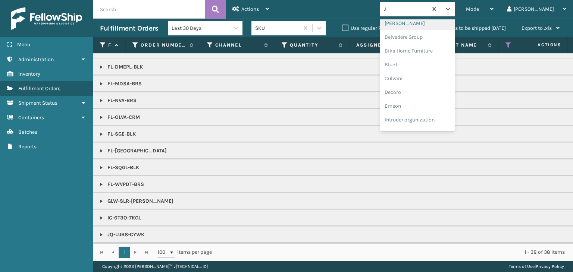
scroll to position [0, 0]
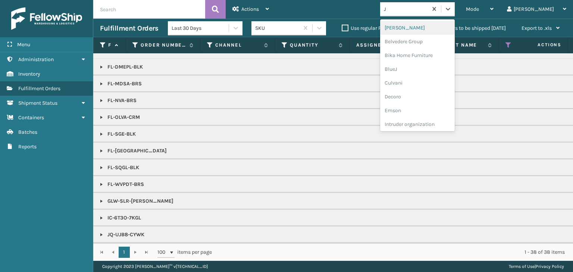
type input "JU"
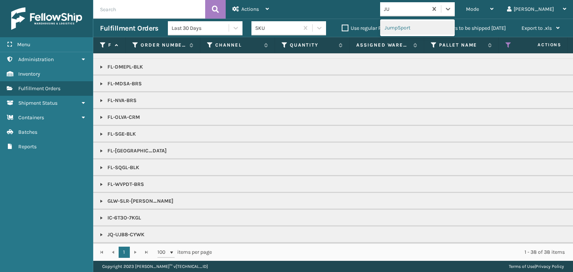
click at [434, 28] on div "JumpSport" at bounding box center [417, 28] width 75 height 14
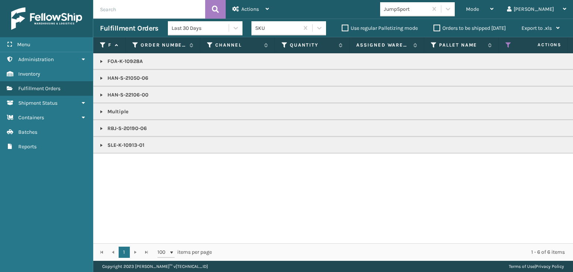
click at [117, 60] on p "FOA-K-10928A" at bounding box center [575, 61] width 950 height 7
copy p "FOA-K-10928A"
click at [493, 9] on div "Mode Regular Mode Picking Mode Labeling Mode Exit Scan Mode" at bounding box center [479, 9] width 41 height 19
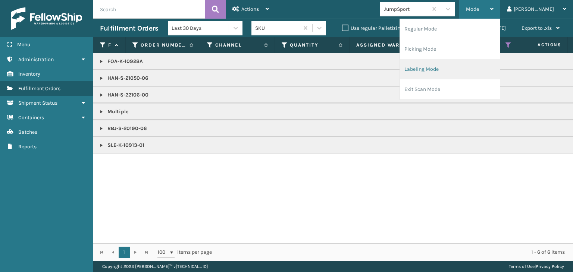
click at [476, 65] on li "Labeling Mode" at bounding box center [450, 69] width 100 height 20
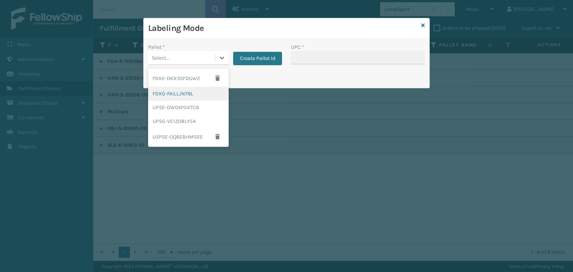
click at [179, 93] on div "FDXG-FAILLJN79L" at bounding box center [188, 94] width 81 height 14
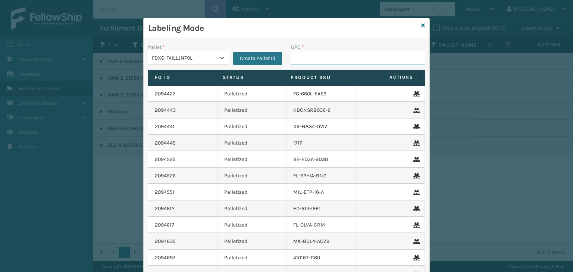
drag, startPoint x: 305, startPoint y: 60, endPoint x: 285, endPoint y: 70, distance: 22.4
click at [306, 60] on input "UPC *" at bounding box center [358, 57] width 134 height 13
paste input "FOA-K-10928A"
type input "FOA-K-10928A"
type input "H"
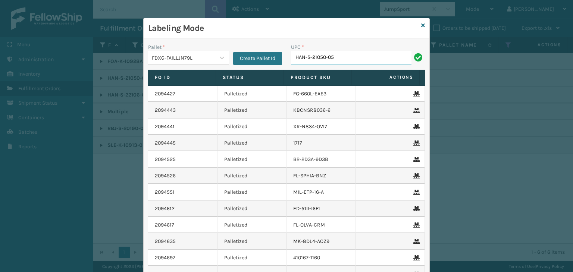
type input "HAN-S-21050-05"
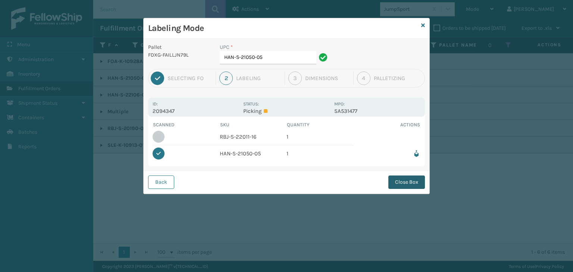
click at [400, 179] on button "Close Box" at bounding box center [406, 182] width 37 height 13
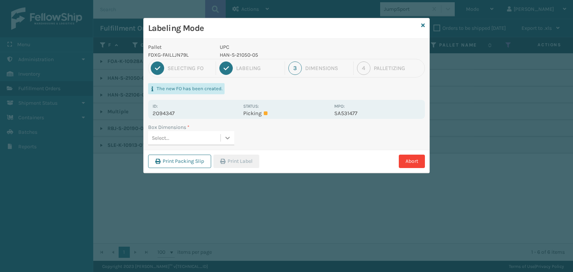
click at [221, 138] on div at bounding box center [227, 137] width 13 height 13
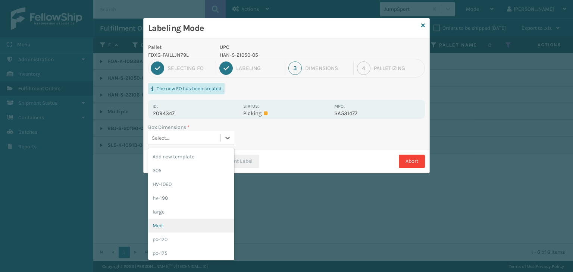
click at [170, 227] on div "Med" at bounding box center [191, 226] width 86 height 14
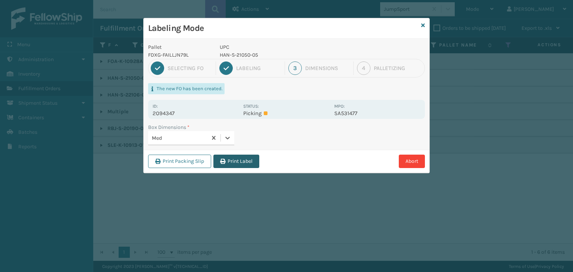
click at [230, 163] on button "Print Label" at bounding box center [236, 161] width 46 height 13
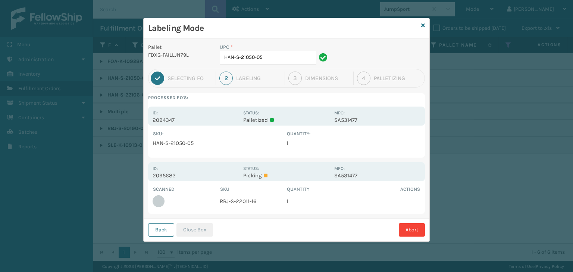
click at [252, 200] on td "RBJ-S-22011-16" at bounding box center [253, 201] width 67 height 16
copy td "RBJ-S-22011-16"
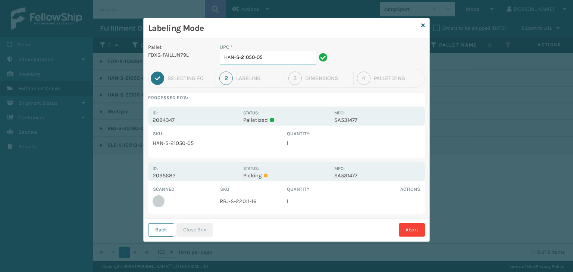
drag, startPoint x: 279, startPoint y: 60, endPoint x: 0, endPoint y: 101, distance: 281.6
click at [0, 101] on div "Labeling Mode Pallet FDXG-FAILLJN79L UPC * HAN-S-21050-05 1 Selecting FO 2 Labe…" at bounding box center [286, 136] width 573 height 272
paste input "R"
drag, startPoint x: 278, startPoint y: 52, endPoint x: 0, endPoint y: 73, distance: 278.8
click at [0, 73] on div "Labeling Mode Pallet FDXG-FAILLJN79L UPC * HAN-S-21050-05 1 Selecting FO 2 Labe…" at bounding box center [286, 136] width 573 height 272
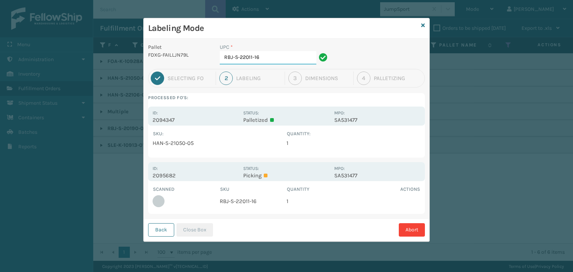
type input "RBJ-S-22011-16"
click at [196, 229] on button "Close Box" at bounding box center [195, 230] width 37 height 13
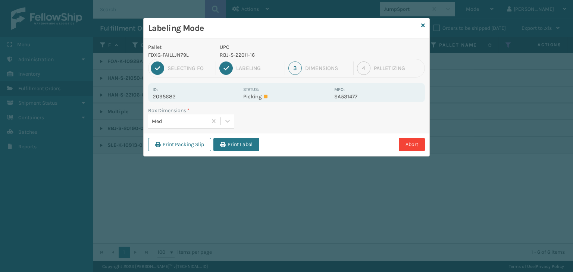
click at [241, 152] on div "Print Packing Slip Print Label Abort" at bounding box center [287, 144] width 286 height 23
click at [242, 148] on button "Print Label" at bounding box center [236, 144] width 46 height 13
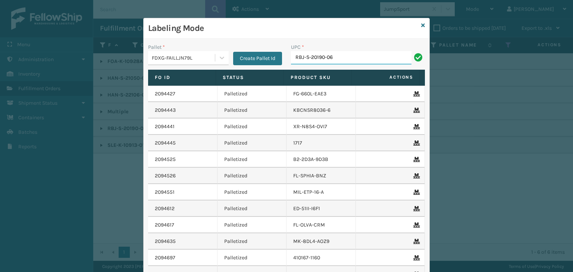
type input "RBJ-S-20190-06"
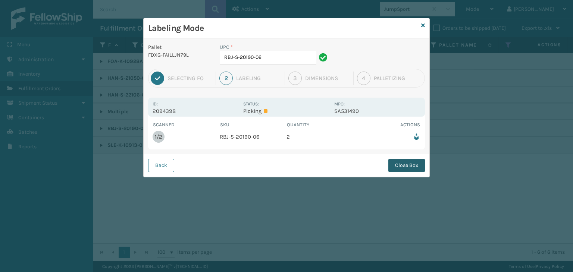
click at [394, 159] on button "Close Box" at bounding box center [406, 165] width 37 height 13
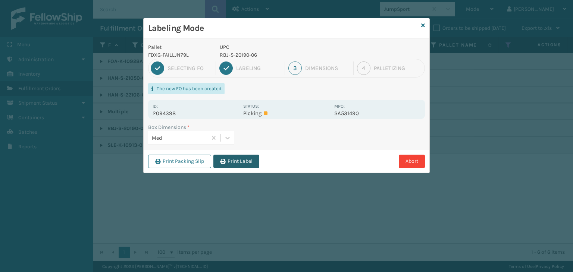
click at [243, 156] on button "Print Label" at bounding box center [236, 161] width 46 height 13
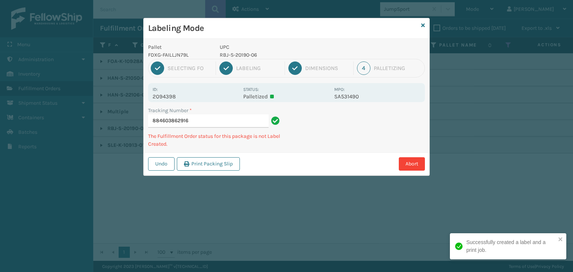
click at [277, 58] on p "RBJ-S-20190-06" at bounding box center [275, 55] width 110 height 8
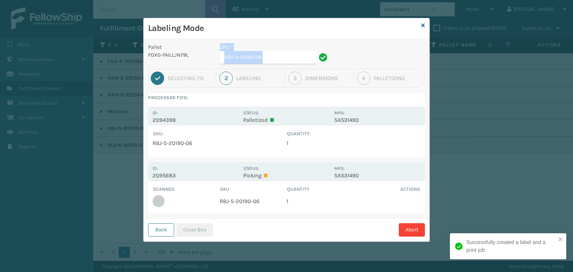
click at [275, 57] on input "RBJ-S-20190-06" at bounding box center [268, 57] width 97 height 13
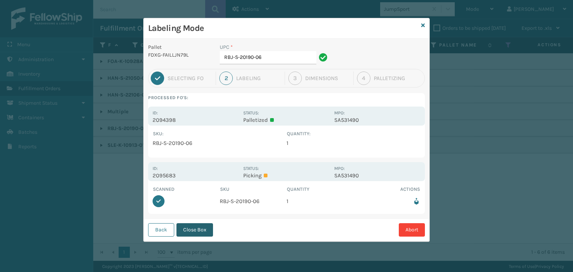
click at [193, 231] on button "Close Box" at bounding box center [195, 230] width 37 height 13
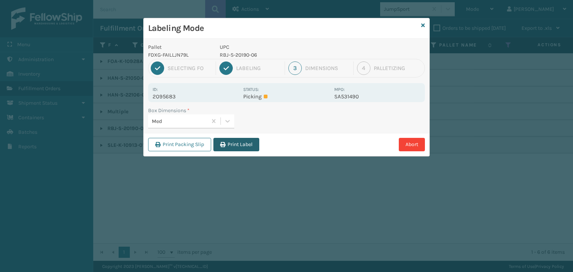
click at [228, 144] on button "Print Label" at bounding box center [236, 144] width 46 height 13
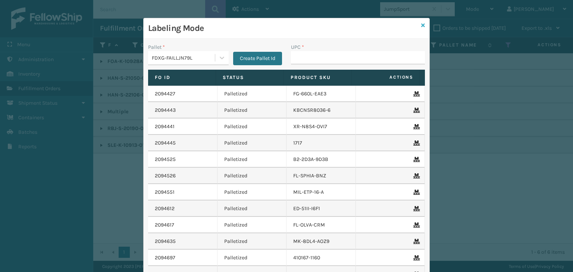
click at [421, 26] on icon at bounding box center [423, 25] width 4 height 5
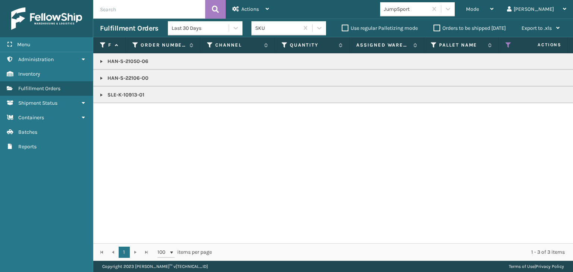
click at [135, 63] on p "HAN-S-21050-06" at bounding box center [575, 61] width 950 height 7
copy p "HAN-S-21050-06"
click at [494, 5] on div "Mode" at bounding box center [480, 9] width 28 height 19
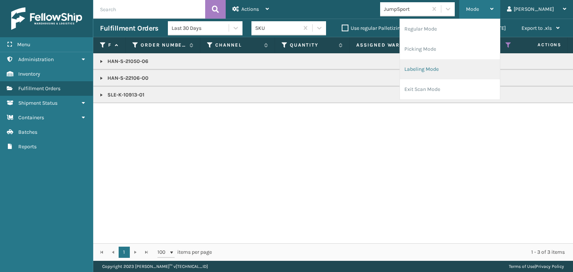
click at [472, 76] on li "Labeling Mode" at bounding box center [450, 69] width 100 height 20
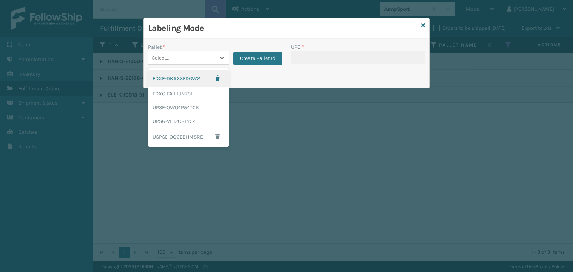
click at [164, 58] on div "Select..." at bounding box center [161, 58] width 18 height 8
click at [177, 97] on div "FDXG-FAILLJN79L" at bounding box center [188, 94] width 81 height 14
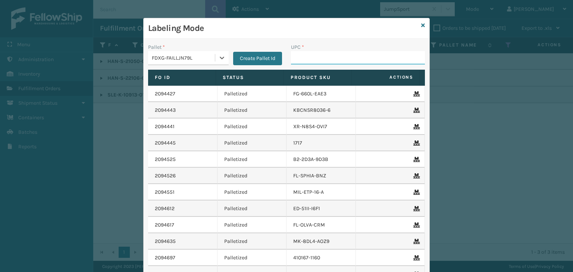
click at [321, 53] on input "UPC *" at bounding box center [358, 57] width 134 height 13
paste input "HAN-S-21050-06"
type input "HAN-S-21050-06"
click at [421, 23] on icon at bounding box center [423, 25] width 4 height 5
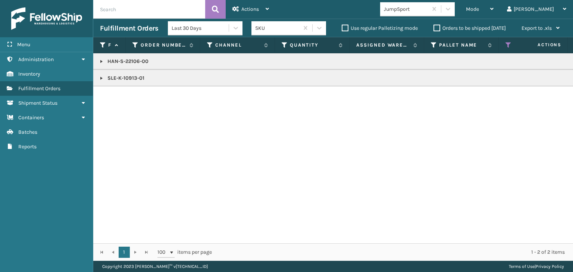
click at [139, 59] on p "HAN-S-22106-00" at bounding box center [575, 61] width 950 height 7
copy p "HAN-S-22106-00"
click at [479, 6] on span "Mode" at bounding box center [472, 9] width 13 height 6
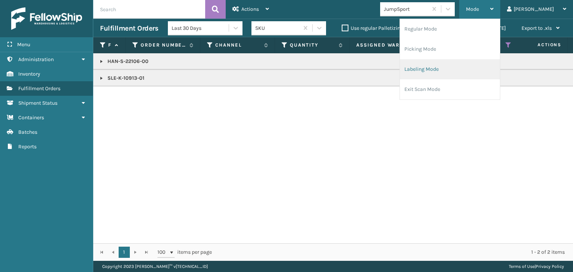
click at [470, 65] on li "Labeling Mode" at bounding box center [450, 69] width 100 height 20
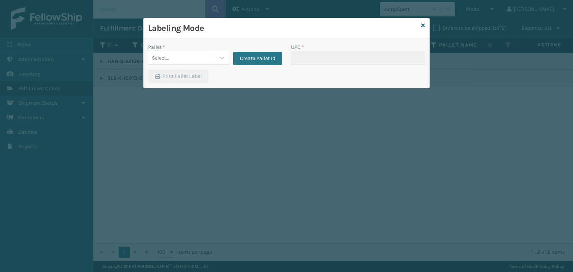
click at [190, 48] on div "Pallet *" at bounding box center [188, 47] width 81 height 8
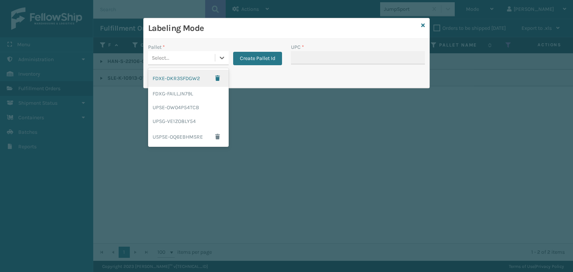
click at [185, 62] on div "Select..." at bounding box center [181, 58] width 67 height 12
click at [173, 88] on div "FDXG-FAILLJN79L" at bounding box center [188, 94] width 81 height 14
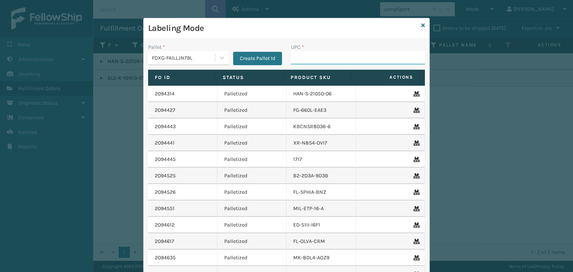
click at [340, 54] on input "UPC *" at bounding box center [358, 57] width 134 height 13
paste input "HAN-S-22106-00"
type input "HAN-S-22106-00"
click at [422, 26] on div "Labeling Mode" at bounding box center [287, 28] width 286 height 21
click at [418, 24] on div "Labeling Mode" at bounding box center [287, 28] width 286 height 21
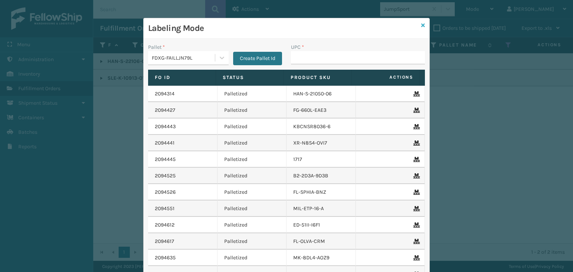
click at [421, 25] on icon at bounding box center [423, 25] width 4 height 5
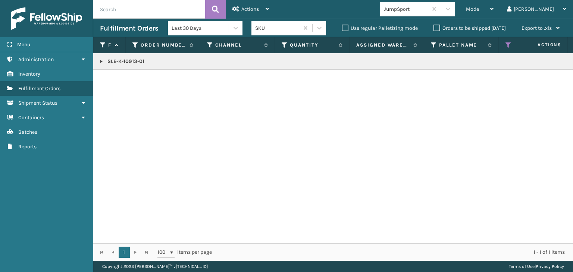
click at [104, 62] on p "SLE-K-10913-01" at bounding box center [575, 61] width 950 height 7
click at [100, 60] on link at bounding box center [102, 62] width 6 height 6
click at [123, 75] on td "2094367" at bounding box center [142, 78] width 75 height 16
click at [117, 78] on link "2094367" at bounding box center [122, 77] width 21 height 7
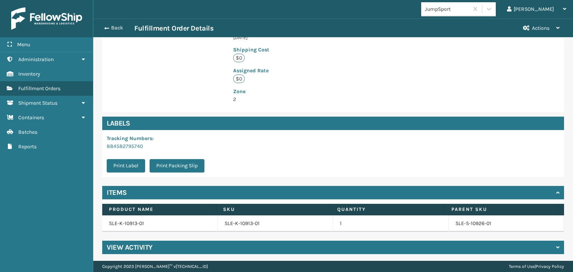
scroll to position [197, 0]
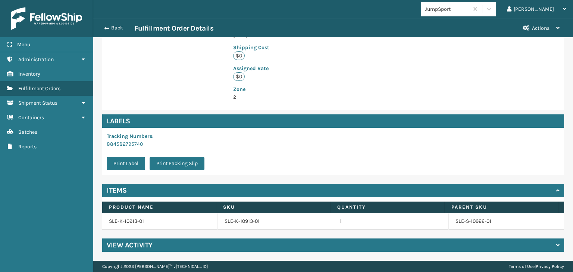
click at [184, 243] on div "View Activity" at bounding box center [333, 245] width 462 height 13
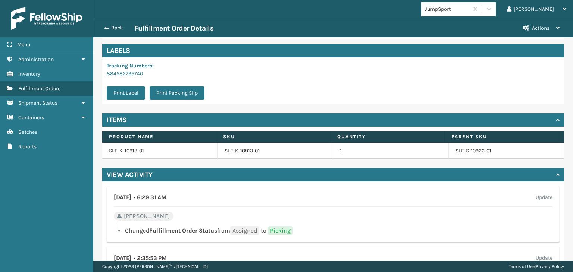
scroll to position [234, 0]
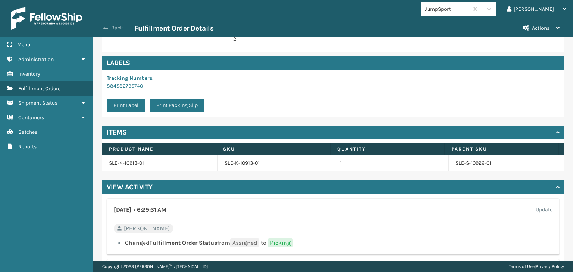
click at [120, 30] on button "Back" at bounding box center [117, 28] width 34 height 7
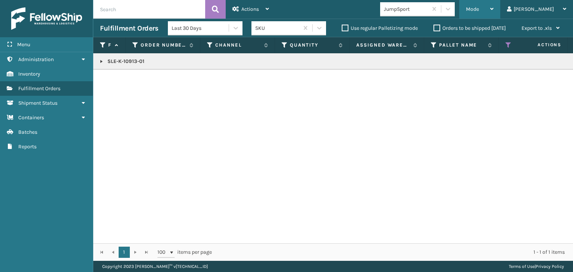
click at [479, 12] on span "Mode" at bounding box center [472, 9] width 13 height 6
click at [132, 60] on p "SLE-K-10913-01" at bounding box center [575, 61] width 950 height 7
copy p "SLE-K-10913-01"
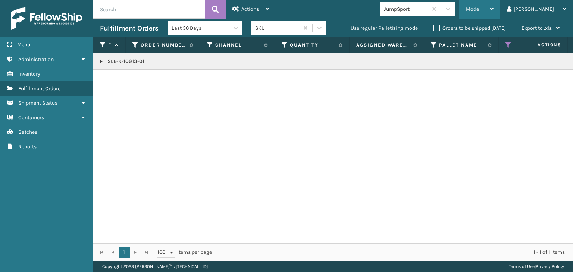
click at [494, 13] on div "Mode" at bounding box center [480, 9] width 28 height 19
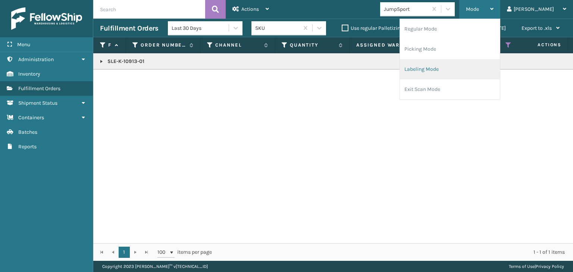
click at [444, 78] on li "Labeling Mode" at bounding box center [450, 69] width 100 height 20
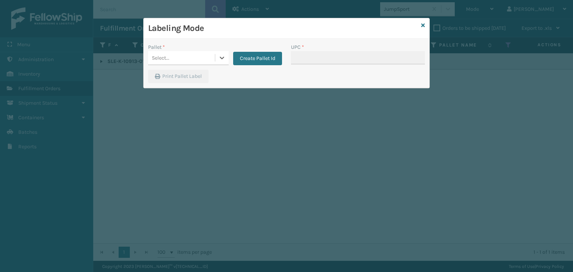
click at [163, 61] on div "Select..." at bounding box center [161, 58] width 18 height 8
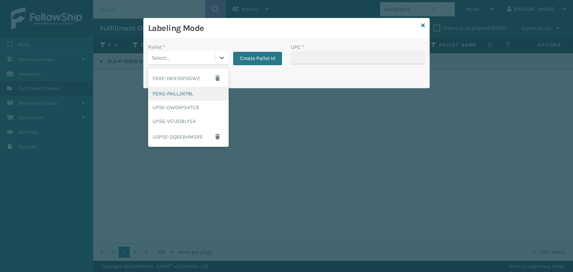
click at [179, 91] on div "FDXG-FAILLJN79L" at bounding box center [188, 94] width 81 height 14
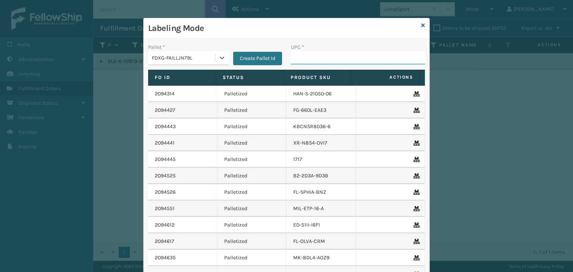
click at [303, 55] on input "UPC *" at bounding box center [358, 57] width 134 height 13
paste input "SLE-K-10913-01"
type input "SLE-K-10913-01"
type input "858100007623"
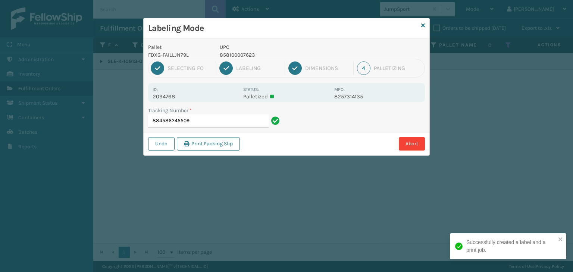
click at [242, 54] on p "858100007623" at bounding box center [275, 55] width 110 height 8
copy p "858100007623"
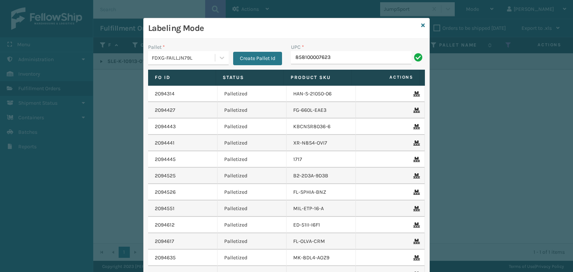
type input "858100007623"
type input "858100007920"
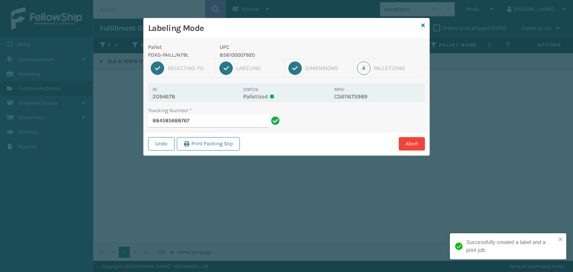
click at [245, 53] on p "858100007920" at bounding box center [275, 55] width 110 height 8
copy p "858100007920"
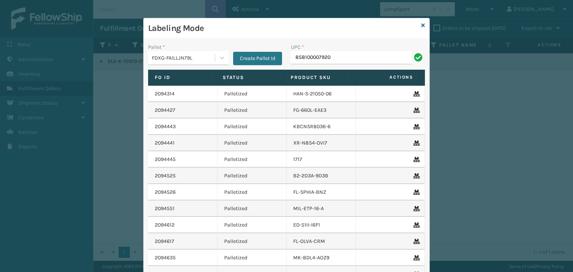
type input "858100007920"
paste input "858100007920"
type input "858100007920"
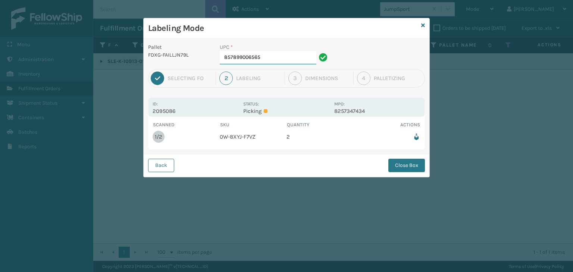
click at [269, 57] on input "857899006565" at bounding box center [268, 57] width 97 height 13
click at [399, 162] on button "Close Box" at bounding box center [406, 165] width 37 height 13
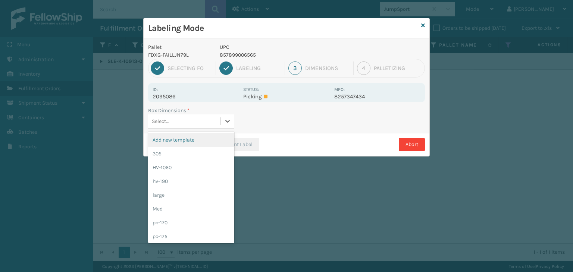
click at [189, 118] on div "Select..." at bounding box center [184, 121] width 72 height 12
click at [172, 215] on div "Med" at bounding box center [191, 209] width 86 height 14
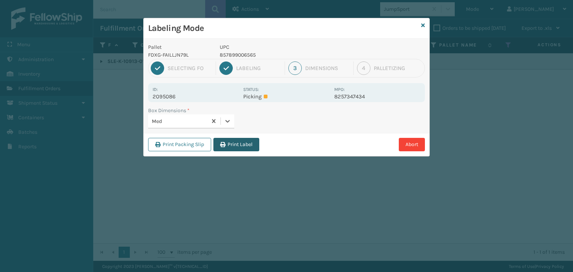
click at [240, 144] on button "Print Label" at bounding box center [236, 144] width 46 height 13
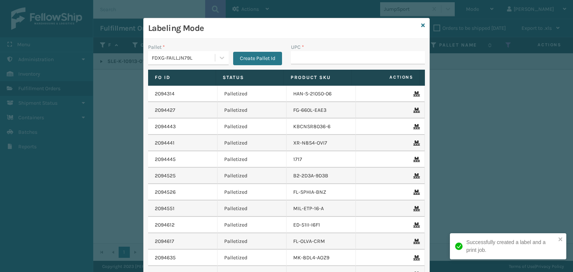
click at [422, 23] on div "Labeling Mode" at bounding box center [287, 28] width 286 height 21
click at [418, 23] on div "Labeling Mode" at bounding box center [287, 28] width 286 height 21
click at [421, 25] on icon at bounding box center [423, 25] width 4 height 5
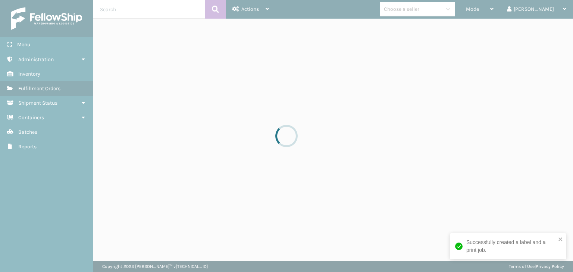
click at [446, 13] on div at bounding box center [286, 136] width 573 height 272
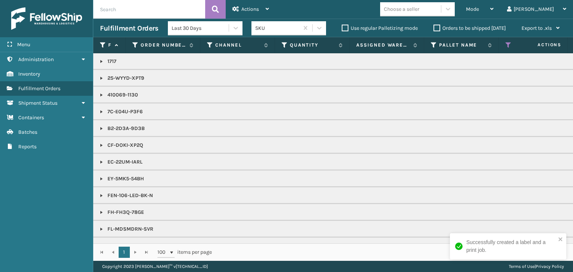
click at [419, 13] on div "Choose a seller" at bounding box center [401, 9] width 35 height 8
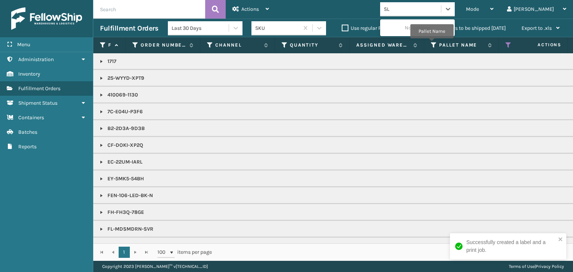
type input "SLE"
click at [430, 24] on div "SleepGeekz" at bounding box center [417, 28] width 75 height 14
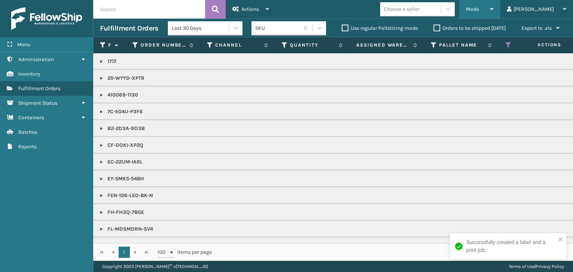
click at [494, 6] on div "Mode" at bounding box center [480, 9] width 28 height 19
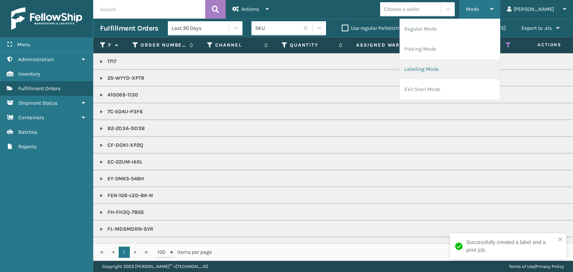
click at [471, 65] on li "Labeling Mode" at bounding box center [450, 69] width 100 height 20
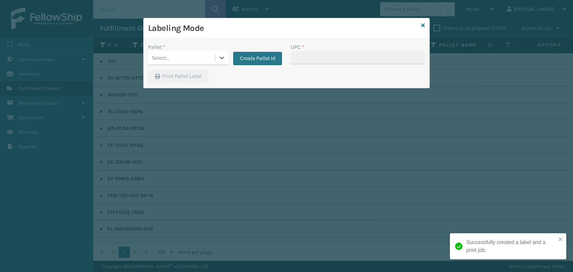
click at [172, 61] on div "Select..." at bounding box center [181, 58] width 67 height 12
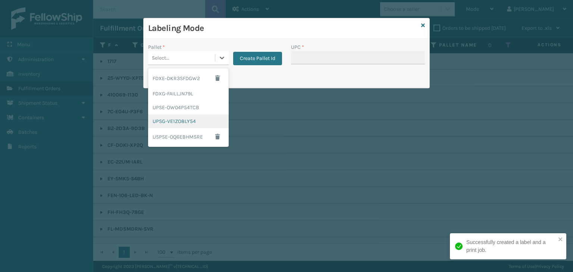
click at [172, 120] on div "UPSG-VE1ZO8LY54" at bounding box center [188, 122] width 81 height 14
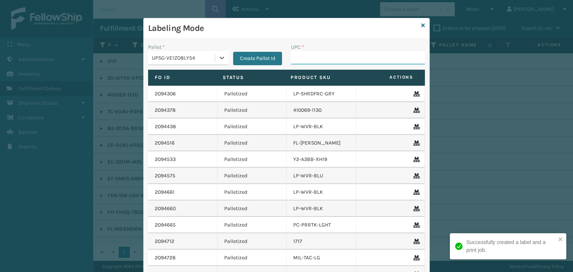
click at [334, 54] on input "UPC *" at bounding box center [358, 57] width 134 height 13
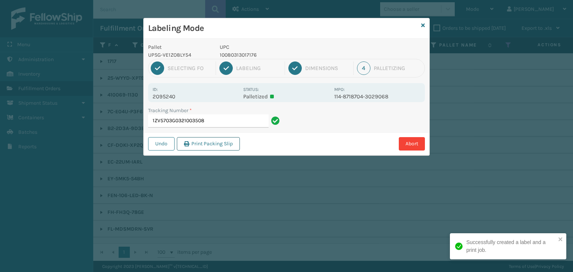
click at [202, 143] on button "Print Packing Slip" at bounding box center [208, 143] width 63 height 13
click at [231, 55] on p "840985117917" at bounding box center [275, 55] width 110 height 8
drag, startPoint x: 231, startPoint y: 55, endPoint x: 229, endPoint y: 42, distance: 13.3
click at [229, 42] on div "Pallet UPSG-VE1ZO8LY54 UPC 840985117917 1 Selecting FO 2 Labeling 3 Dimensions …" at bounding box center [287, 97] width 286 height 117
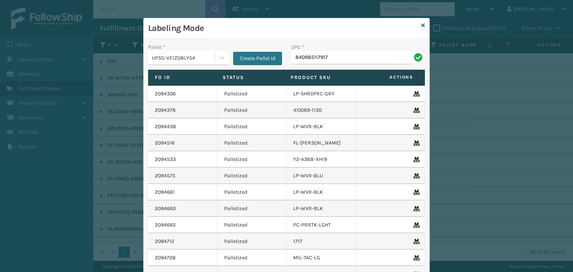
type input "840985117917"
click at [421, 28] on link at bounding box center [423, 26] width 4 height 8
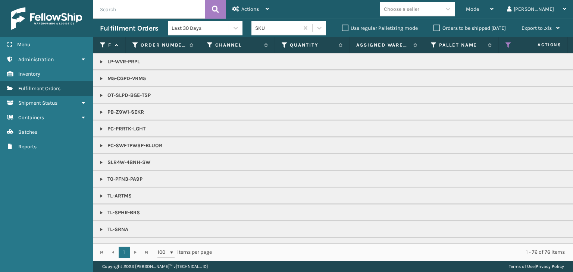
scroll to position [550, 0]
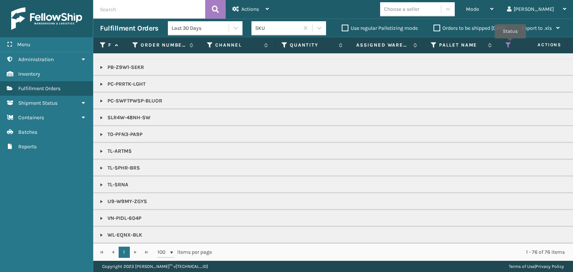
click at [510, 44] on icon at bounding box center [509, 45] width 6 height 7
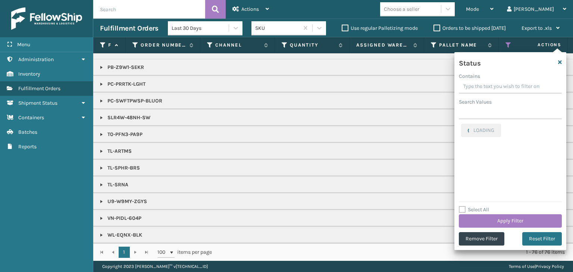
click at [531, 194] on div "LOADING" at bounding box center [510, 161] width 103 height 75
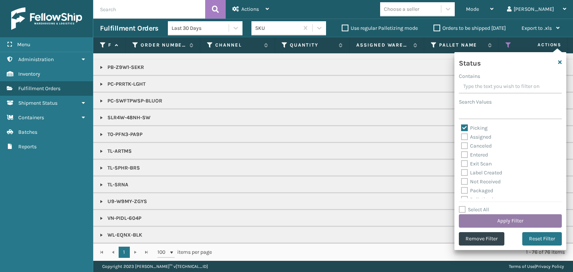
click at [524, 215] on button "Apply Filter" at bounding box center [510, 221] width 103 height 13
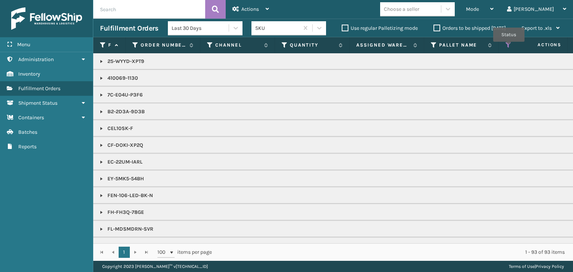
click at [509, 47] on icon at bounding box center [509, 45] width 6 height 7
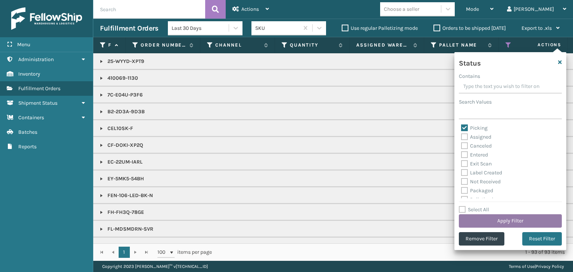
click at [496, 222] on button "Apply Filter" at bounding box center [510, 221] width 103 height 13
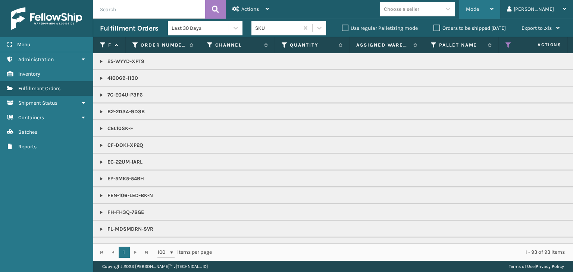
click at [494, 10] on icon at bounding box center [491, 8] width 3 height 5
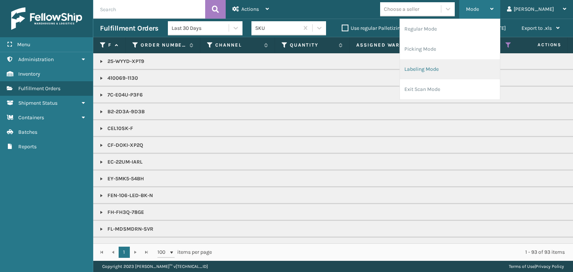
click at [500, 77] on li "Labeling Mode" at bounding box center [450, 69] width 100 height 20
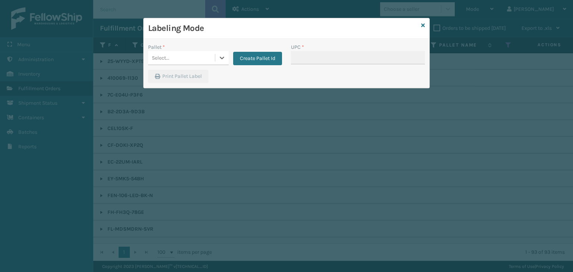
click at [199, 62] on div "Select..." at bounding box center [181, 58] width 67 height 12
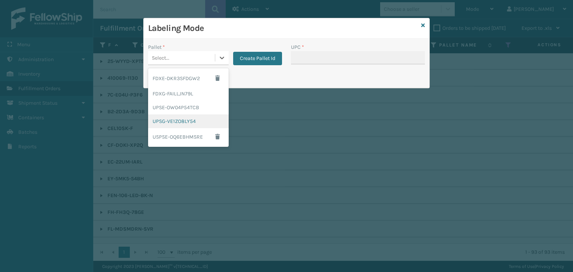
click at [190, 117] on div "UPSG-VE1ZO8LY54" at bounding box center [188, 122] width 81 height 14
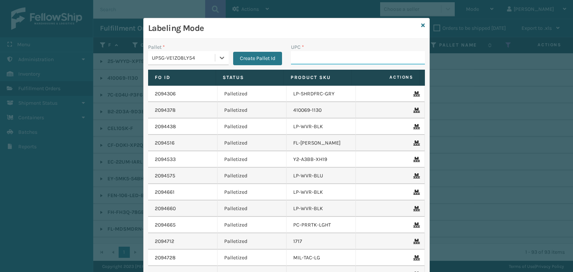
click at [335, 59] on input "UPC *" at bounding box center [358, 57] width 134 height 13
type input "854403007"
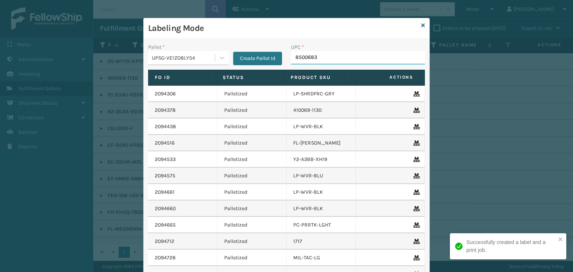
type input "85006831"
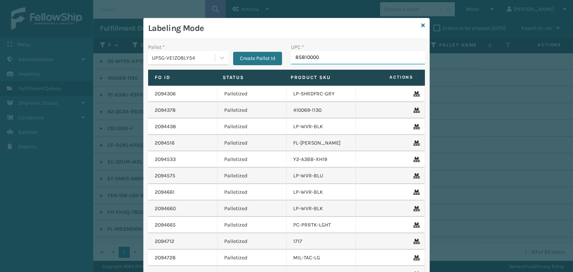
type input "858100007"
click at [421, 28] on icon at bounding box center [423, 25] width 4 height 5
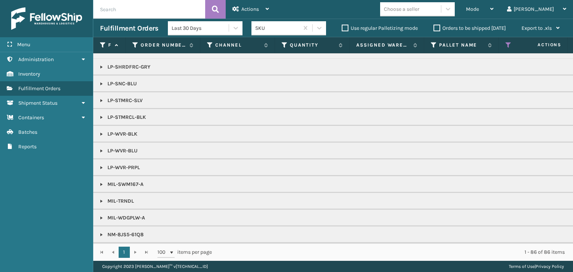
scroll to position [634, 0]
click at [494, 6] on div "Mode" at bounding box center [480, 9] width 28 height 19
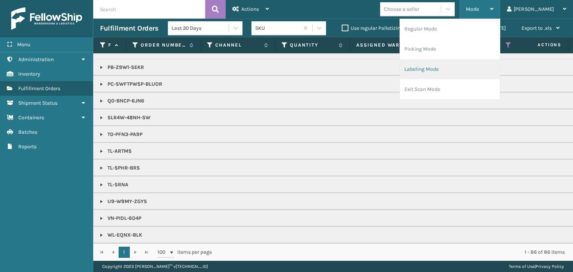
click at [494, 69] on li "Labeling Mode" at bounding box center [450, 69] width 100 height 20
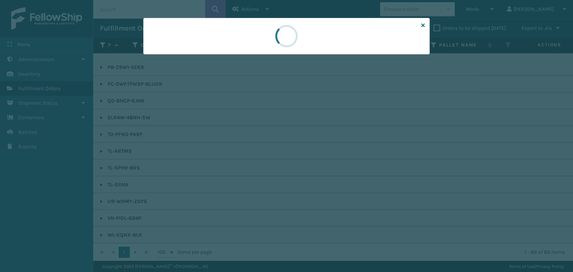
click at [196, 58] on div at bounding box center [286, 136] width 573 height 272
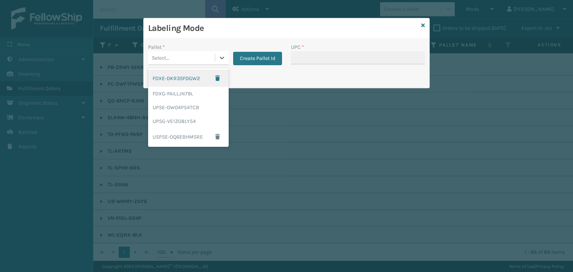
click at [196, 56] on div "Select..." at bounding box center [181, 58] width 67 height 12
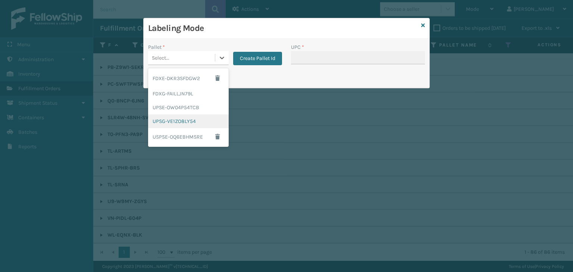
click at [191, 121] on div "UPSG-VE1ZO8LY54" at bounding box center [188, 122] width 81 height 14
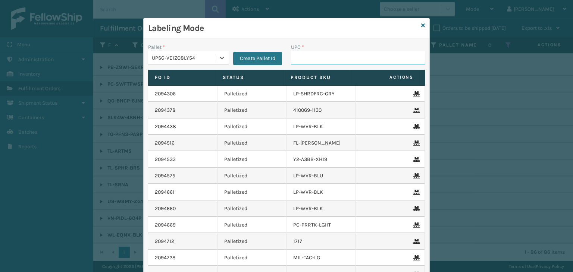
click at [322, 56] on input "UPC *" at bounding box center [358, 57] width 134 height 13
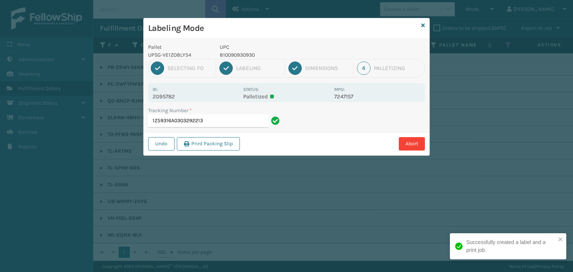
click at [242, 56] on p "810090930930" at bounding box center [275, 55] width 110 height 8
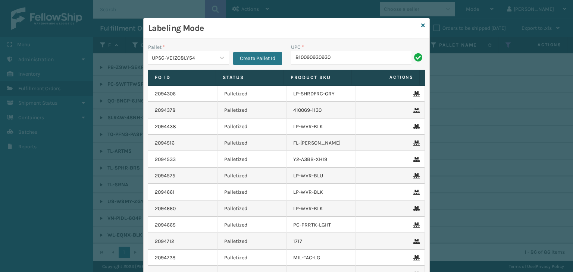
type input "810090930930"
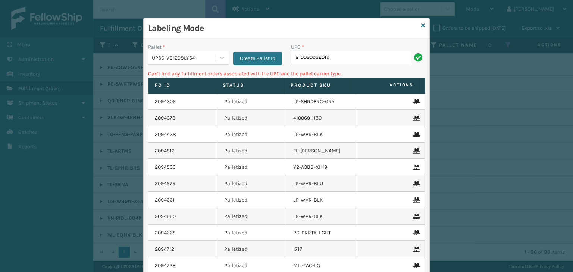
drag, startPoint x: 346, startPoint y: 53, endPoint x: 0, endPoint y: 51, distance: 345.6
click at [0, 51] on div "Labeling Mode Pallet * UPSG-VE1ZO8LY54 Create Pallet Id UPC * 810090932019 Can'…" at bounding box center [286, 136] width 573 height 272
type input "LP-AL"
click at [421, 26] on icon at bounding box center [423, 25] width 4 height 5
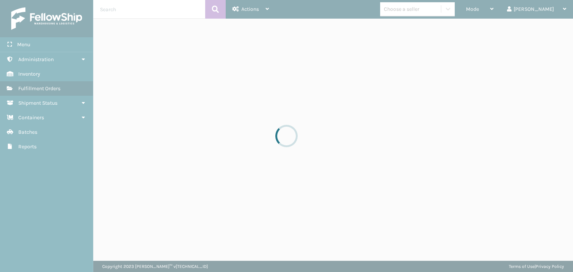
click at [438, 7] on div at bounding box center [286, 136] width 573 height 272
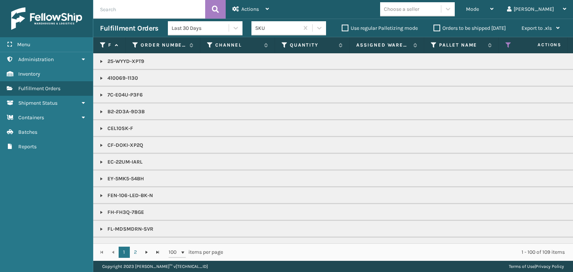
click at [419, 7] on div "Choose a seller" at bounding box center [401, 9] width 35 height 8
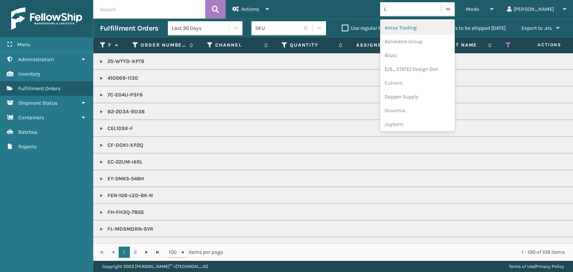
type input "LI"
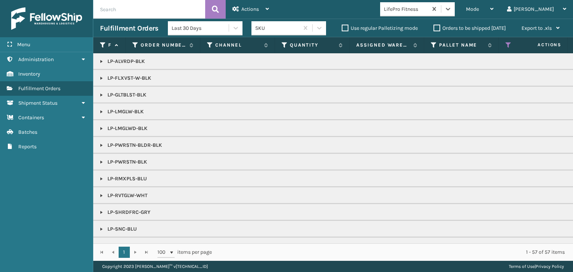
scroll to position [0, 0]
click at [488, 6] on div "Mode Regular Mode Picking Mode Labeling Mode Exit Scan Mode" at bounding box center [479, 9] width 41 height 19
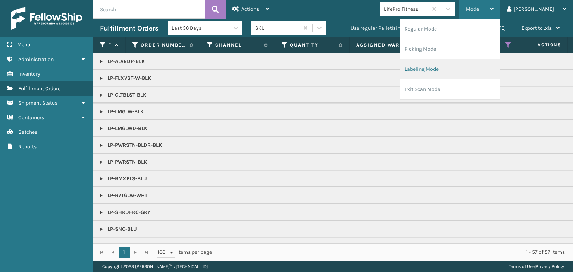
click at [479, 77] on li "Labeling Mode" at bounding box center [450, 69] width 100 height 20
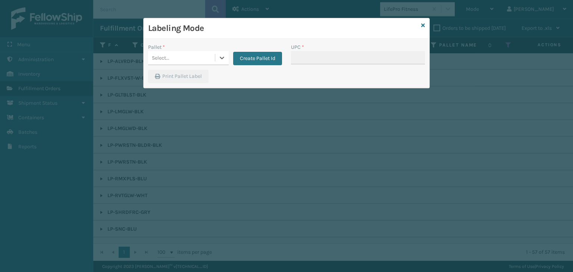
click at [175, 55] on div "Select..." at bounding box center [181, 58] width 67 height 12
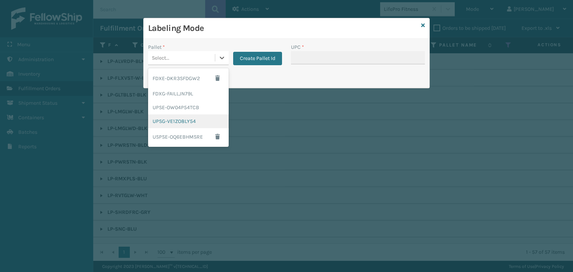
click at [192, 115] on div "UPSG-VE1ZO8LY54" at bounding box center [188, 122] width 81 height 14
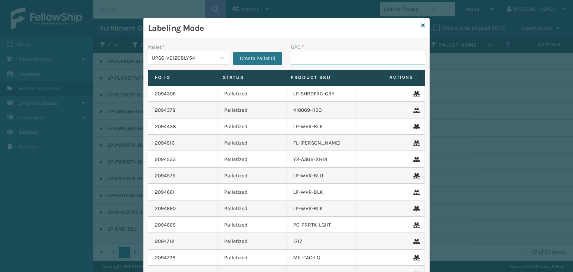
drag, startPoint x: 323, startPoint y: 52, endPoint x: 318, endPoint y: 52, distance: 4.9
click at [323, 52] on input "UPC *" at bounding box center [358, 57] width 134 height 13
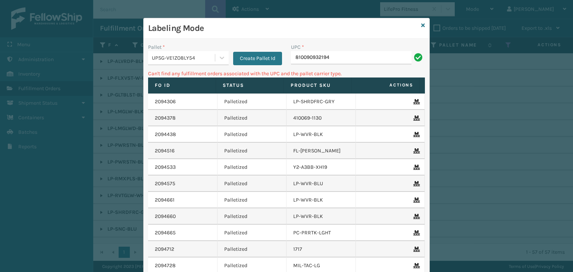
drag, startPoint x: 363, startPoint y: 58, endPoint x: 1, endPoint y: 18, distance: 363.8
click at [0, 17] on div "Labeling Mode Pallet * UPSG-VE1ZO8LY54 Create Pallet Id UPC * 810090932194 Can'…" at bounding box center [286, 136] width 573 height 272
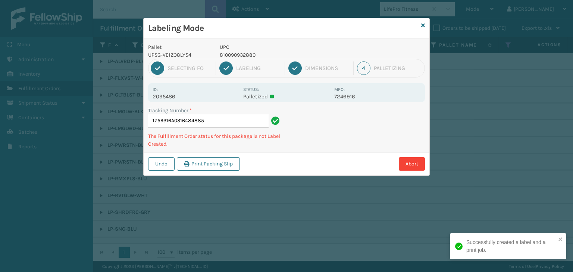
click at [247, 53] on p "810090932880" at bounding box center [275, 55] width 110 height 8
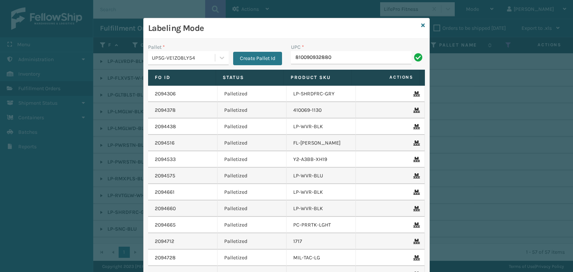
type input "810090932880"
click at [421, 24] on icon at bounding box center [423, 25] width 4 height 5
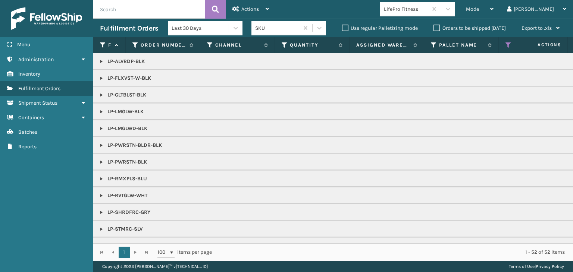
click at [100, 128] on link at bounding box center [102, 129] width 6 height 6
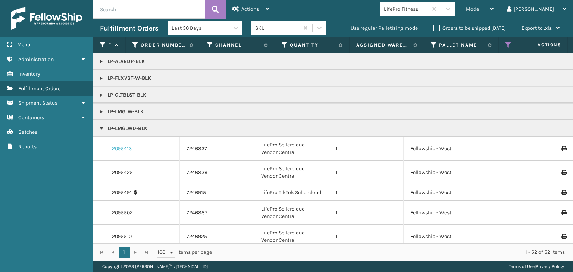
click at [127, 148] on link "2095413" at bounding box center [122, 148] width 20 height 7
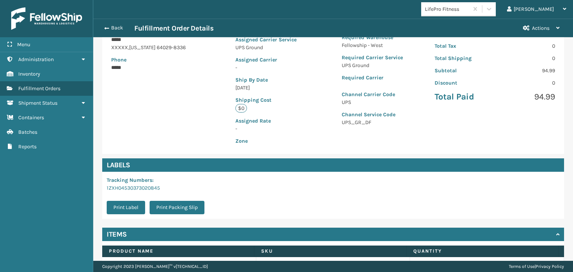
scroll to position [167, 0]
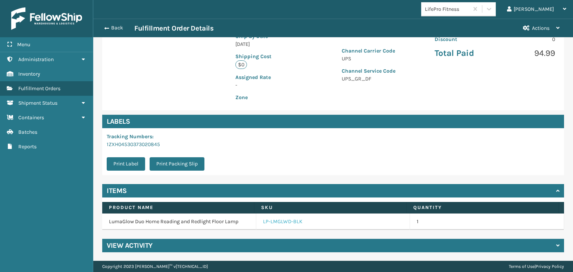
click at [282, 218] on link "LP-LMGLWD-BLK" at bounding box center [283, 221] width 40 height 7
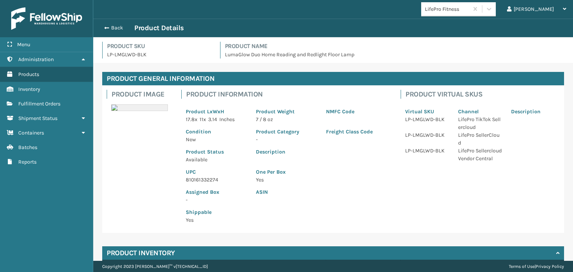
click at [192, 178] on p "810161332274" at bounding box center [216, 180] width 61 height 8
click at [119, 25] on button "Back" at bounding box center [117, 28] width 34 height 7
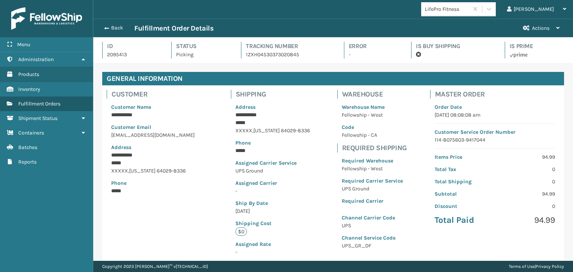
click at [119, 25] on button "Back" at bounding box center [117, 28] width 34 height 7
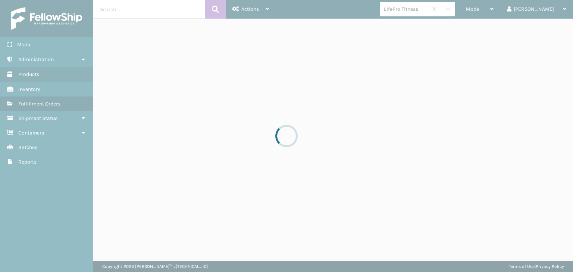
click at [502, 9] on div at bounding box center [286, 136] width 573 height 272
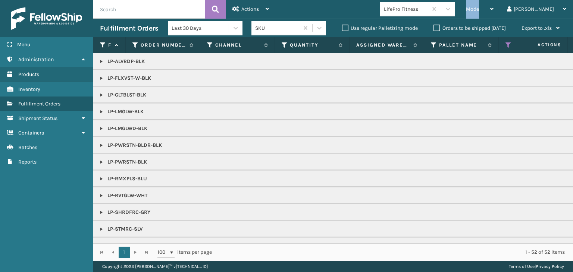
click at [479, 9] on span "Mode" at bounding box center [472, 9] width 13 height 6
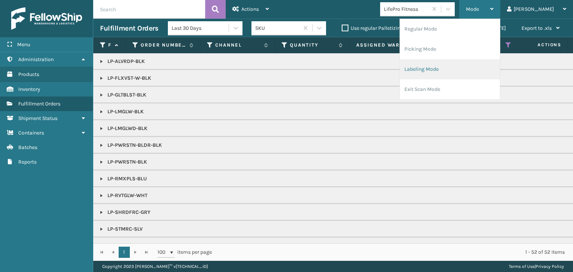
click at [483, 66] on li "Labeling Mode" at bounding box center [450, 69] width 100 height 20
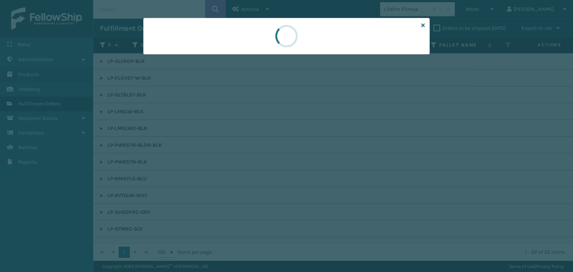
click at [189, 59] on div at bounding box center [286, 136] width 573 height 272
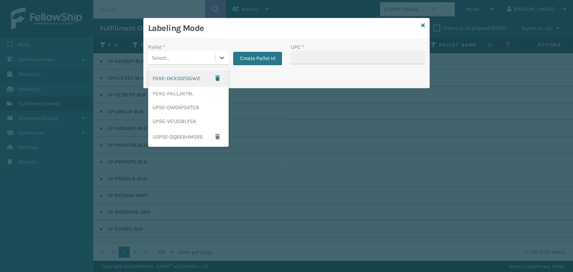
click at [189, 59] on div "Select..." at bounding box center [181, 58] width 67 height 12
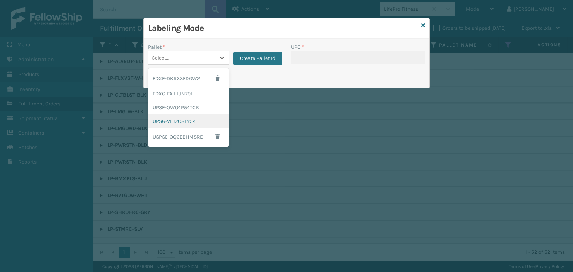
click at [181, 124] on div "UPSG-VE1ZO8LY54" at bounding box center [188, 122] width 81 height 14
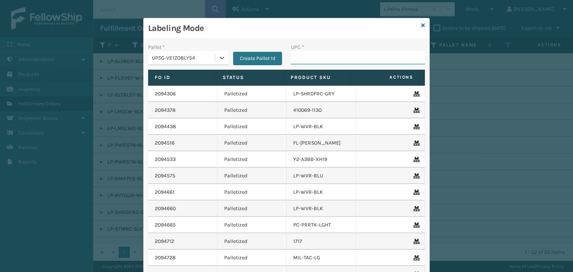
click at [324, 63] on input "UPC *" at bounding box center [358, 57] width 134 height 13
paste input "810161332274"
type input "810161332274"
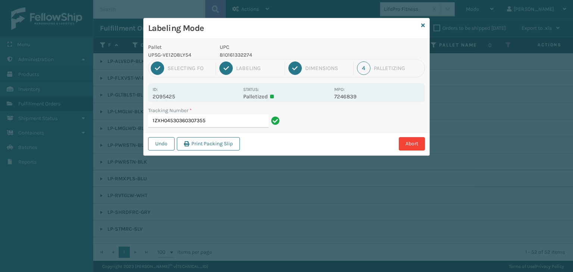
click at [241, 53] on p "810161332274" at bounding box center [275, 55] width 110 height 8
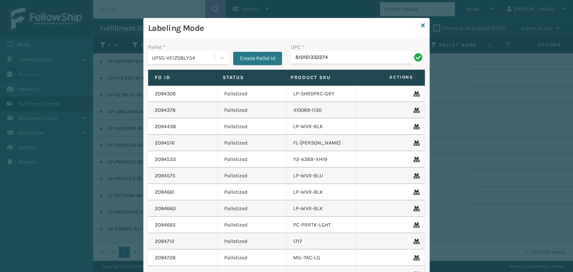
type input "810161332274"
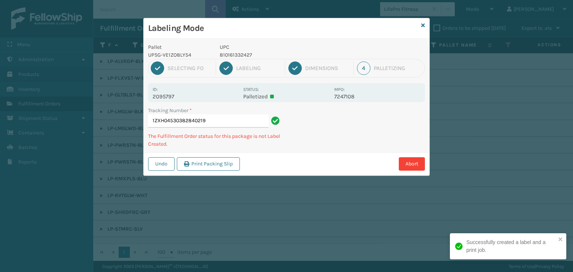
click at [246, 54] on p "810161332427" at bounding box center [275, 55] width 110 height 8
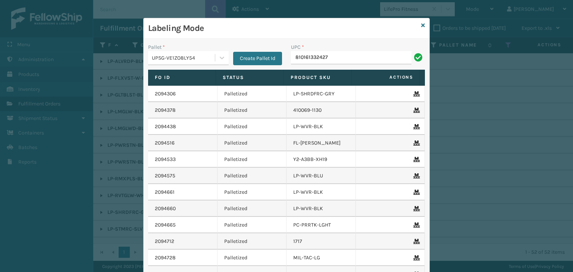
type input "810161332427"
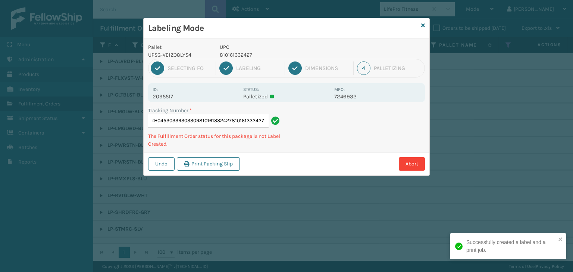
type input "1ZXH04530339303309810161332427810161332427810161332427"
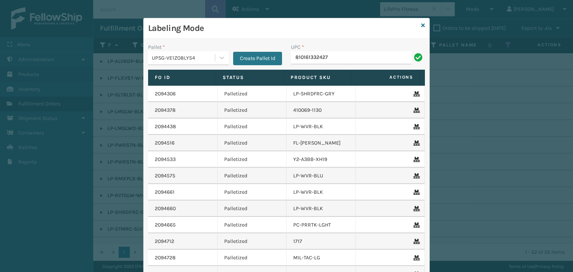
type input "810161332427"
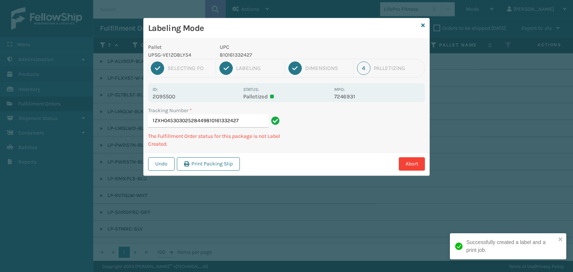
type input "1ZXH04530302528449810161332427810161332427"
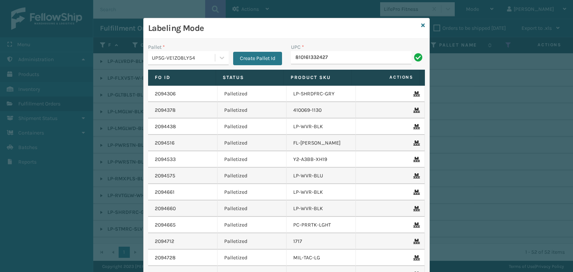
type input "810161332427"
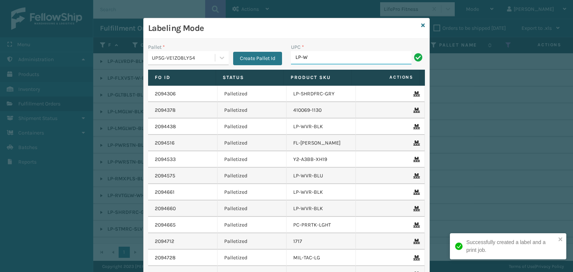
type input "LP-WVR-PRPL"
type input "LP-RMXPLS-BLU"
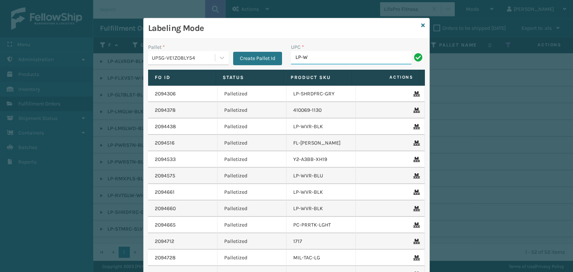
type input "LP-WVR-PRPL"
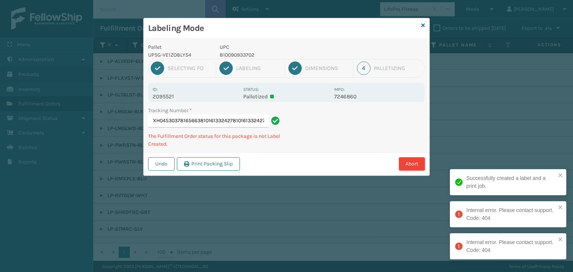
type input "1ZXH04530378165663810161332427810161332427810161332427"
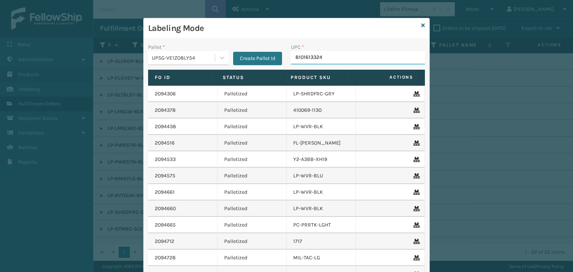
type input "81016133241"
type input "8100909"
type input "LP-STMRC-SLV"
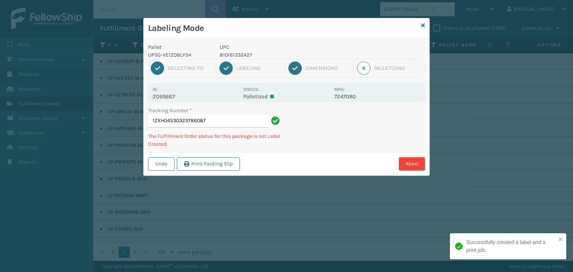
click at [237, 57] on p "810161332427" at bounding box center [275, 55] width 110 height 8
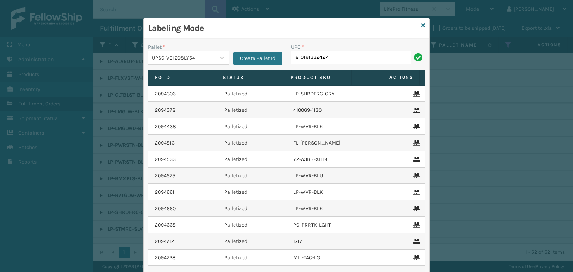
type input "810161332427"
click at [421, 24] on icon at bounding box center [423, 25] width 4 height 5
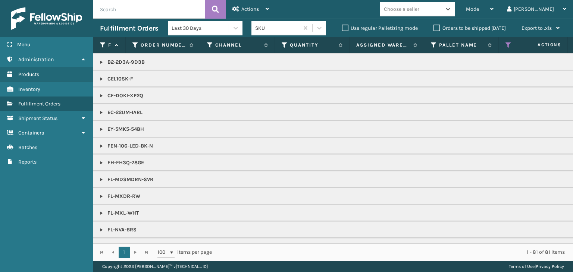
scroll to position [187, 0]
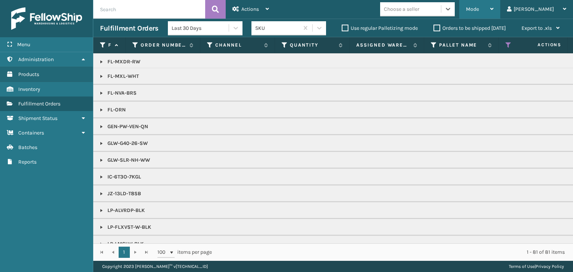
click at [479, 9] on span "Mode" at bounding box center [472, 9] width 13 height 6
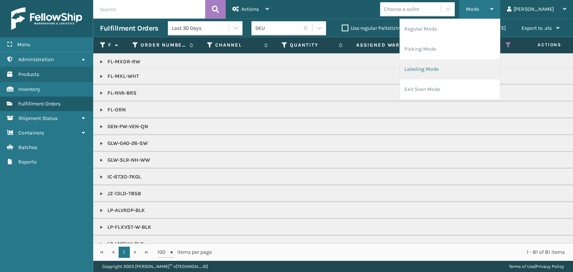
click at [460, 68] on li "Labeling Mode" at bounding box center [450, 69] width 100 height 20
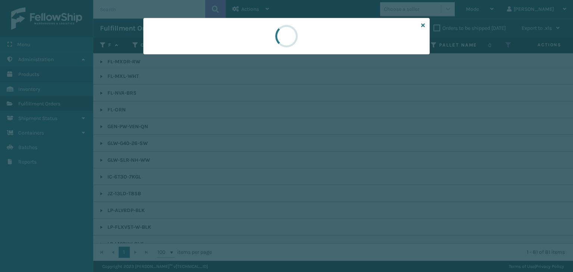
click at [167, 56] on div at bounding box center [286, 136] width 573 height 272
click at [171, 59] on div at bounding box center [286, 136] width 573 height 272
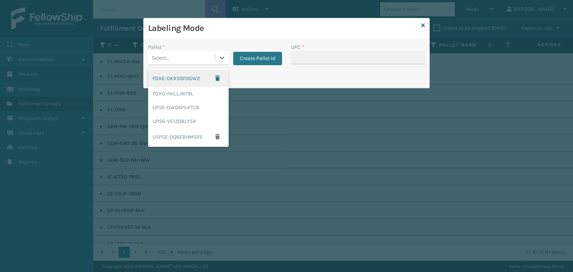
click at [172, 59] on div "Select..." at bounding box center [181, 58] width 67 height 12
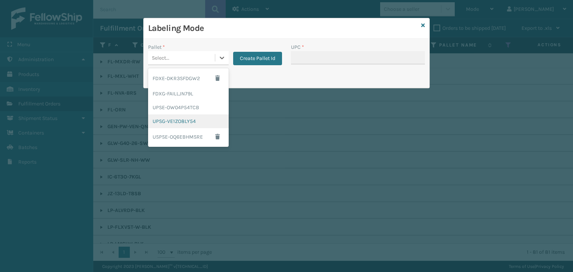
click at [173, 118] on div "UPSG-VE1ZO8LY54" at bounding box center [188, 122] width 81 height 14
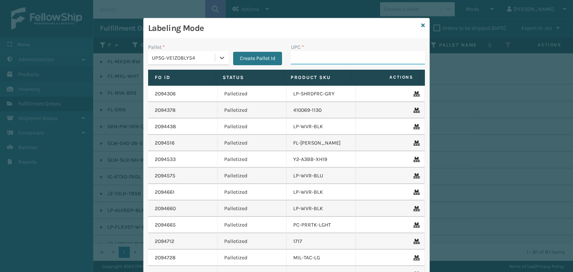
drag, startPoint x: 324, startPoint y: 59, endPoint x: 321, endPoint y: 54, distance: 4.9
click at [324, 59] on input "UPC *" at bounding box center [358, 57] width 134 height 13
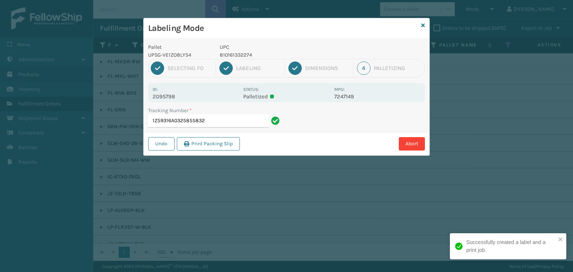
click at [235, 56] on p "810161332274" at bounding box center [275, 55] width 110 height 8
click at [235, 55] on p "810161332274" at bounding box center [275, 55] width 110 height 8
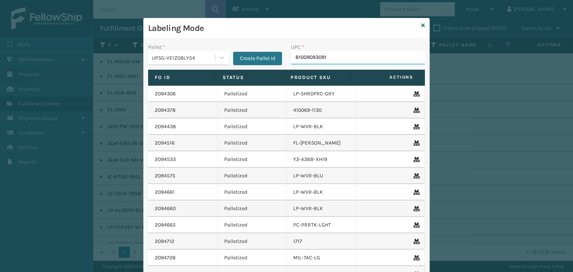
type input "810090930916"
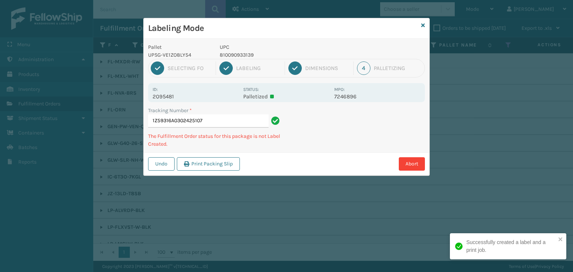
click at [242, 56] on p "810090933139" at bounding box center [275, 55] width 110 height 8
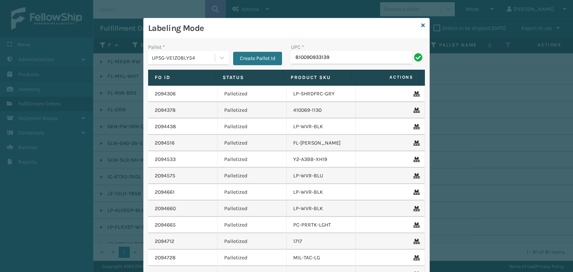
type input "810090933139"
click at [421, 25] on icon at bounding box center [423, 25] width 4 height 5
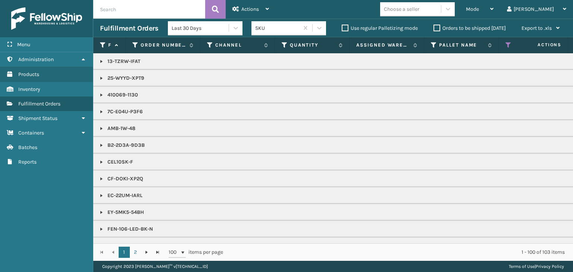
click at [441, 8] on div "Choose a seller" at bounding box center [410, 9] width 61 height 12
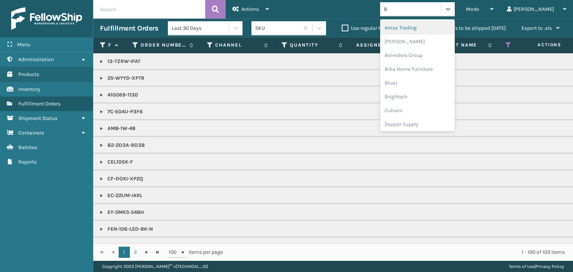
type input "BR"
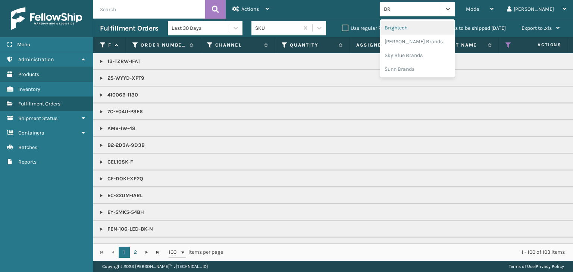
click at [449, 28] on div "Brightech" at bounding box center [417, 28] width 75 height 14
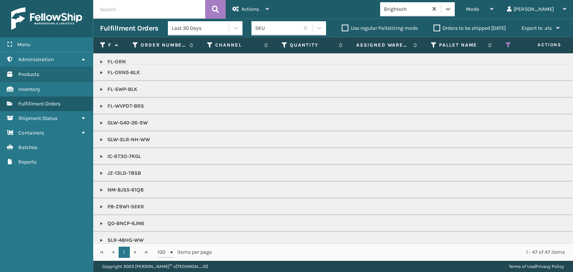
click at [102, 188] on link at bounding box center [102, 190] width 6 height 6
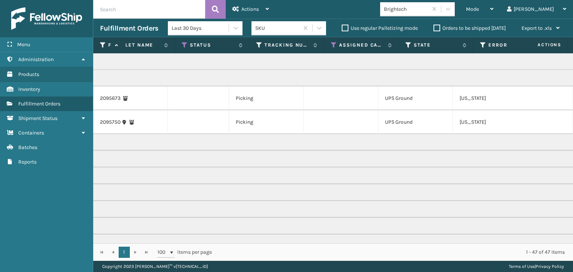
scroll to position [0, 0]
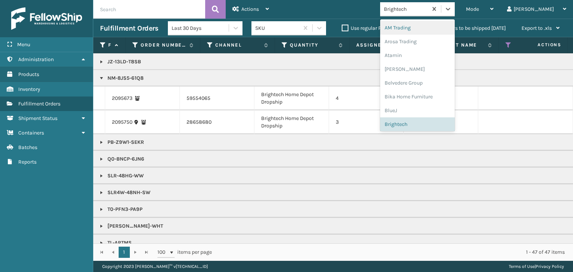
click at [428, 7] on div "Brightech" at bounding box center [406, 9] width 44 height 8
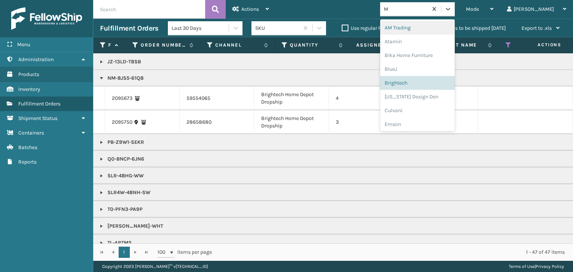
type input "MI"
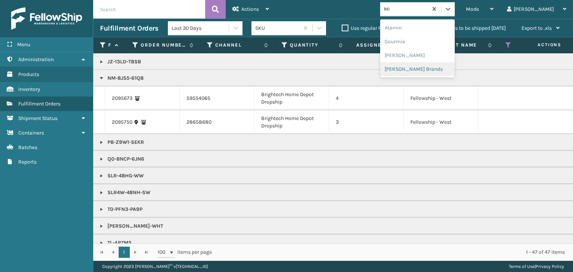
click at [427, 69] on div "Milliard Brands" at bounding box center [417, 69] width 75 height 14
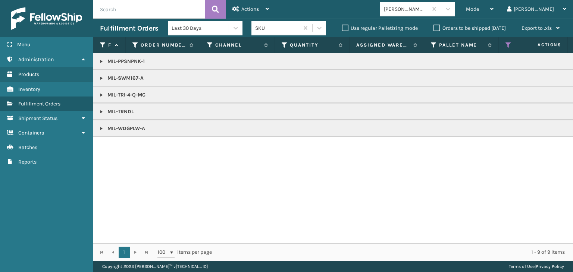
click at [99, 129] on link at bounding box center [102, 129] width 6 height 6
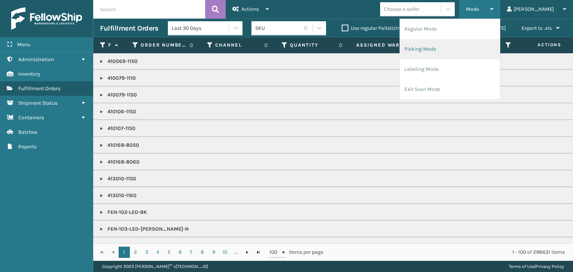
click at [472, 54] on li "Picking Mode" at bounding box center [450, 49] width 100 height 20
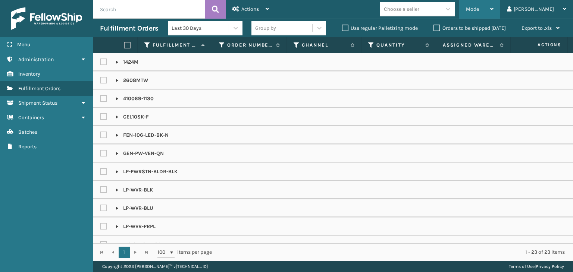
click at [494, 15] on div "Mode" at bounding box center [480, 9] width 28 height 19
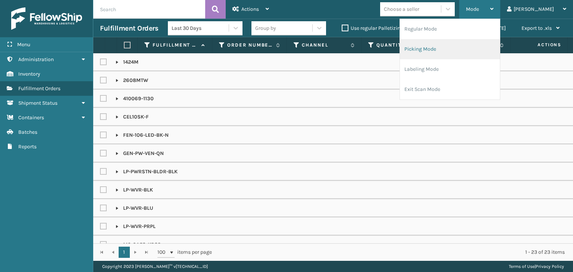
click at [468, 56] on li "Picking Mode" at bounding box center [450, 49] width 100 height 20
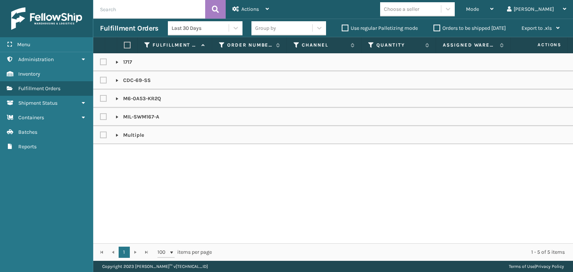
click at [494, 6] on div "Mode" at bounding box center [480, 9] width 28 height 19
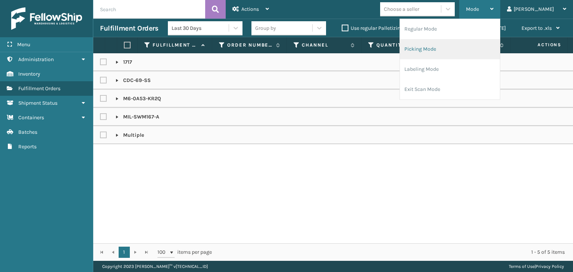
click at [490, 50] on li "Picking Mode" at bounding box center [450, 49] width 100 height 20
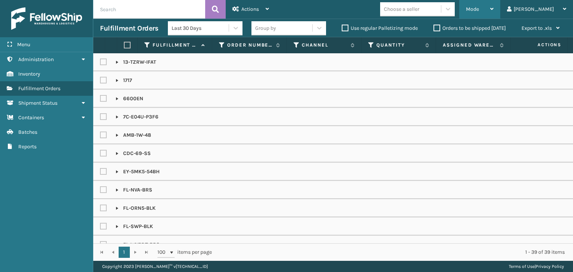
click at [479, 11] on span "Mode" at bounding box center [472, 9] width 13 height 6
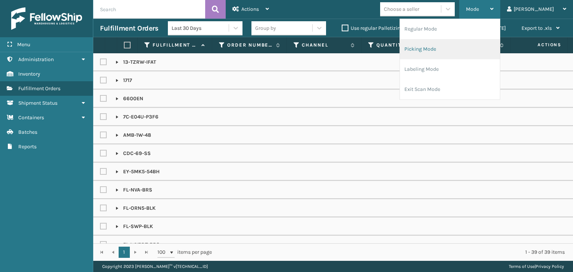
click at [487, 40] on li "Picking Mode" at bounding box center [450, 49] width 100 height 20
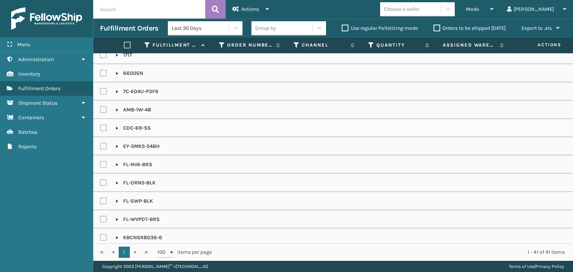
scroll to position [149, 0]
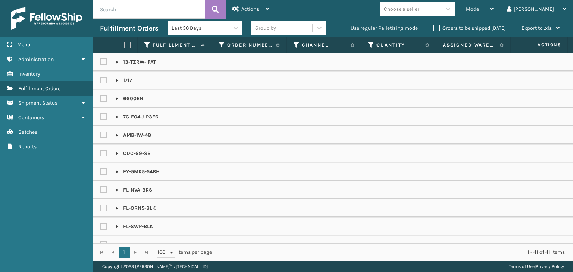
scroll to position [149, 0]
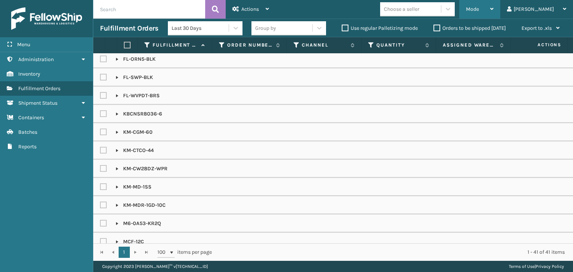
drag, startPoint x: 511, startPoint y: 10, endPoint x: 488, endPoint y: 45, distance: 41.2
click at [494, 10] on div "Mode" at bounding box center [480, 9] width 28 height 19
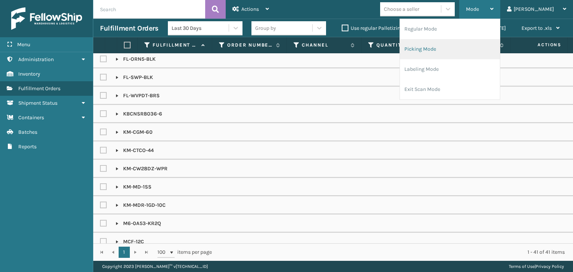
click at [484, 51] on li "Picking Mode" at bounding box center [450, 49] width 100 height 20
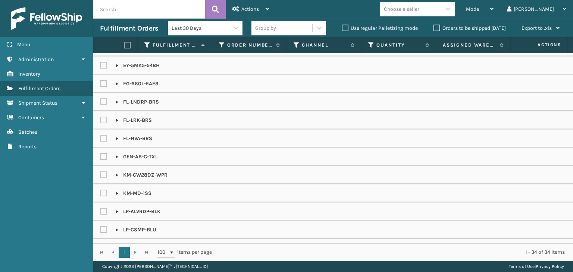
scroll to position [224, 0]
